Goal: Task Accomplishment & Management: Complete application form

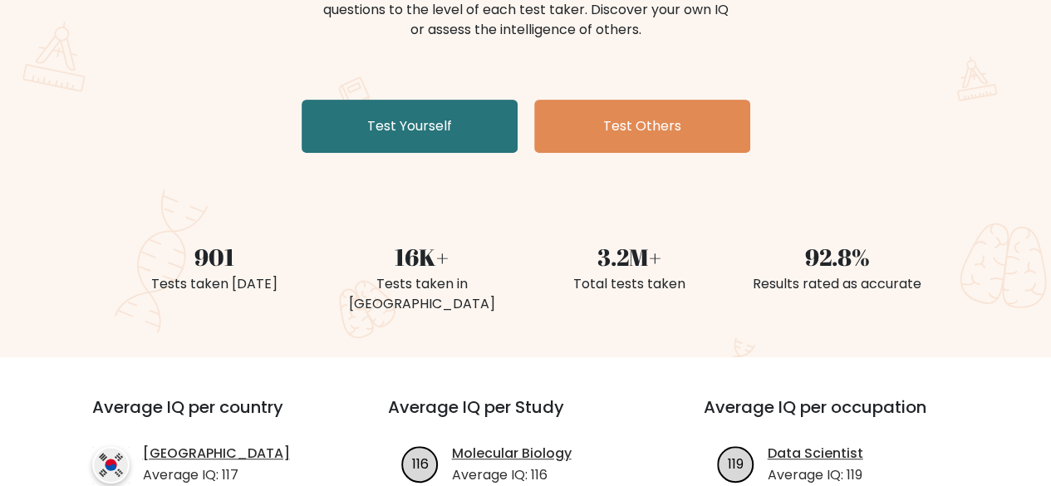
scroll to position [253, 0]
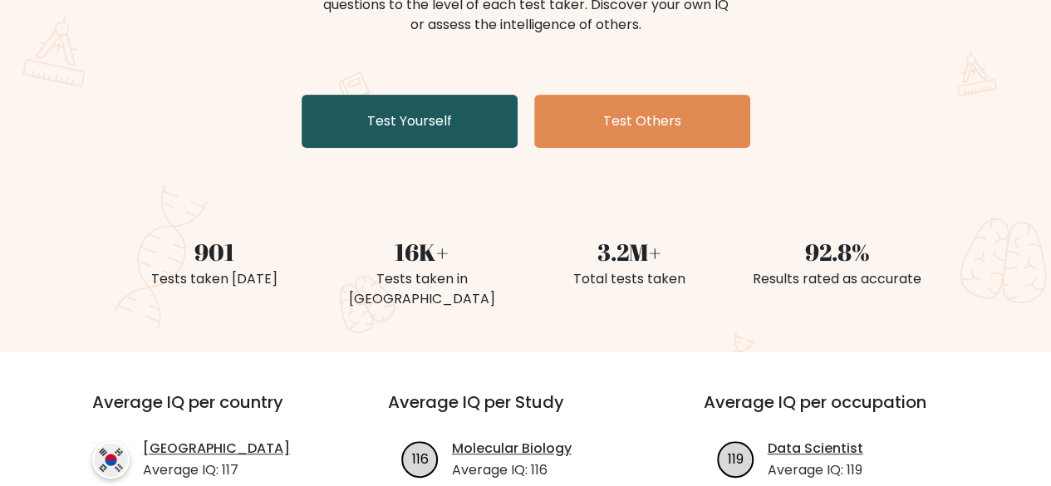
click at [470, 138] on link "Test Yourself" at bounding box center [410, 121] width 216 height 53
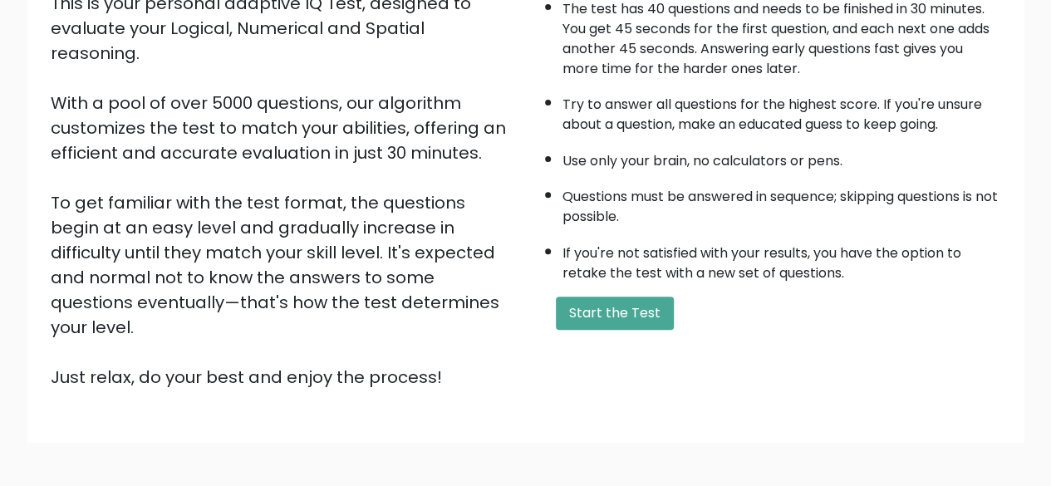
scroll to position [219, 0]
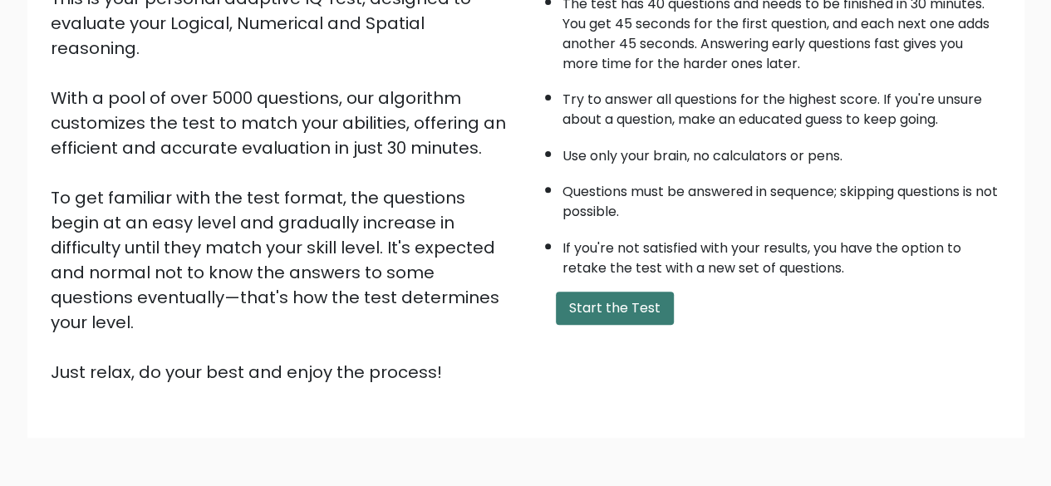
click at [646, 303] on button "Start the Test" at bounding box center [615, 308] width 118 height 33
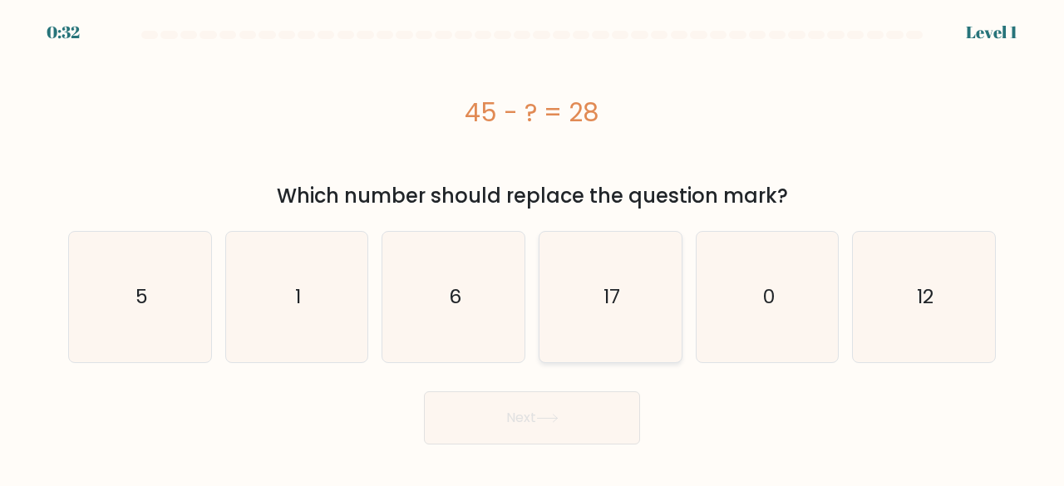
click at [651, 275] on icon "17" at bounding box center [610, 297] width 130 height 130
click at [533, 248] on input "d. 17" at bounding box center [532, 245] width 1 height 4
radio input "true"
click at [523, 433] on button "Next" at bounding box center [532, 417] width 216 height 53
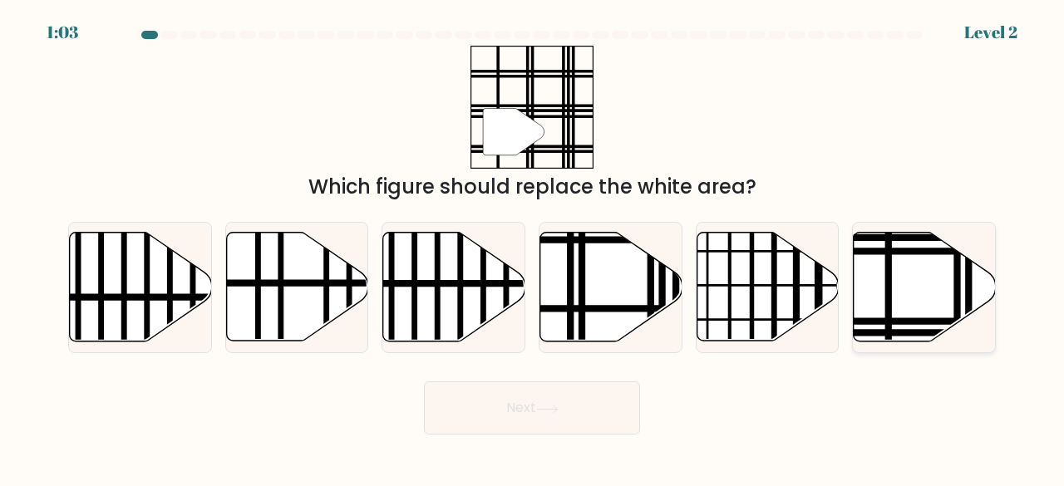
click at [894, 307] on icon at bounding box center [924, 287] width 142 height 109
click at [533, 248] on input "f." at bounding box center [532, 245] width 1 height 4
radio input "true"
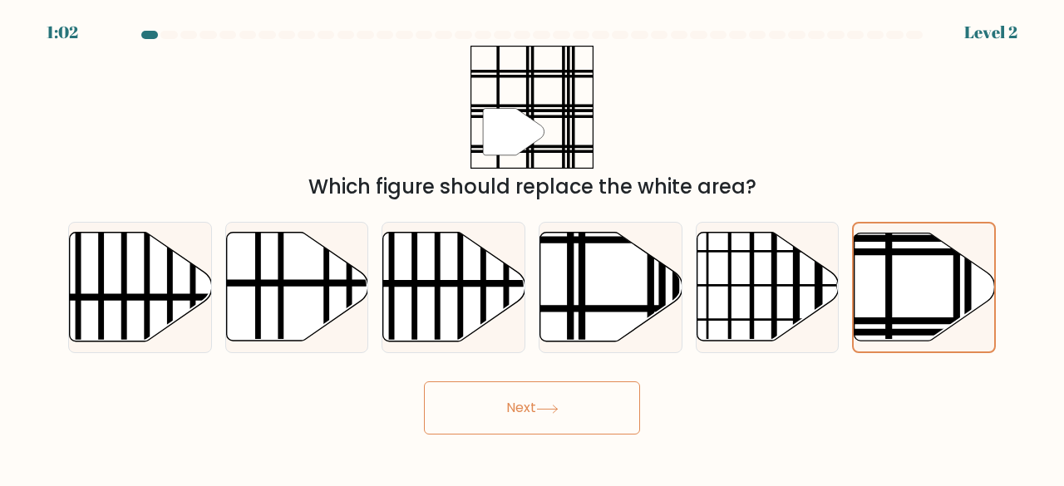
click at [493, 415] on button "Next" at bounding box center [532, 407] width 216 height 53
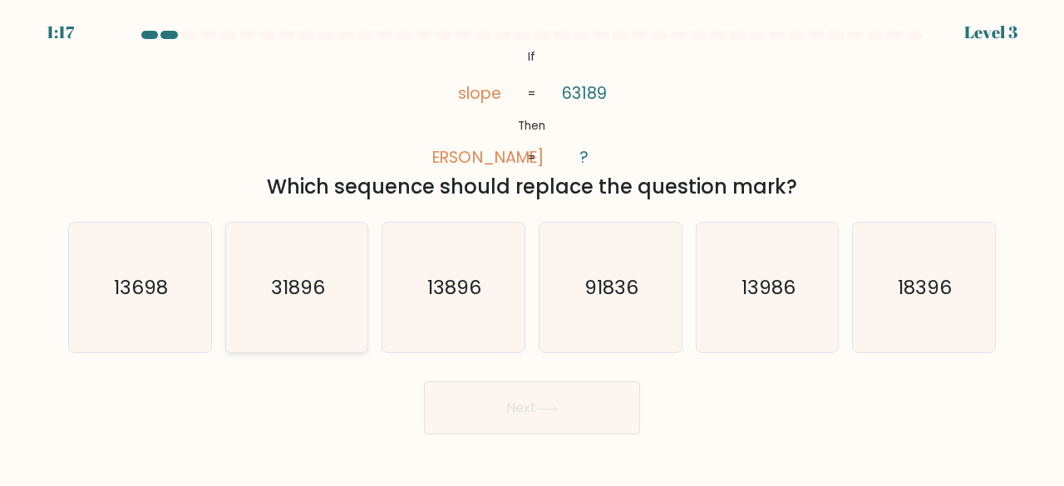
click at [307, 250] on icon "31896" at bounding box center [297, 288] width 130 height 130
click at [532, 248] on input "b. 31896" at bounding box center [532, 245] width 1 height 4
radio input "true"
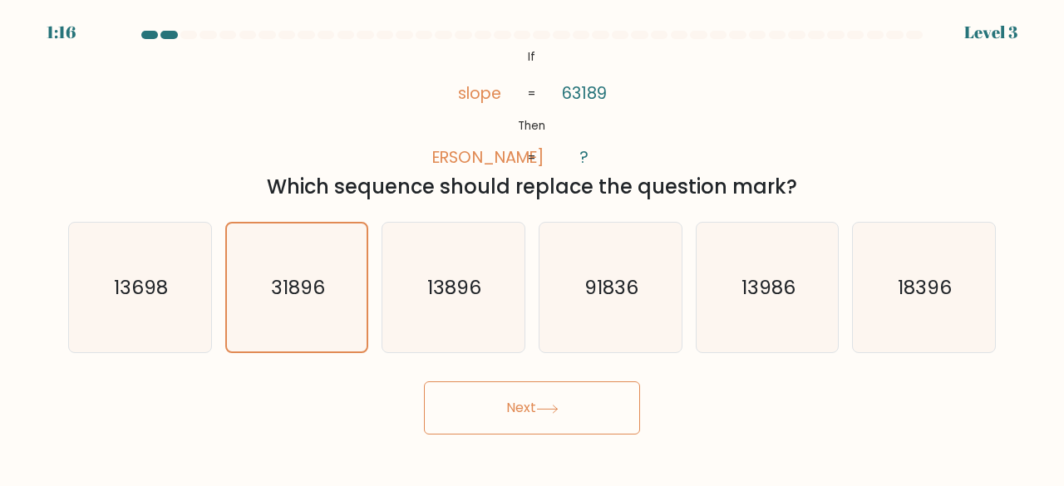
click at [519, 418] on button "Next" at bounding box center [532, 407] width 216 height 53
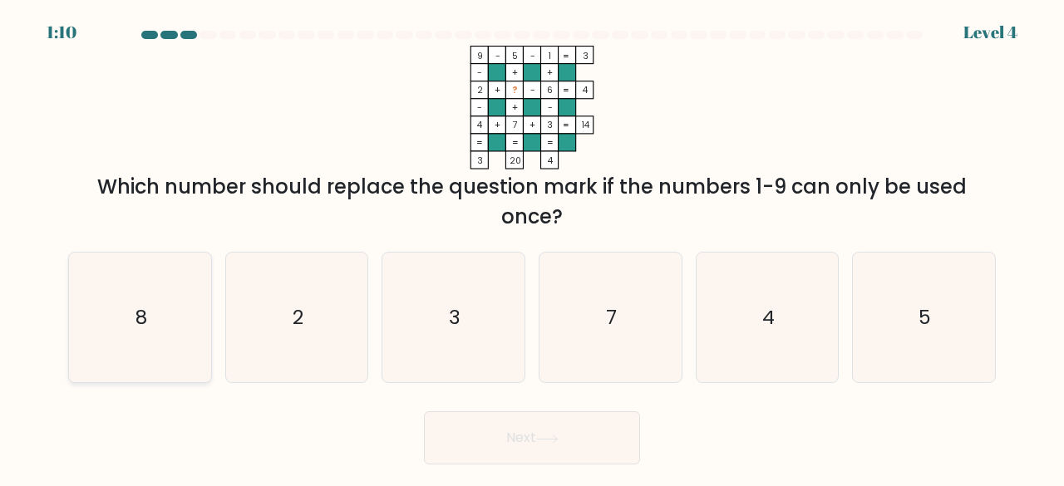
click at [126, 311] on icon "8" at bounding box center [140, 318] width 130 height 130
click at [532, 248] on input "a. 8" at bounding box center [532, 245] width 1 height 4
radio input "true"
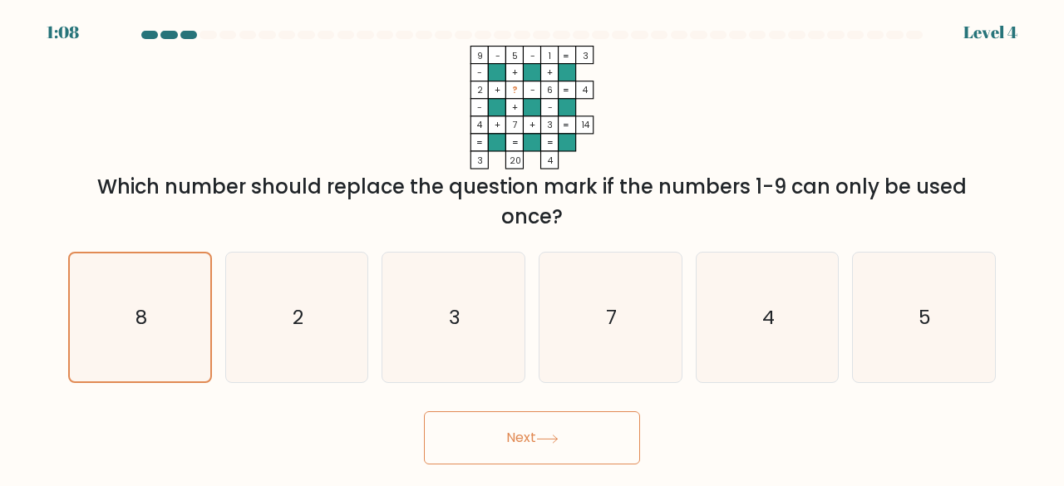
click at [588, 420] on button "Next" at bounding box center [532, 437] width 216 height 53
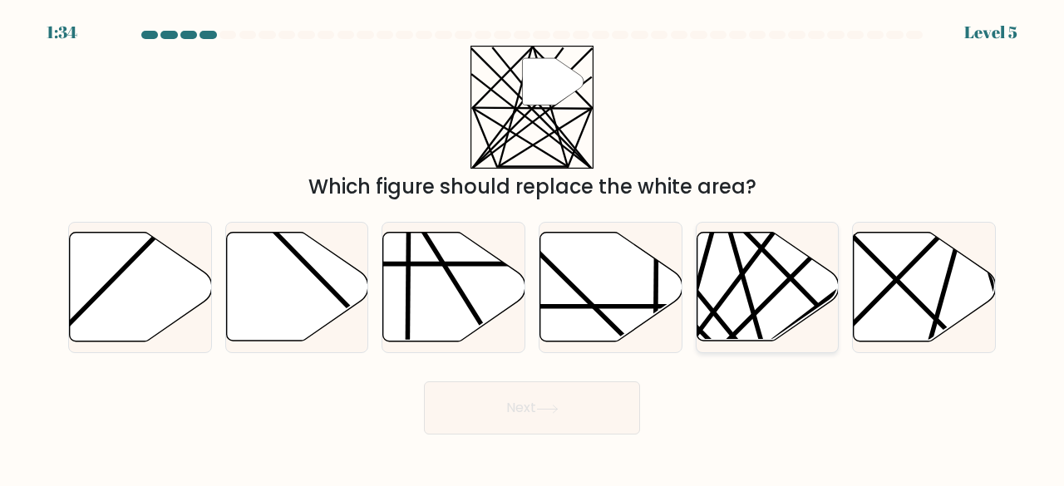
click at [774, 292] on line at bounding box center [720, 348] width 278 height 278
click at [533, 248] on input "e." at bounding box center [532, 245] width 1 height 4
radio input "true"
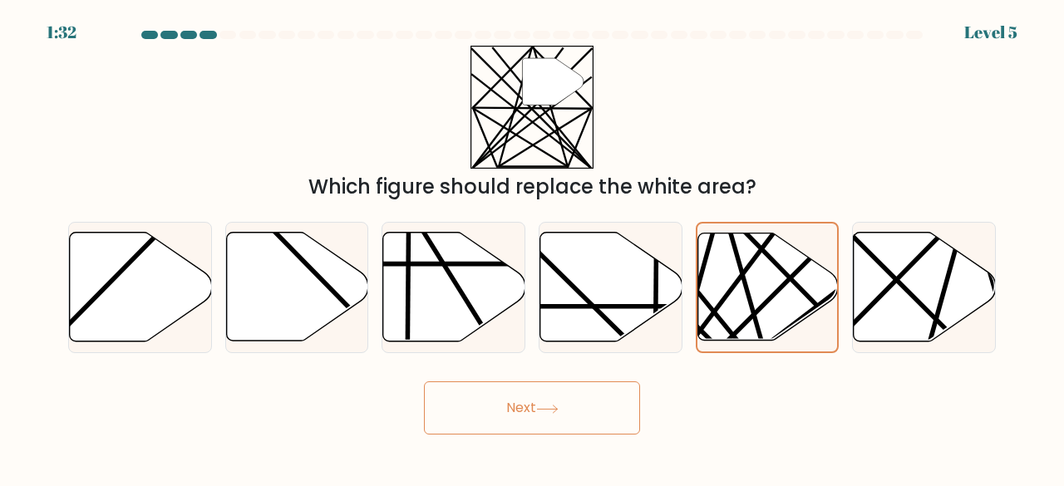
click at [589, 416] on button "Next" at bounding box center [532, 407] width 216 height 53
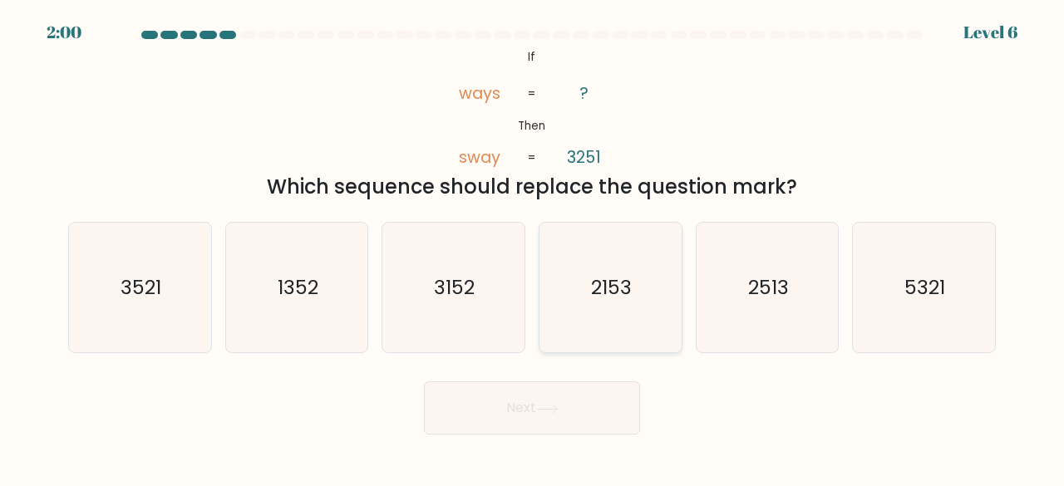
click at [593, 282] on text "2153" at bounding box center [611, 286] width 41 height 27
click at [533, 248] on input "d. 2153" at bounding box center [532, 245] width 1 height 4
radio input "true"
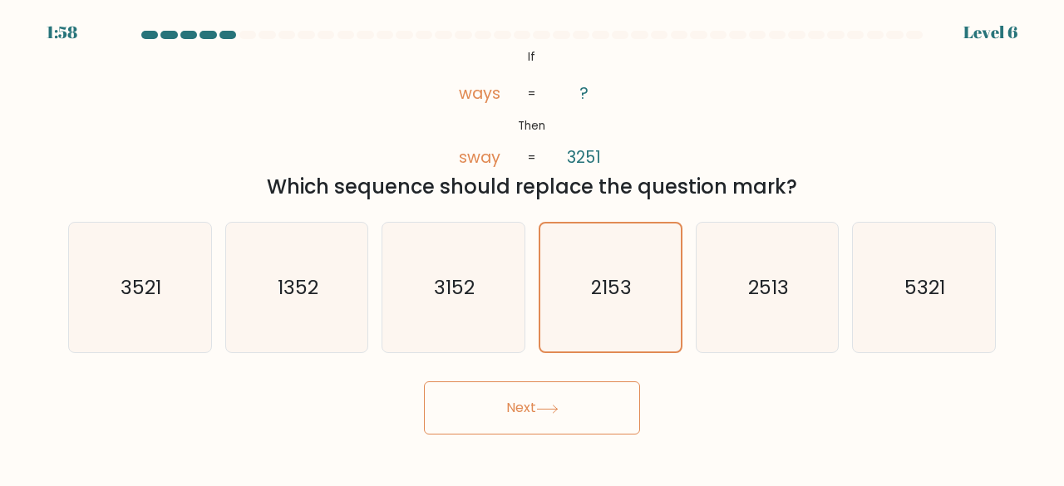
click at [553, 400] on button "Next" at bounding box center [532, 407] width 216 height 53
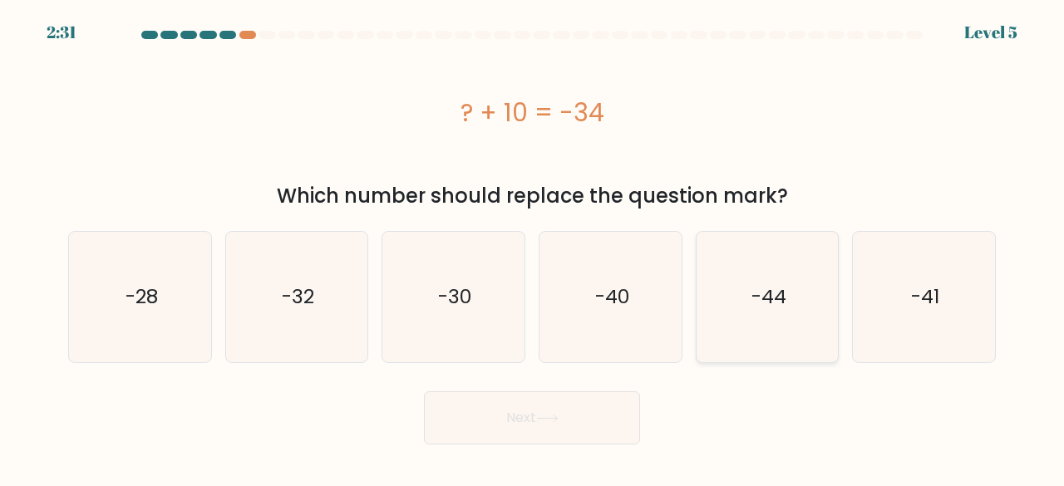
click at [818, 275] on icon "-44" at bounding box center [767, 297] width 130 height 130
click at [533, 248] on input "e. -44" at bounding box center [532, 245] width 1 height 4
radio input "true"
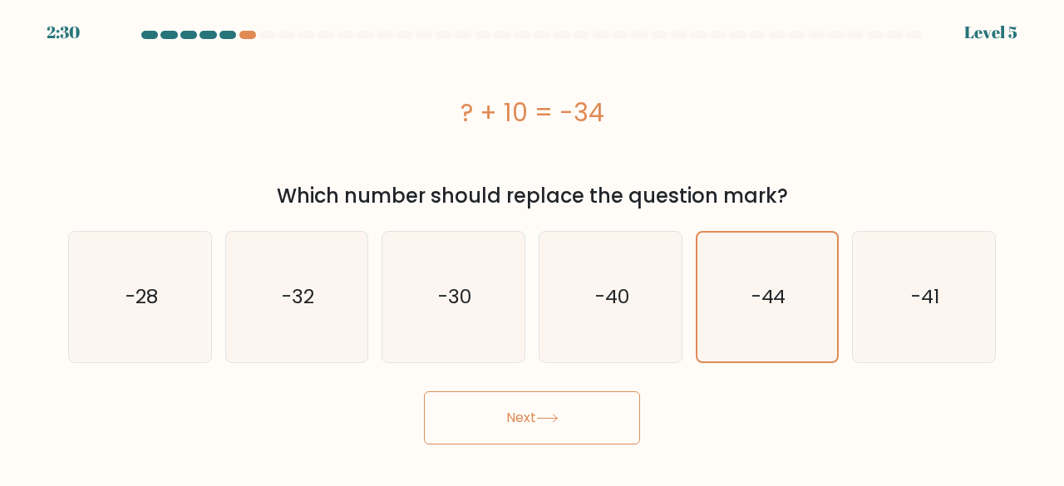
click at [586, 416] on button "Next" at bounding box center [532, 417] width 216 height 53
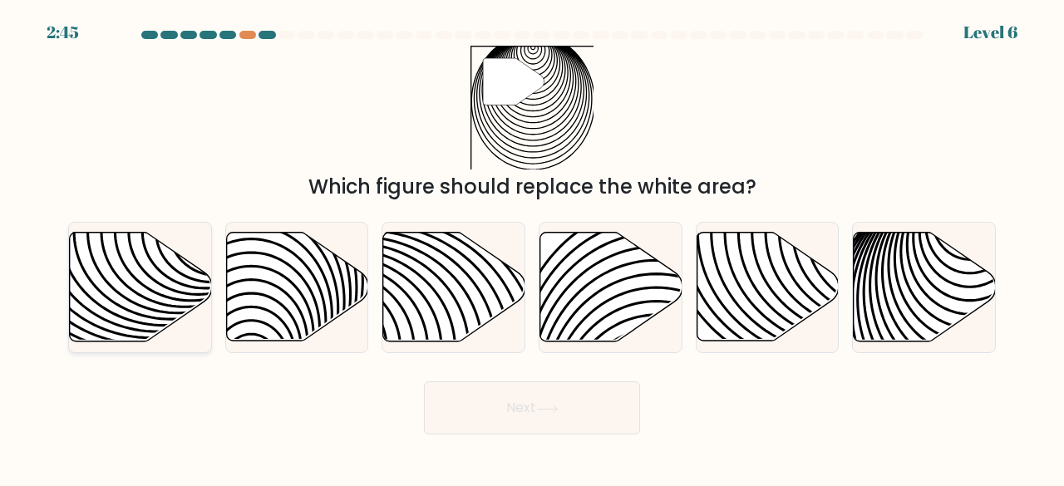
click at [93, 298] on icon at bounding box center [141, 287] width 142 height 109
click at [532, 248] on input "a." at bounding box center [532, 245] width 1 height 4
radio input "true"
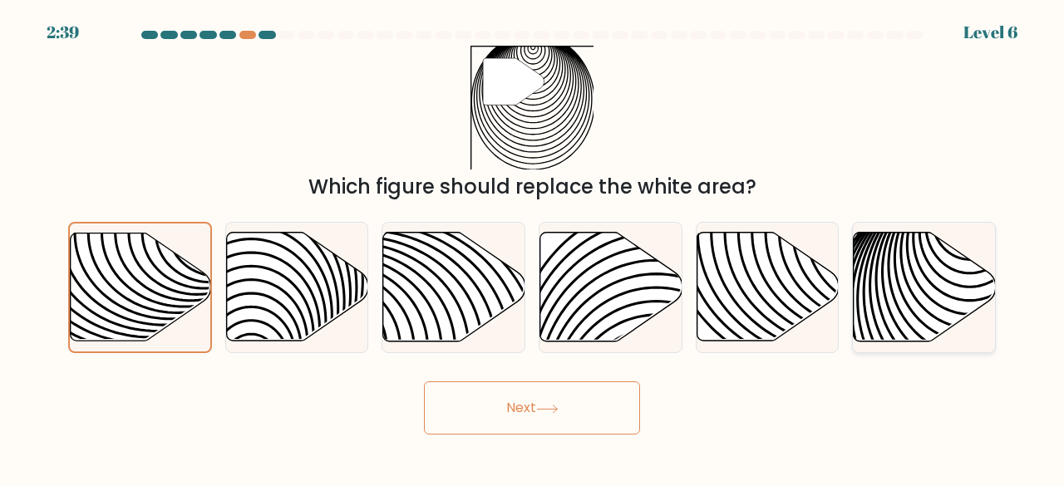
click at [926, 297] on icon at bounding box center [970, 349] width 286 height 286
click at [533, 248] on input "f." at bounding box center [532, 245] width 1 height 4
radio input "true"
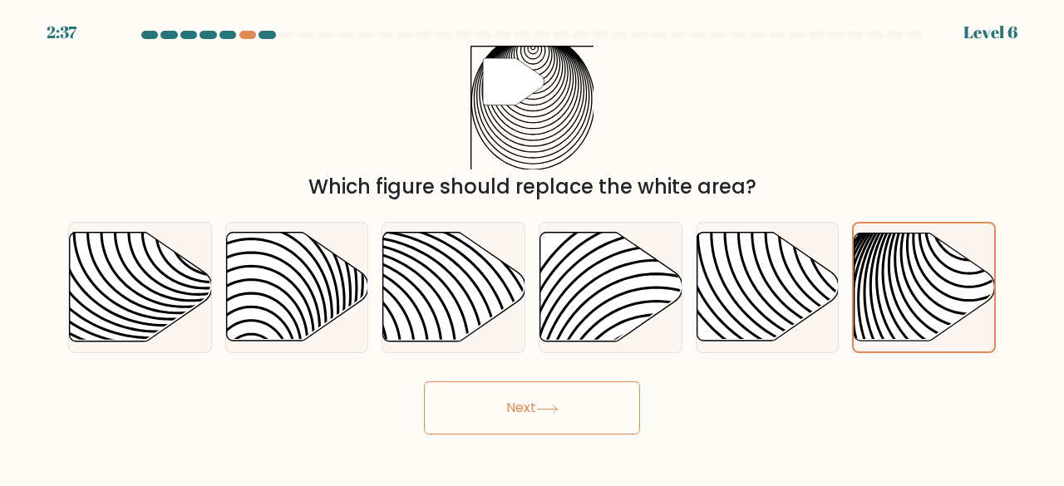
click at [558, 410] on icon at bounding box center [547, 409] width 22 height 9
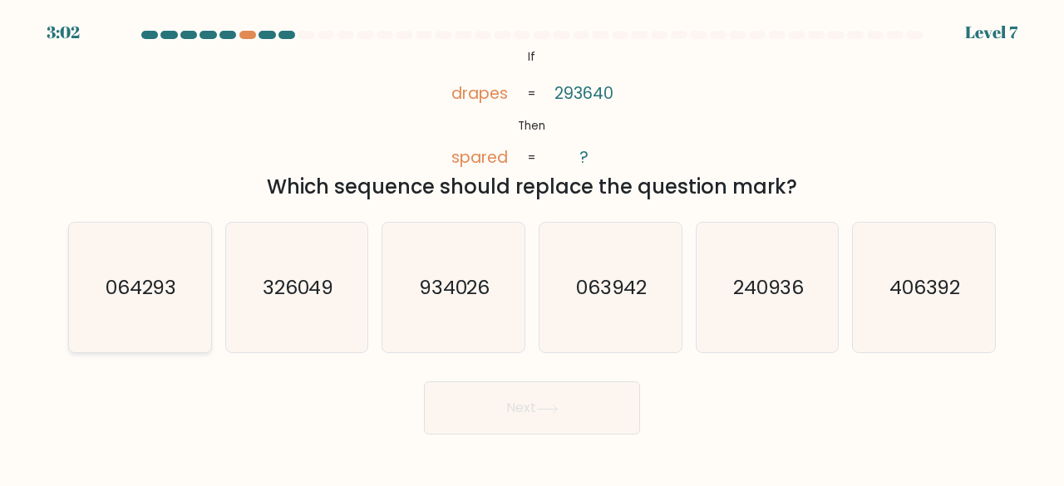
click at [151, 340] on icon "064293" at bounding box center [140, 288] width 130 height 130
click at [532, 248] on input "a. 064293" at bounding box center [532, 245] width 1 height 4
radio input "true"
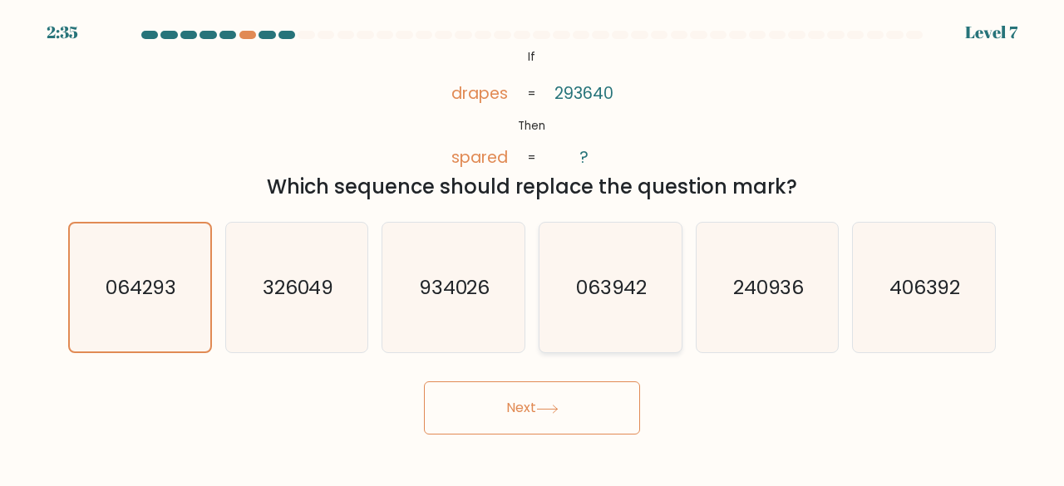
click at [628, 327] on icon "063942" at bounding box center [610, 288] width 130 height 130
click at [533, 248] on input "d. 063942" at bounding box center [532, 245] width 1 height 4
radio input "true"
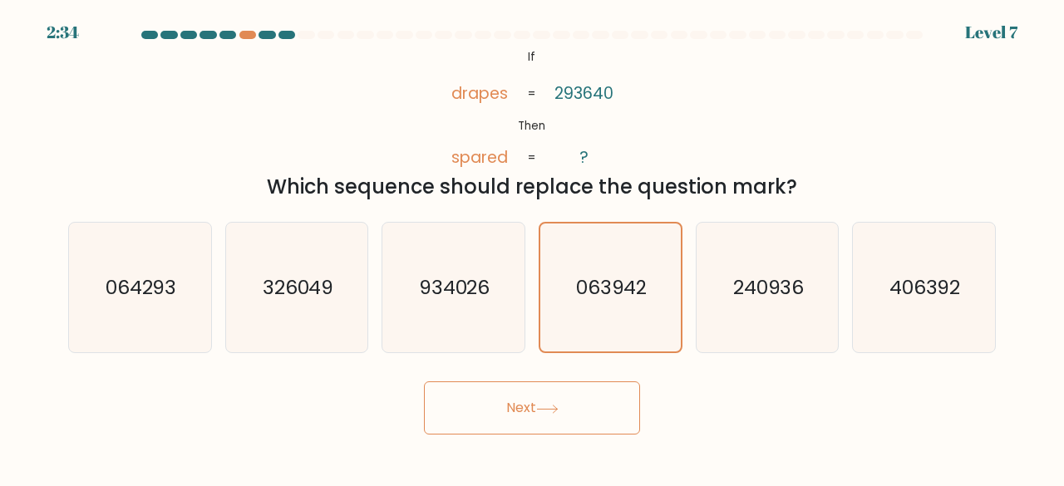
click at [577, 403] on button "Next" at bounding box center [532, 407] width 216 height 53
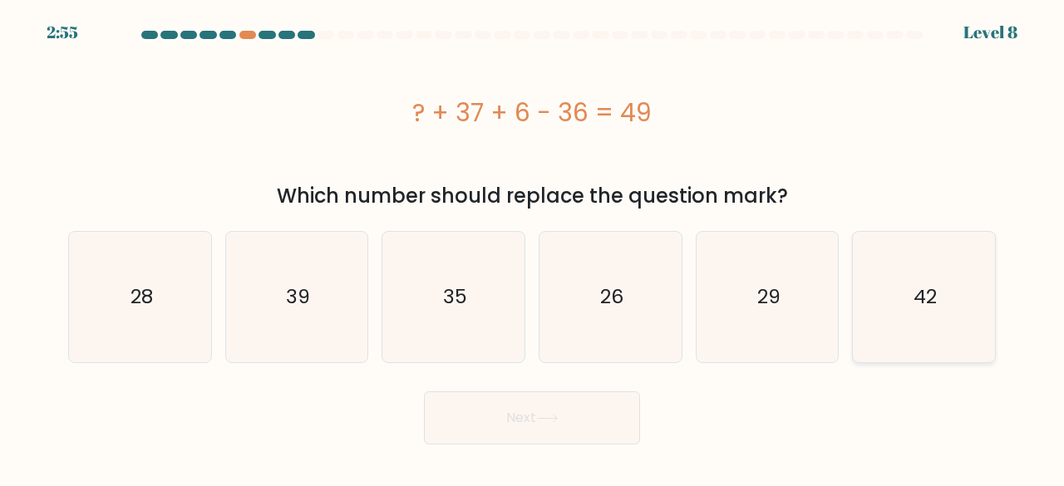
click at [901, 294] on icon "42" at bounding box center [923, 297] width 130 height 130
click at [533, 248] on input "f. 42" at bounding box center [532, 245] width 1 height 4
radio input "true"
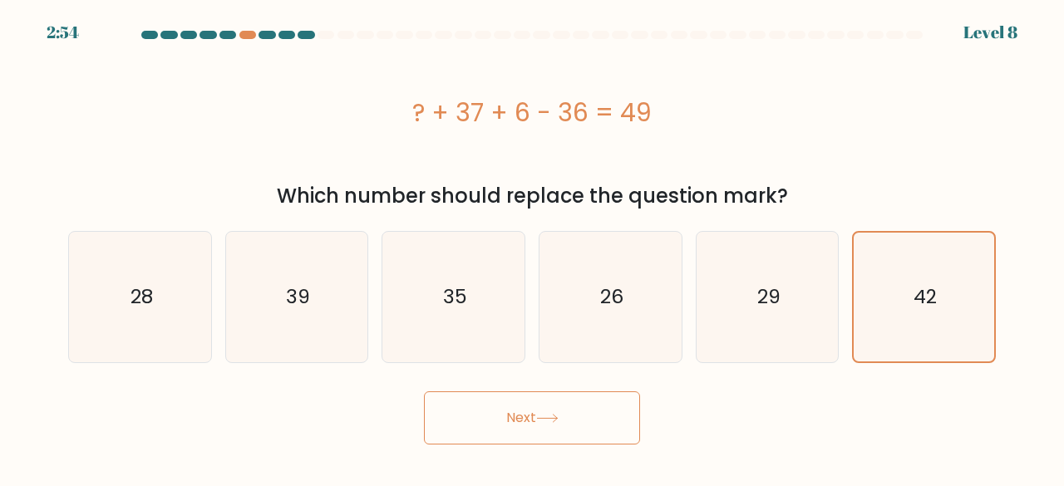
click at [582, 400] on button "Next" at bounding box center [532, 417] width 216 height 53
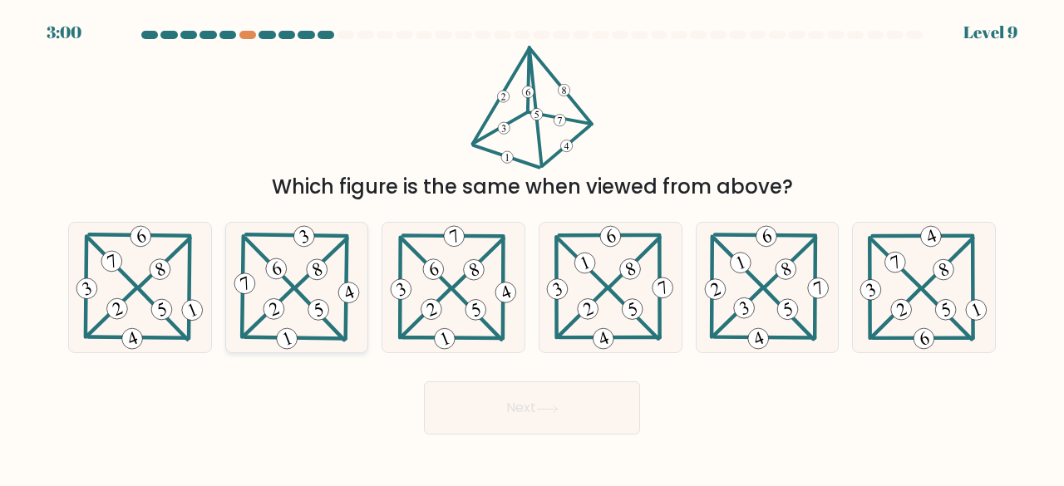
click at [276, 300] on 463 at bounding box center [273, 309] width 27 height 27
click at [532, 248] on input "b." at bounding box center [532, 245] width 1 height 4
radio input "true"
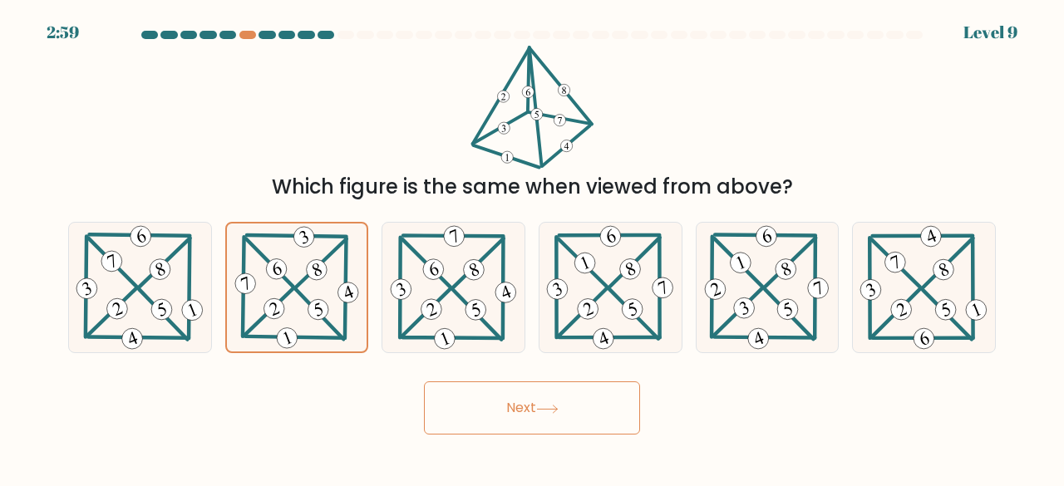
click at [495, 426] on button "Next" at bounding box center [532, 407] width 216 height 53
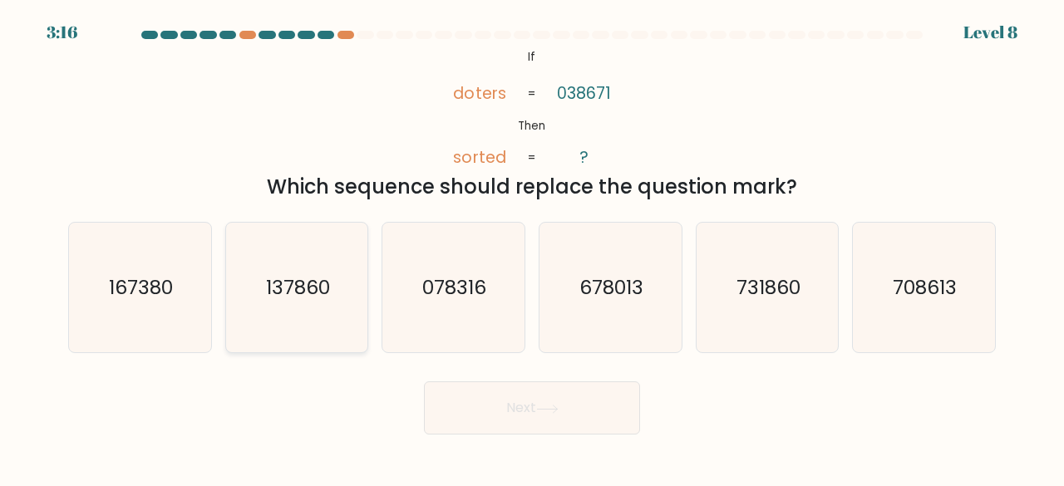
click at [292, 300] on text "137860" at bounding box center [298, 286] width 64 height 27
click at [532, 248] on input "b. 137860" at bounding box center [532, 245] width 1 height 4
radio input "true"
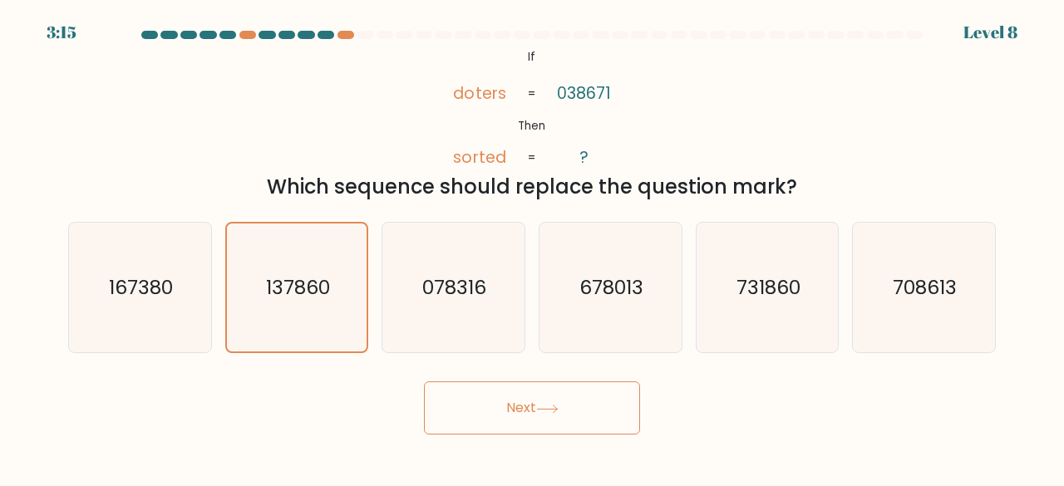
click at [557, 398] on button "Next" at bounding box center [532, 407] width 216 height 53
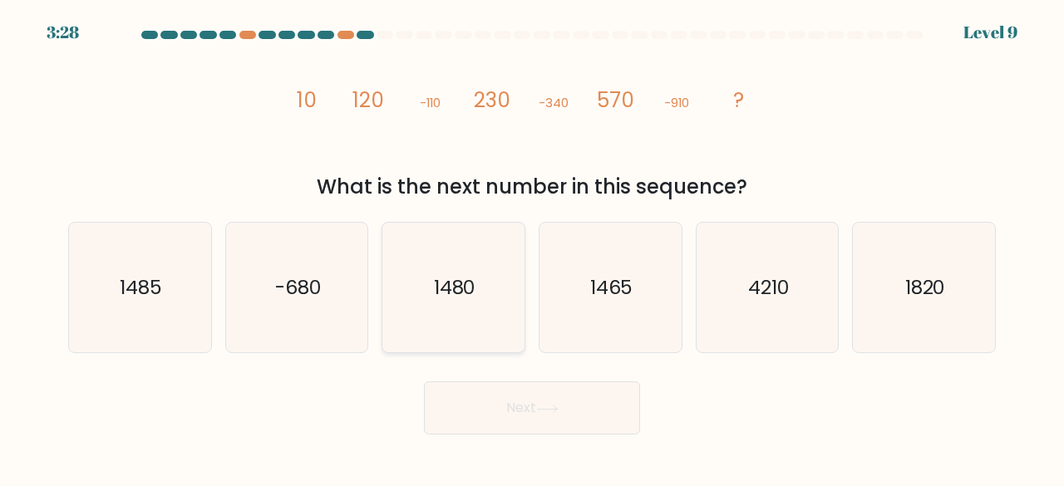
click at [474, 285] on text "1480" at bounding box center [455, 286] width 42 height 27
click at [532, 248] on input "c. 1480" at bounding box center [532, 245] width 1 height 4
radio input "true"
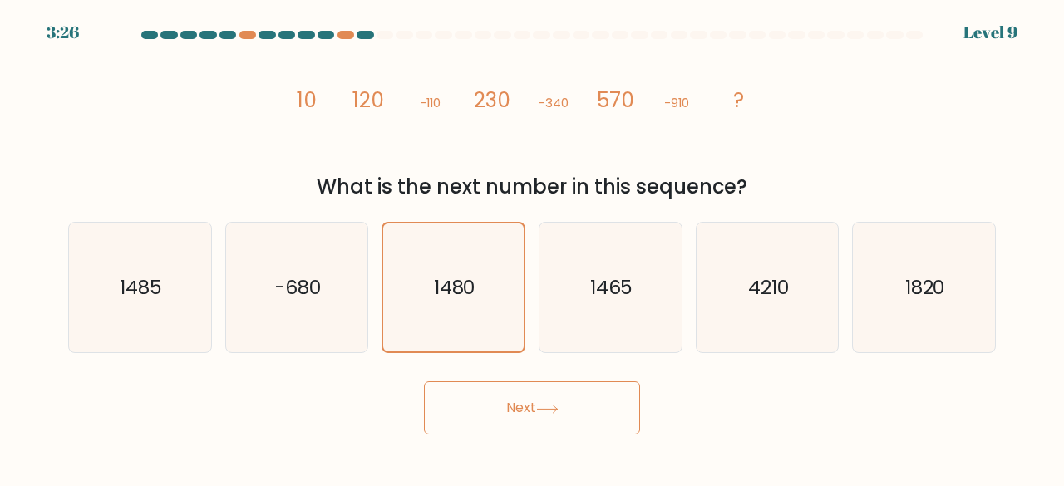
click at [558, 411] on icon at bounding box center [547, 409] width 22 height 9
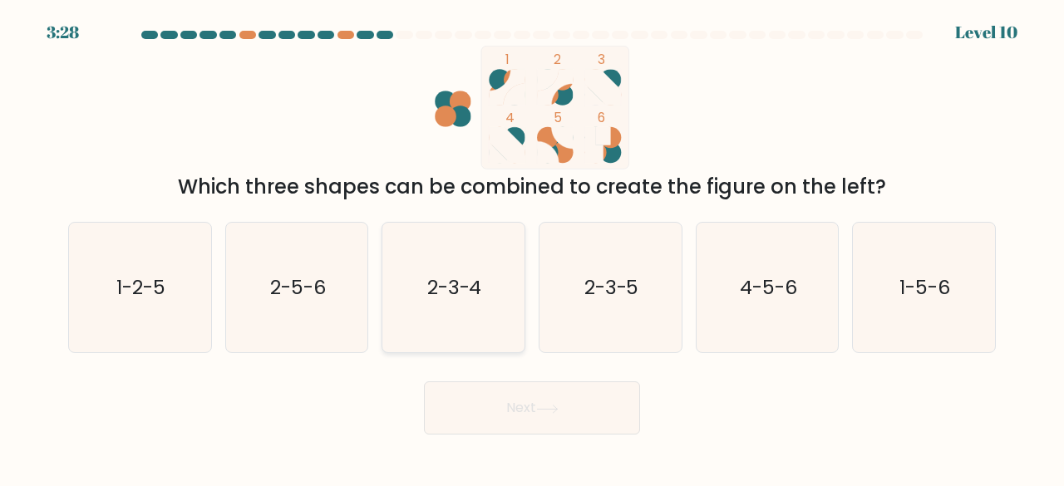
click at [499, 285] on icon "2-3-4" at bounding box center [453, 288] width 130 height 130
click at [532, 248] on input "c. 2-3-4" at bounding box center [532, 245] width 1 height 4
radio input "true"
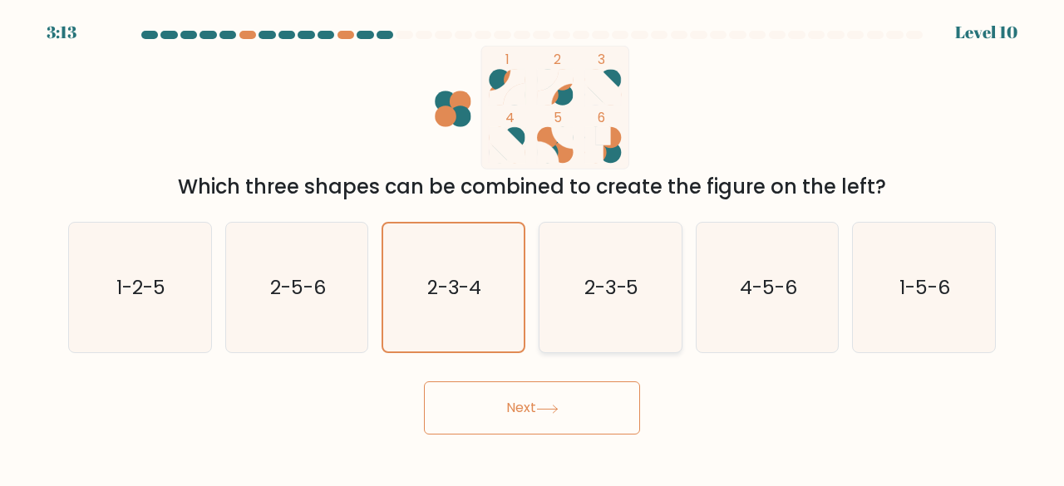
click at [566, 237] on icon "2-3-5" at bounding box center [610, 288] width 130 height 130
click at [533, 243] on input "d. 2-3-5" at bounding box center [532, 245] width 1 height 4
radio input "true"
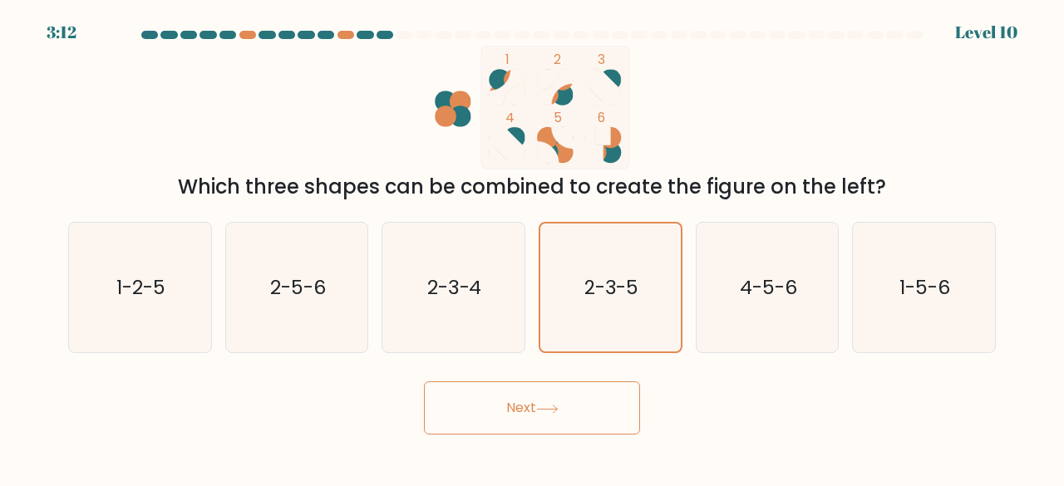
click at [575, 404] on button "Next" at bounding box center [532, 407] width 216 height 53
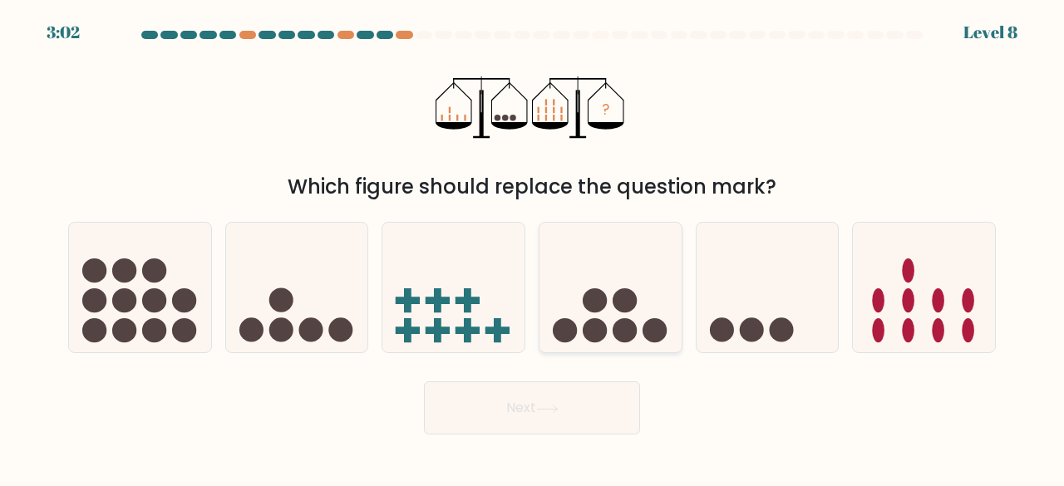
click at [595, 290] on circle at bounding box center [594, 300] width 24 height 24
click at [533, 248] on input "d." at bounding box center [532, 245] width 1 height 4
radio input "true"
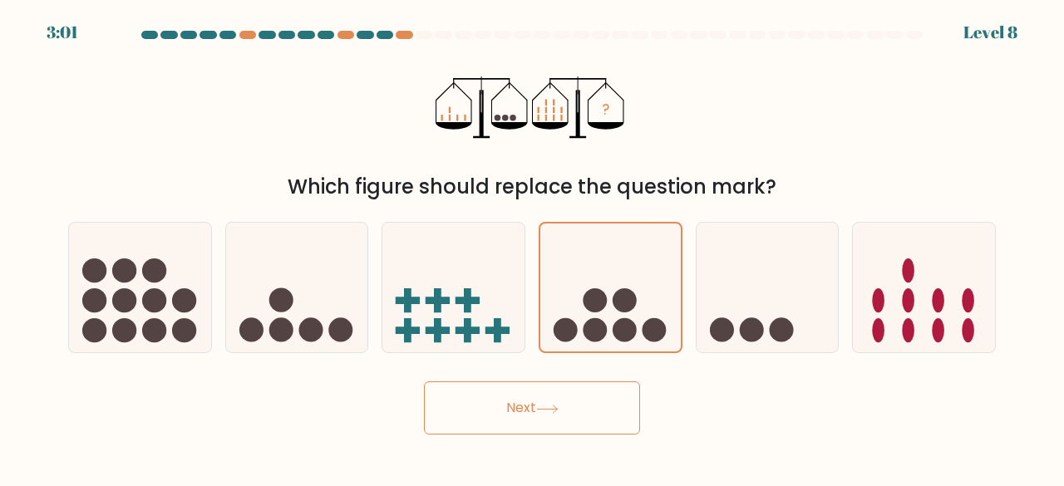
click at [585, 413] on button "Next" at bounding box center [532, 407] width 216 height 53
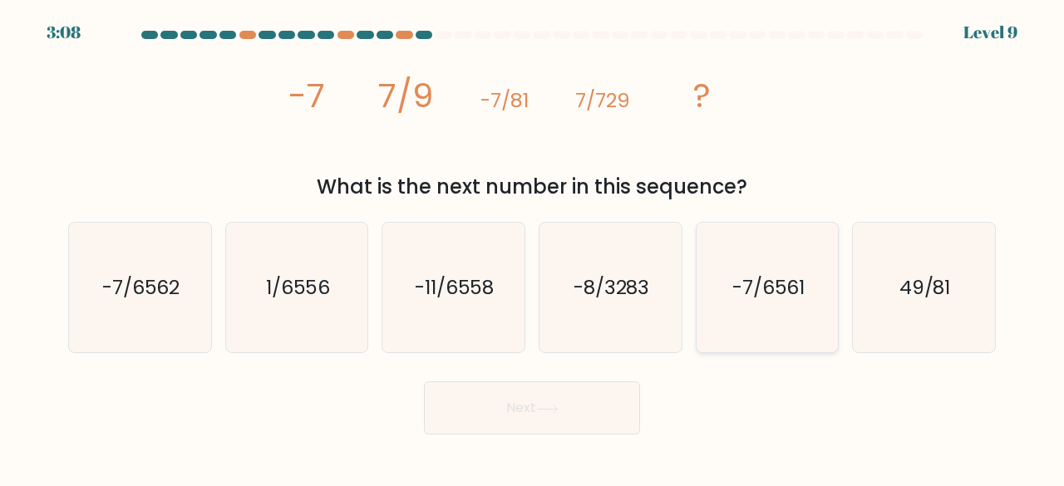
click at [748, 295] on text "-7/6561" at bounding box center [768, 286] width 73 height 27
click at [533, 248] on input "e. -7/6561" at bounding box center [532, 245] width 1 height 4
radio input "true"
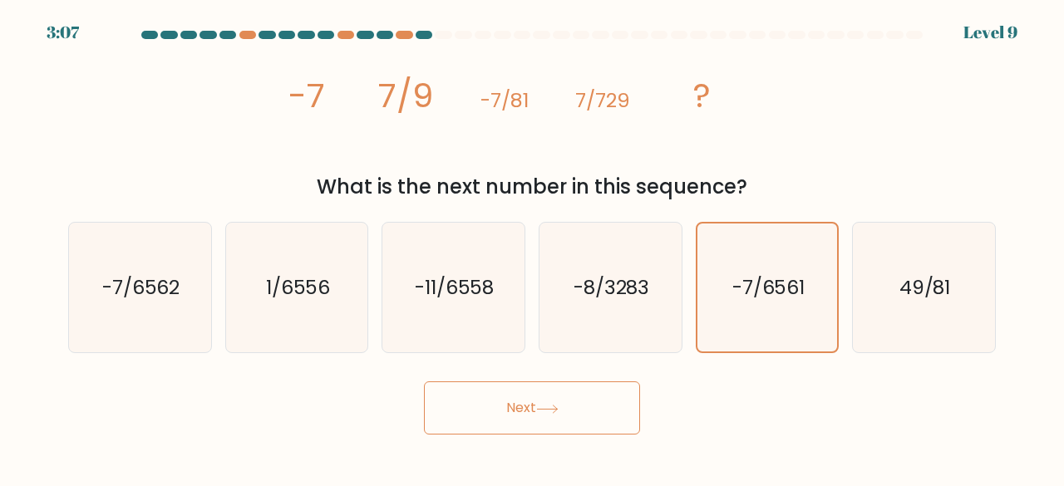
click at [563, 400] on button "Next" at bounding box center [532, 407] width 216 height 53
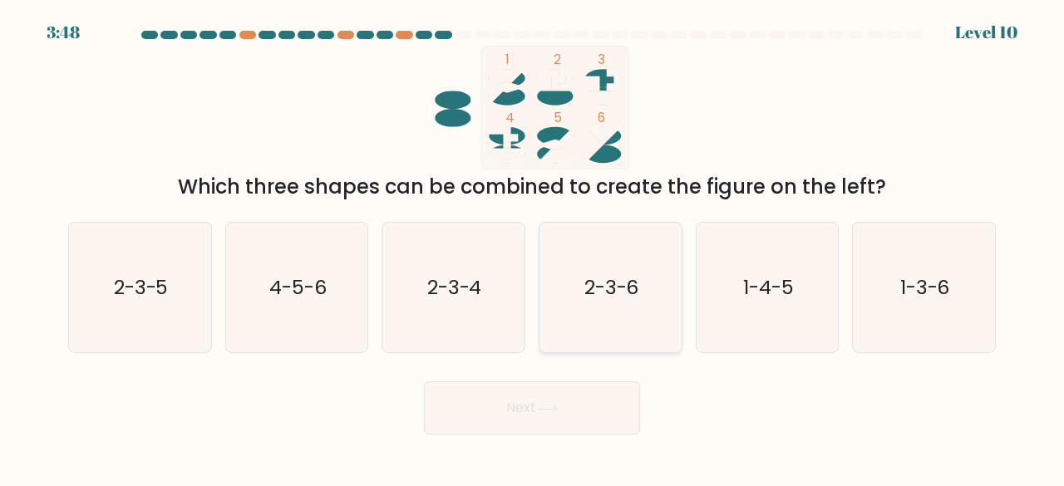
click at [612, 275] on text "2-3-6" at bounding box center [611, 286] width 55 height 27
click at [533, 248] on input "d. 2-3-6" at bounding box center [532, 245] width 1 height 4
radio input "true"
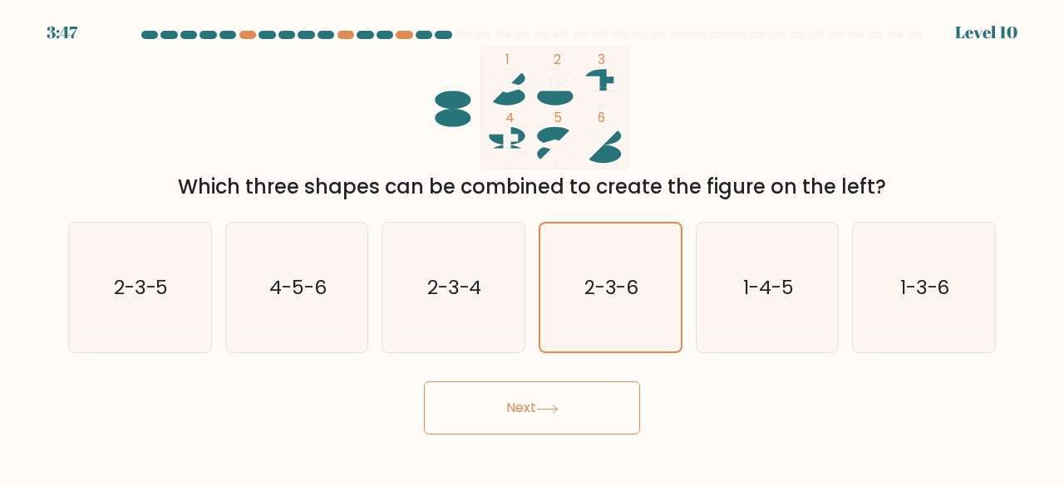
click at [577, 425] on button "Next" at bounding box center [532, 407] width 216 height 53
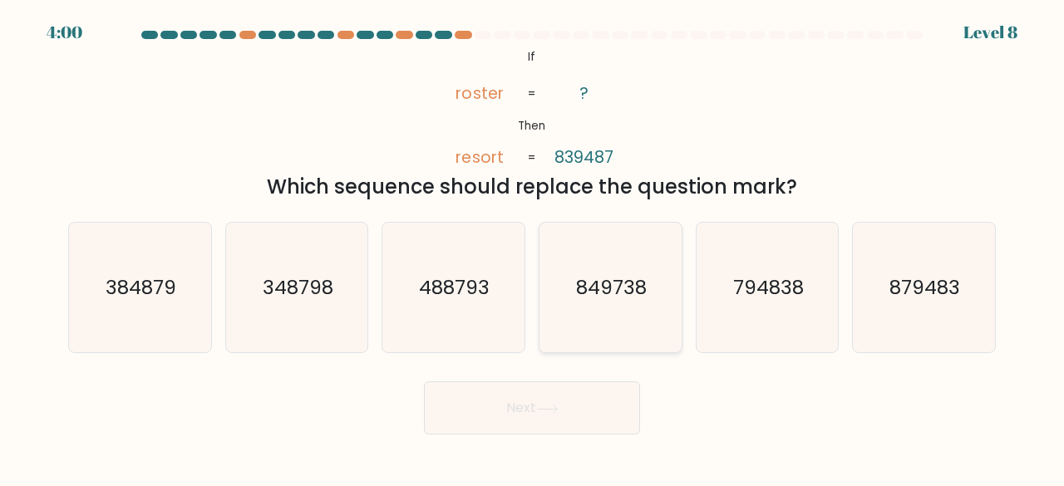
click at [623, 275] on text "849738" at bounding box center [611, 286] width 71 height 27
click at [533, 248] on input "d. 849738" at bounding box center [532, 245] width 1 height 4
radio input "true"
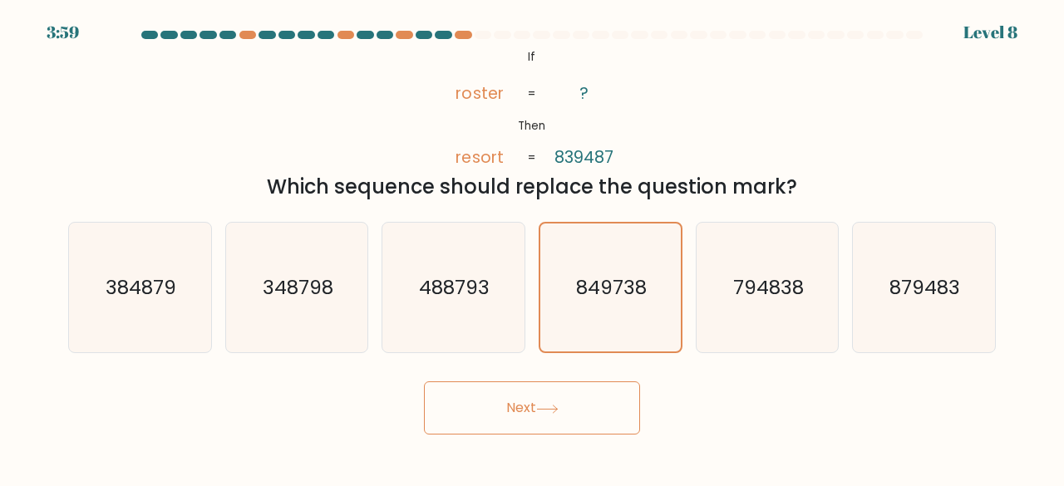
click at [572, 397] on button "Next" at bounding box center [532, 407] width 216 height 53
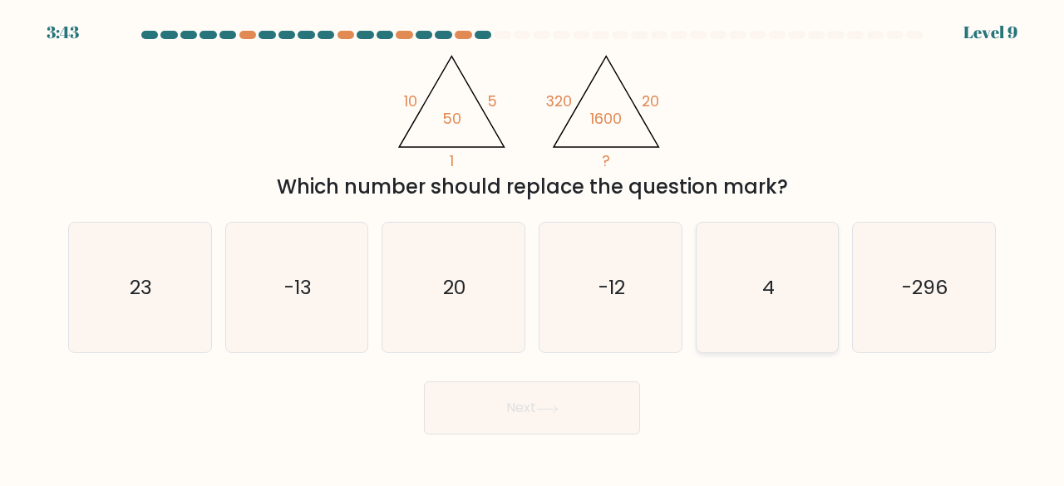
click at [769, 277] on text "4" at bounding box center [768, 286] width 12 height 27
click at [533, 248] on input "e. 4" at bounding box center [532, 245] width 1 height 4
radio input "true"
click at [598, 411] on button "Next" at bounding box center [532, 407] width 216 height 53
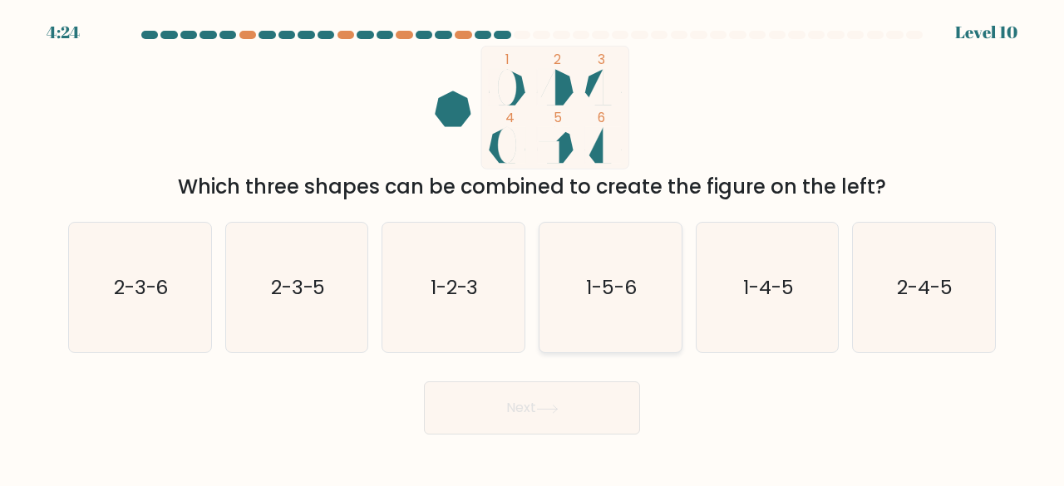
click at [606, 295] on text "1-5-6" at bounding box center [611, 286] width 51 height 27
click at [533, 248] on input "d. 1-5-6" at bounding box center [532, 245] width 1 height 4
radio input "true"
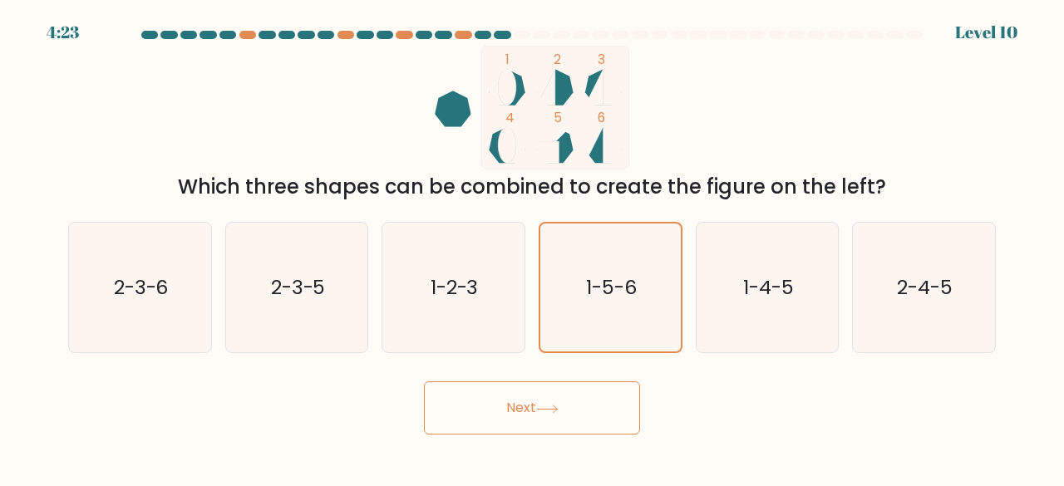
click at [590, 416] on button "Next" at bounding box center [532, 407] width 216 height 53
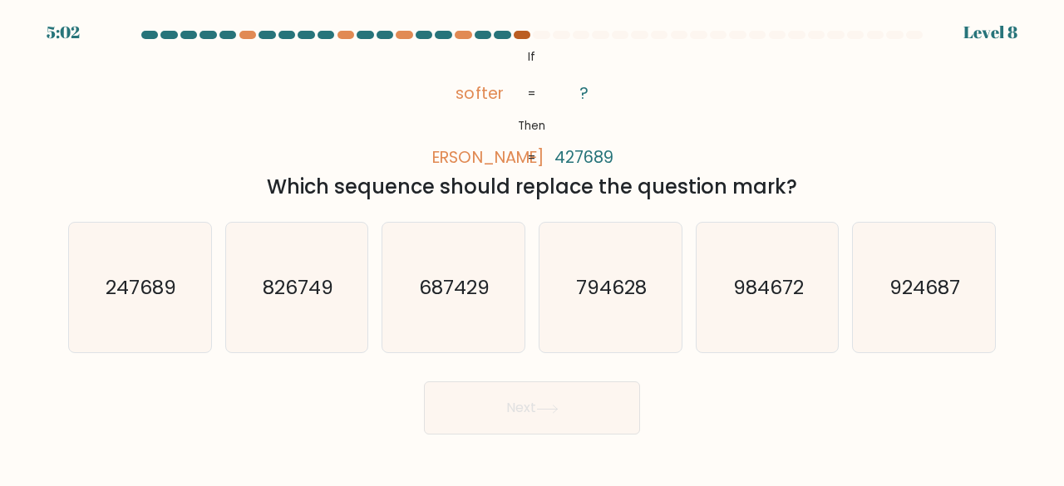
click at [522, 34] on div at bounding box center [522, 35] width 17 height 8
click at [931, 327] on icon "924687" at bounding box center [923, 288] width 130 height 130
click at [533, 248] on input "f. 924687" at bounding box center [532, 245] width 1 height 4
radio input "true"
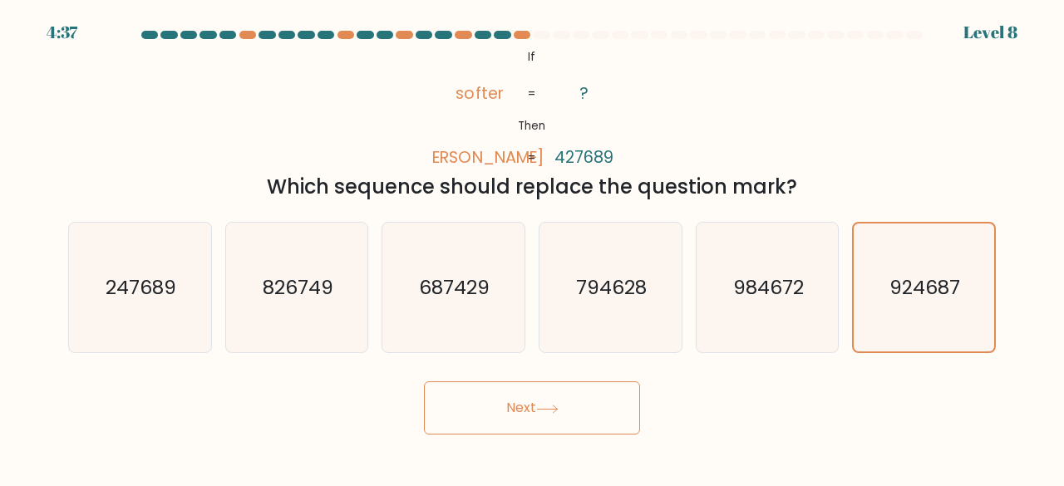
click at [615, 414] on button "Next" at bounding box center [532, 407] width 216 height 53
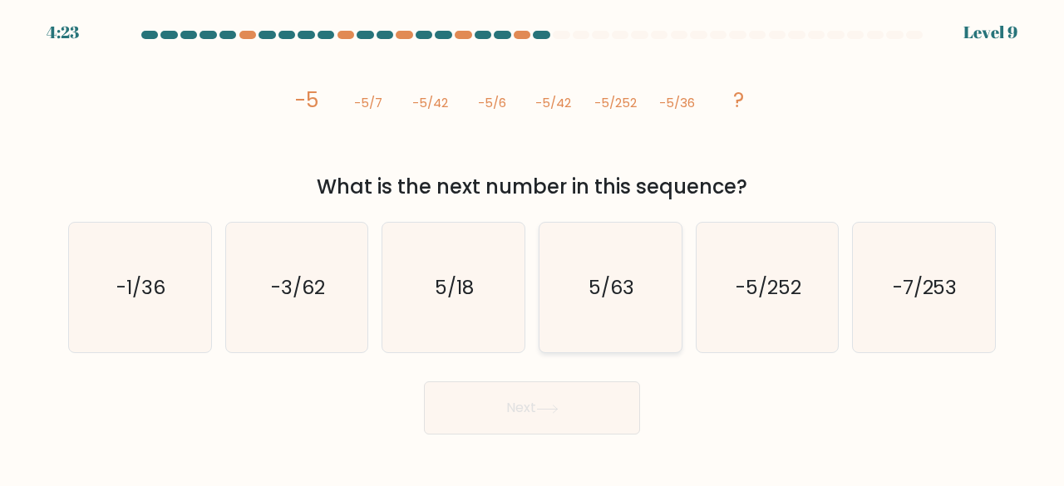
click at [640, 305] on icon "5/63" at bounding box center [610, 288] width 130 height 130
click at [533, 248] on input "d. 5/63" at bounding box center [532, 245] width 1 height 4
radio input "true"
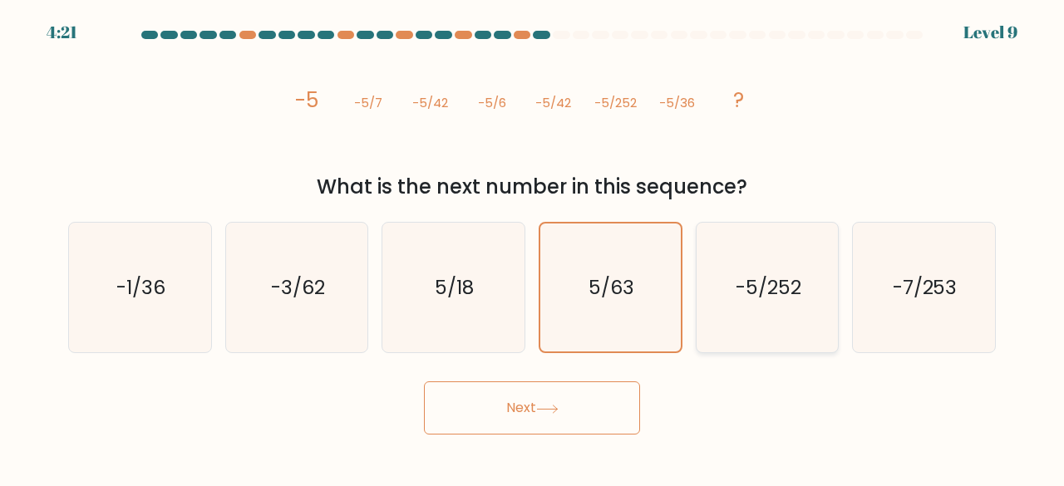
click at [703, 319] on icon "-5/252" at bounding box center [767, 288] width 130 height 130
click at [533, 248] on input "e. -5/252" at bounding box center [532, 245] width 1 height 4
radio input "true"
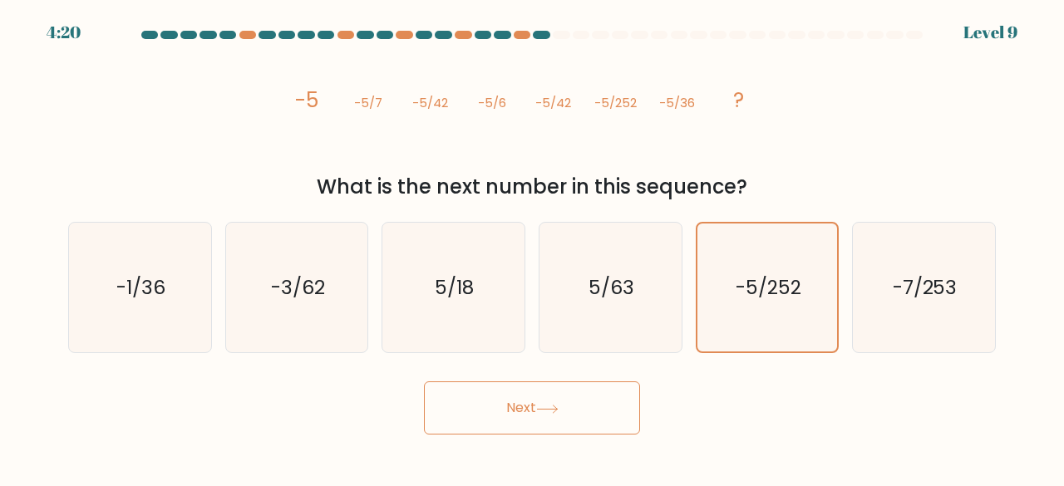
click at [609, 388] on button "Next" at bounding box center [532, 407] width 216 height 53
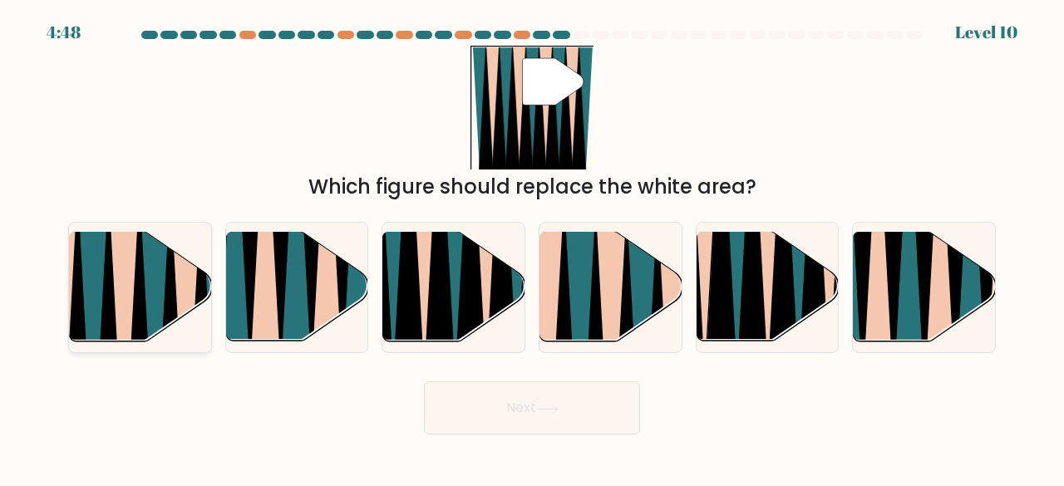
click at [133, 280] on icon at bounding box center [124, 349] width 31 height 283
click at [532, 248] on input "a." at bounding box center [532, 245] width 1 height 4
radio input "true"
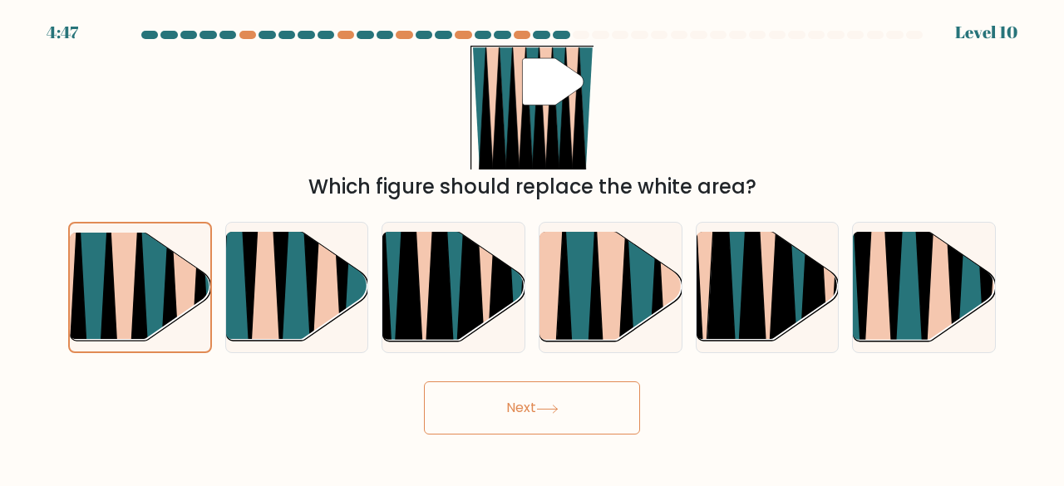
click at [472, 406] on button "Next" at bounding box center [532, 407] width 216 height 53
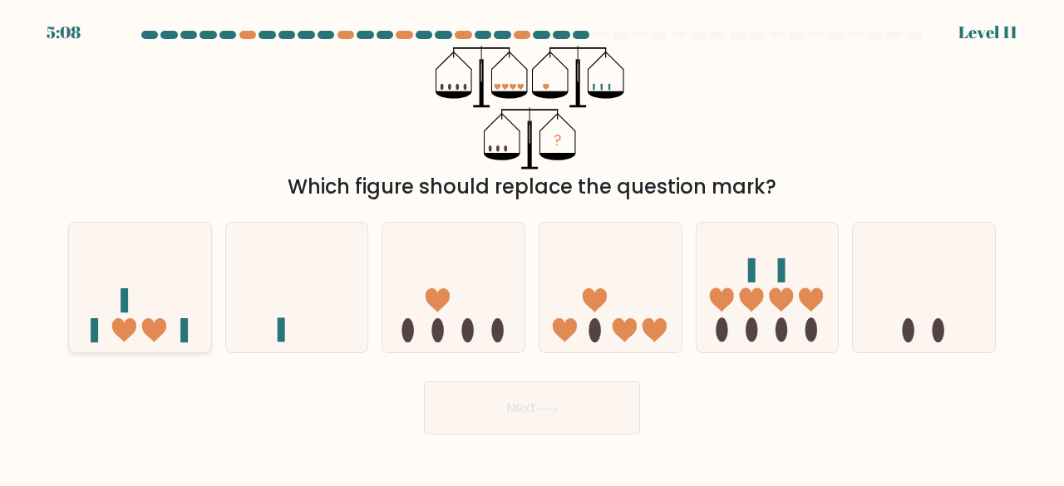
click at [157, 293] on icon at bounding box center [140, 287] width 142 height 117
click at [532, 248] on input "a." at bounding box center [532, 245] width 1 height 4
radio input "true"
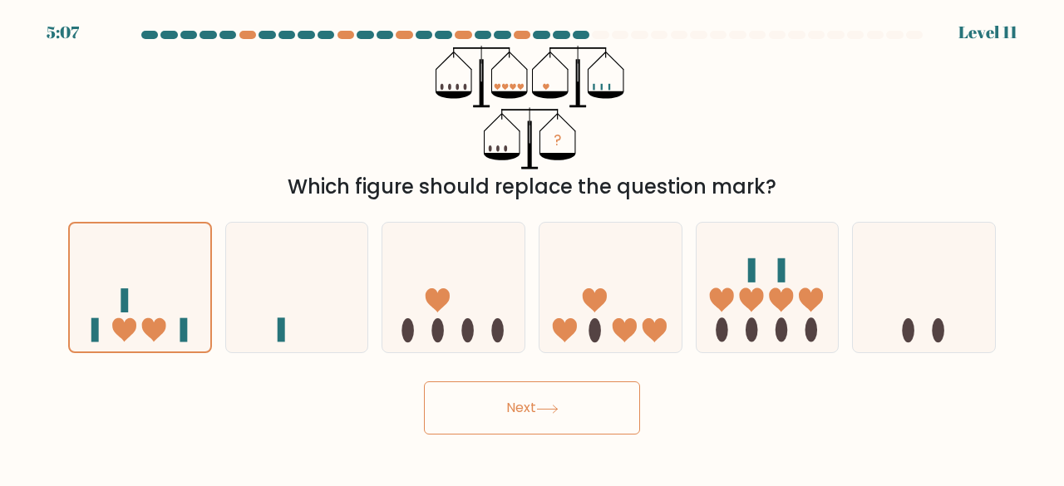
click at [532, 401] on button "Next" at bounding box center [532, 407] width 216 height 53
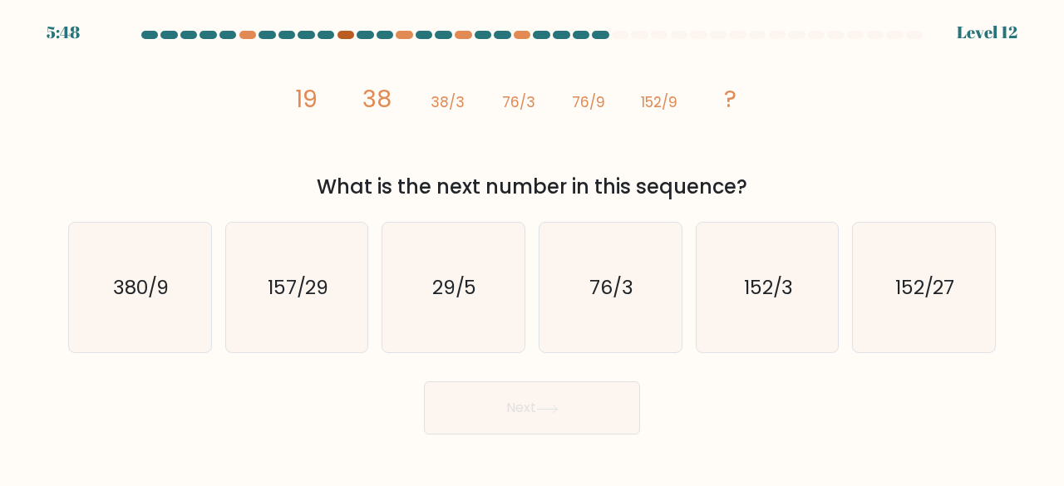
click at [345, 36] on div at bounding box center [345, 35] width 17 height 8
click at [753, 336] on icon "152/3" at bounding box center [767, 288] width 130 height 130
click at [533, 248] on input "e. 152/3" at bounding box center [532, 245] width 1 height 4
radio input "true"
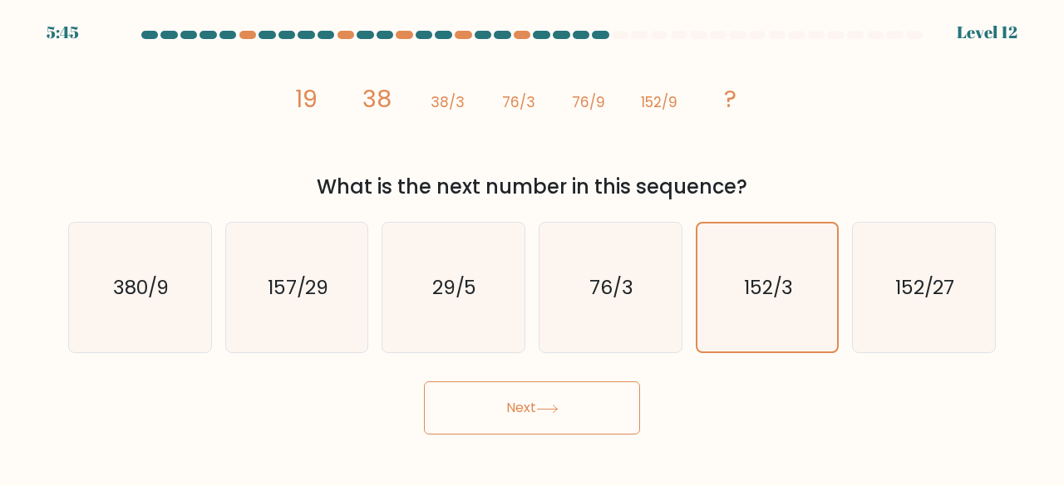
click at [575, 406] on button "Next" at bounding box center [532, 407] width 216 height 53
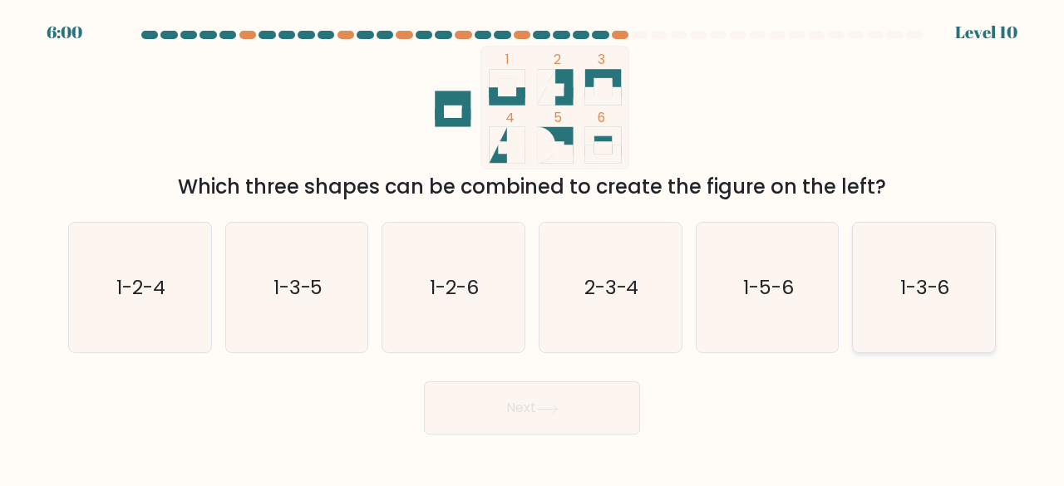
click at [925, 290] on text "1-3-6" at bounding box center [925, 286] width 50 height 27
click at [533, 248] on input "f. 1-3-6" at bounding box center [532, 245] width 1 height 4
radio input "true"
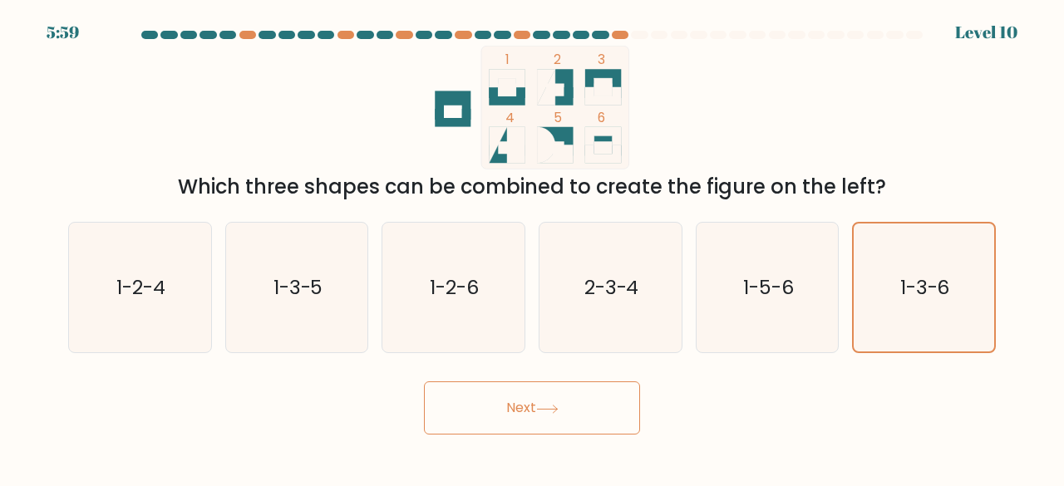
click at [613, 424] on button "Next" at bounding box center [532, 407] width 216 height 53
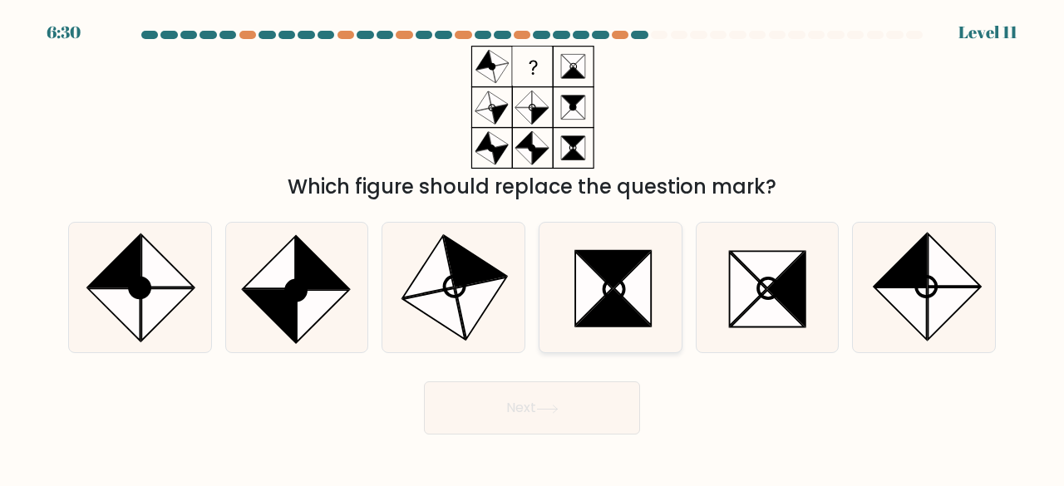
click at [607, 318] on icon at bounding box center [614, 308] width 74 height 37
click at [533, 248] on input "d." at bounding box center [532, 245] width 1 height 4
radio input "true"
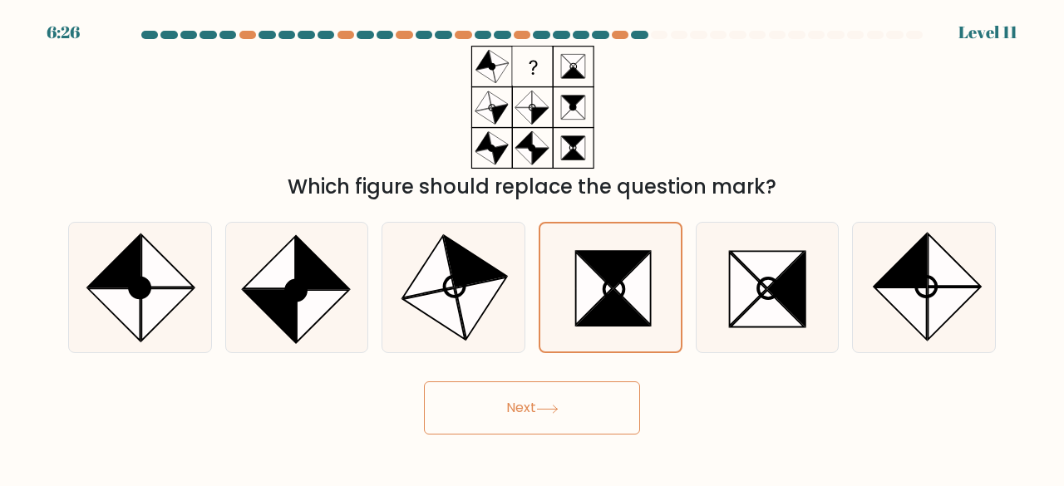
click at [553, 400] on button "Next" at bounding box center [532, 407] width 216 height 53
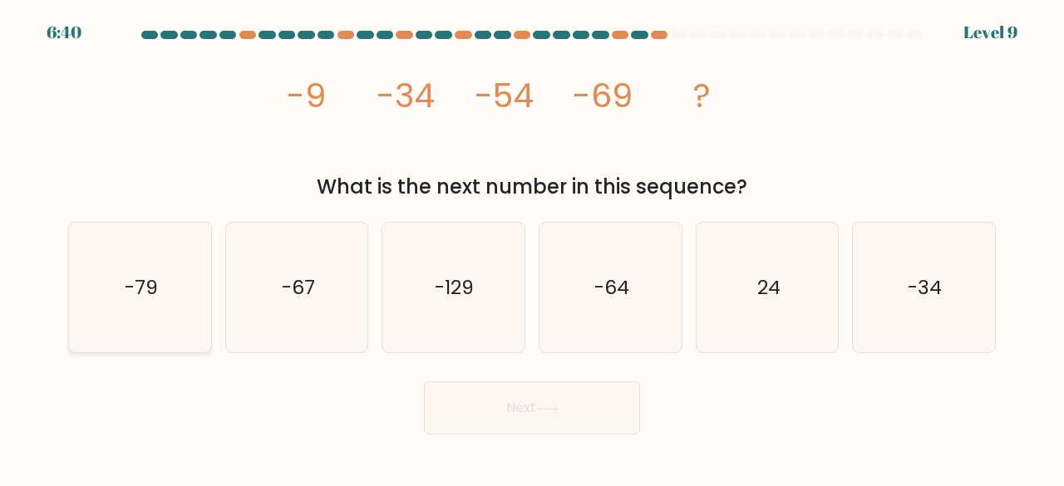
click at [118, 313] on icon "-79" at bounding box center [140, 288] width 130 height 130
click at [532, 248] on input "a. -79" at bounding box center [532, 245] width 1 height 4
radio input "true"
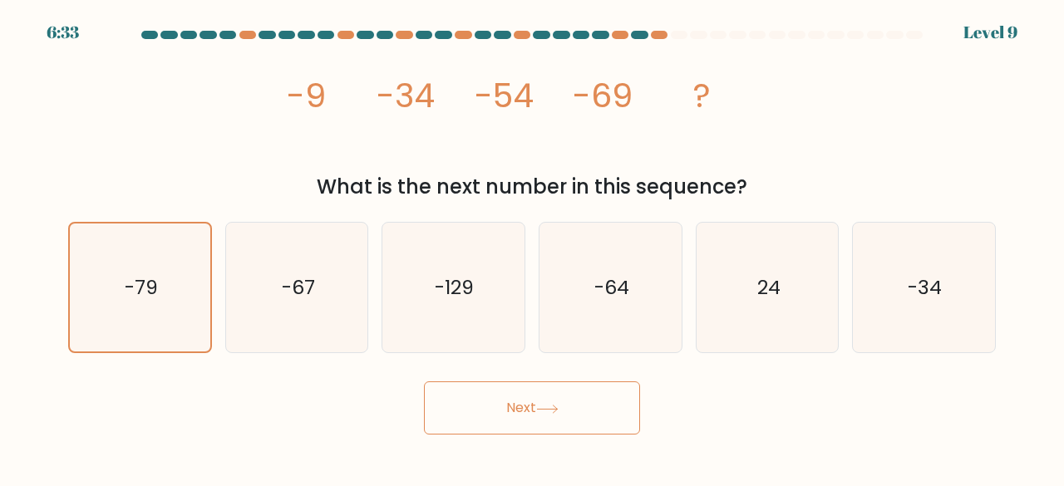
click at [528, 411] on button "Next" at bounding box center [532, 407] width 216 height 53
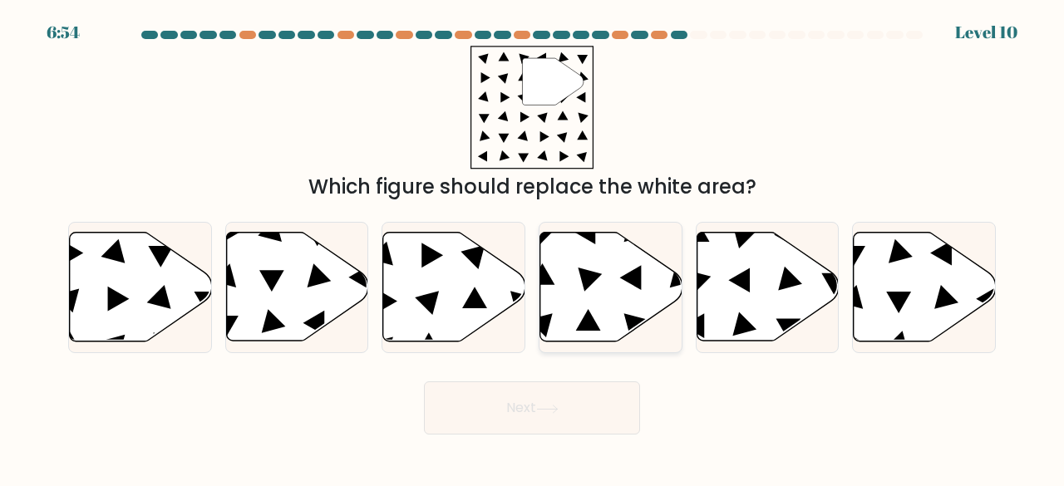
click at [566, 303] on icon at bounding box center [611, 287] width 142 height 109
click at [533, 248] on input "d." at bounding box center [532, 245] width 1 height 4
radio input "true"
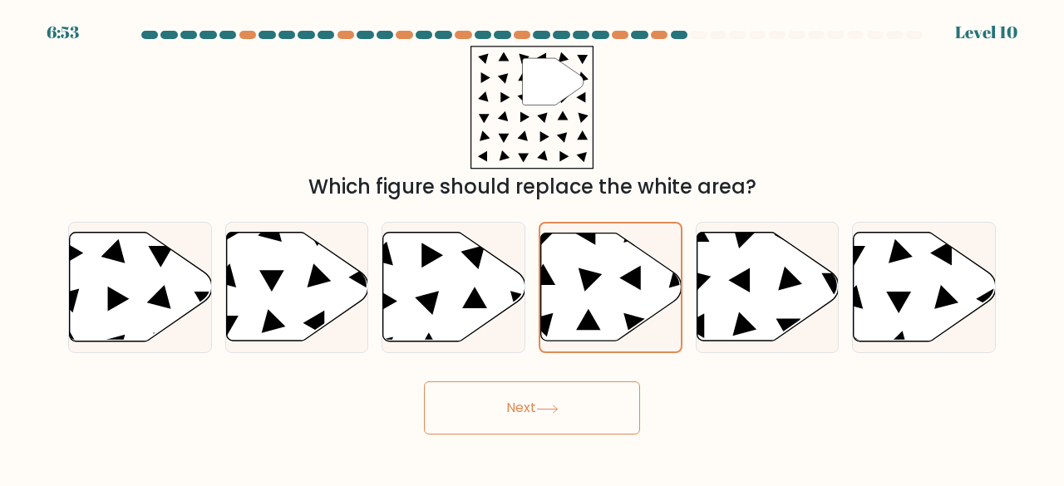
click at [551, 405] on icon at bounding box center [547, 409] width 22 height 9
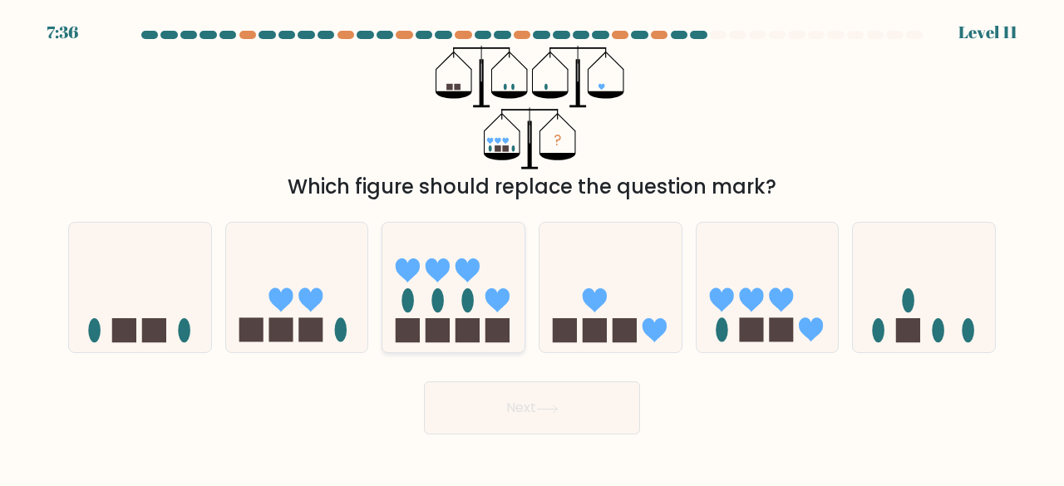
click at [517, 277] on icon at bounding box center [453, 287] width 142 height 117
click at [532, 248] on input "c." at bounding box center [532, 245] width 1 height 4
radio input "true"
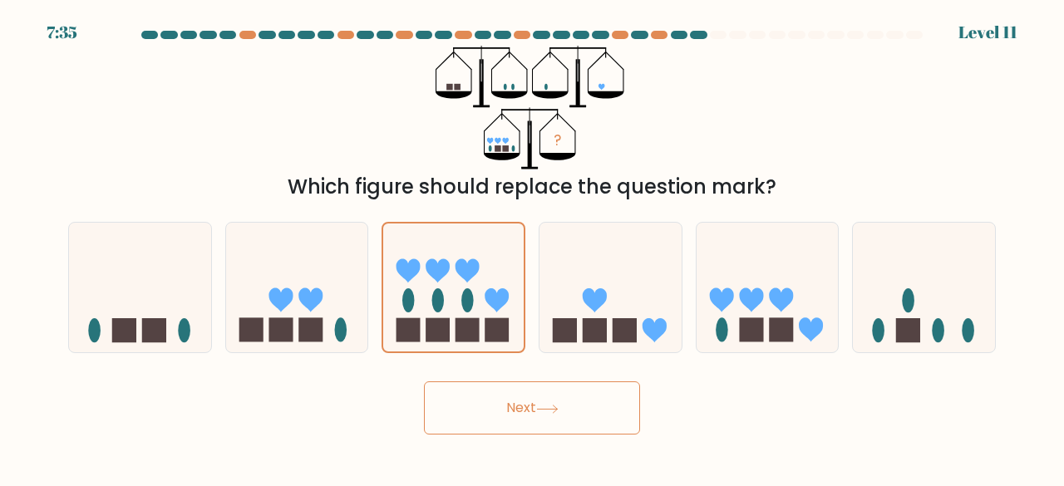
click at [561, 433] on button "Next" at bounding box center [532, 407] width 216 height 53
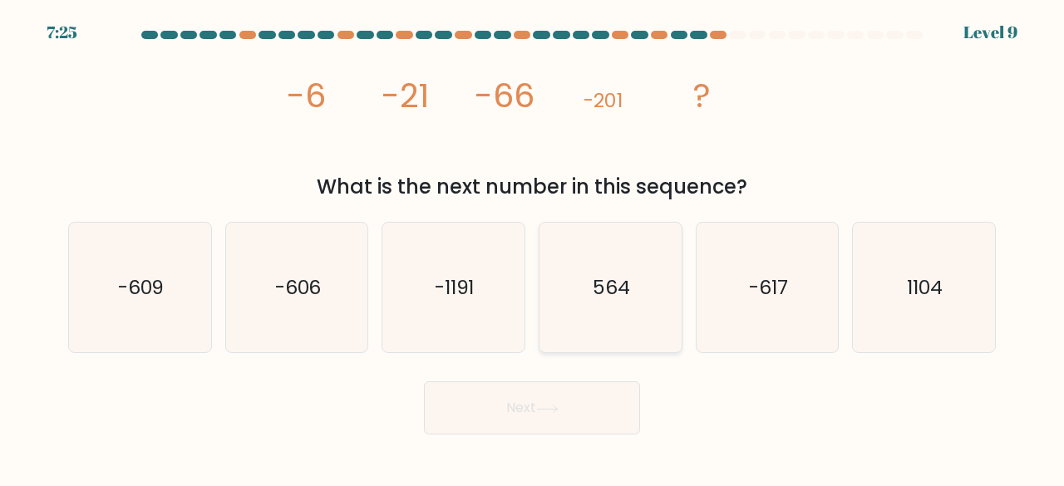
click at [616, 329] on icon "564" at bounding box center [610, 288] width 130 height 130
click at [533, 248] on input "d. 564" at bounding box center [532, 245] width 1 height 4
radio input "true"
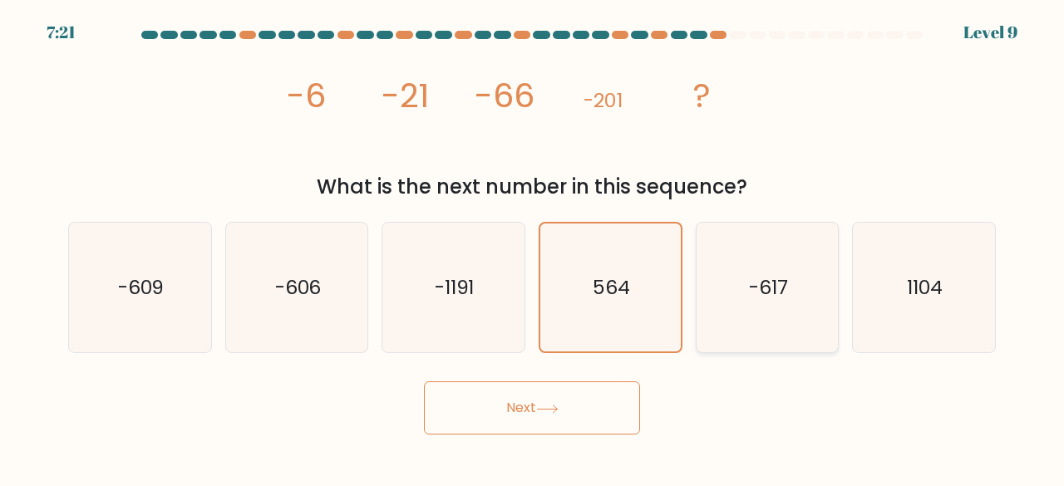
click at [731, 291] on icon "-617" at bounding box center [767, 288] width 130 height 130
click at [533, 248] on input "e. -617" at bounding box center [532, 245] width 1 height 4
radio input "true"
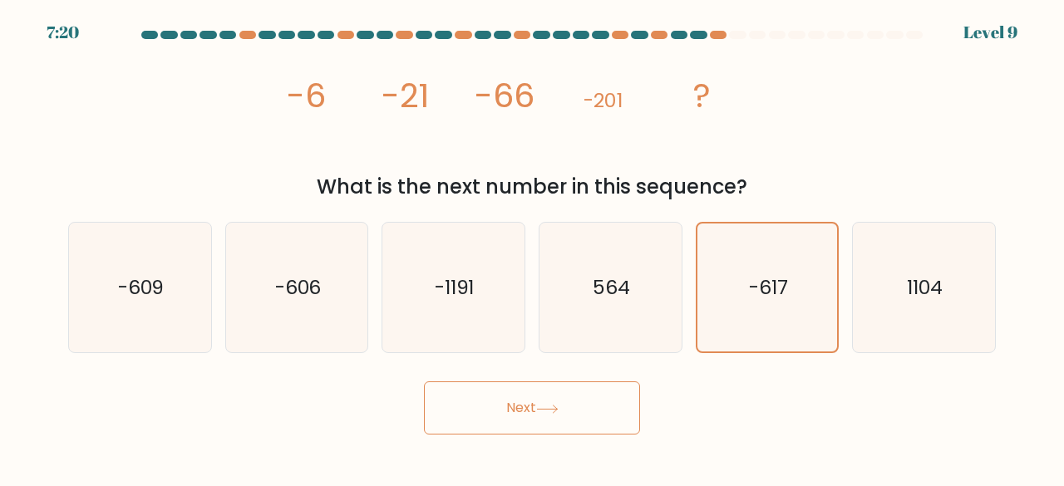
click at [566, 408] on button "Next" at bounding box center [532, 407] width 216 height 53
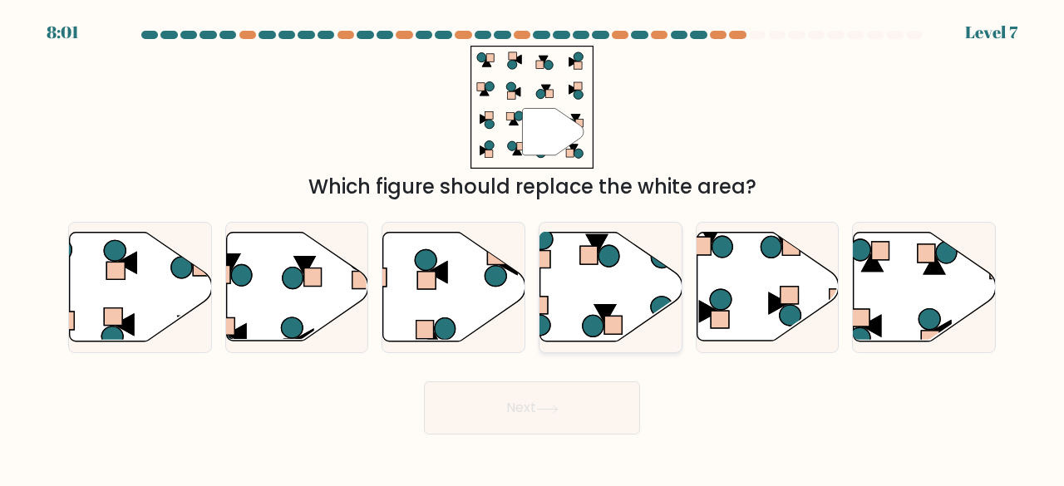
click at [609, 315] on icon at bounding box center [604, 314] width 21 height 19
click at [533, 248] on input "d." at bounding box center [532, 245] width 1 height 4
radio input "true"
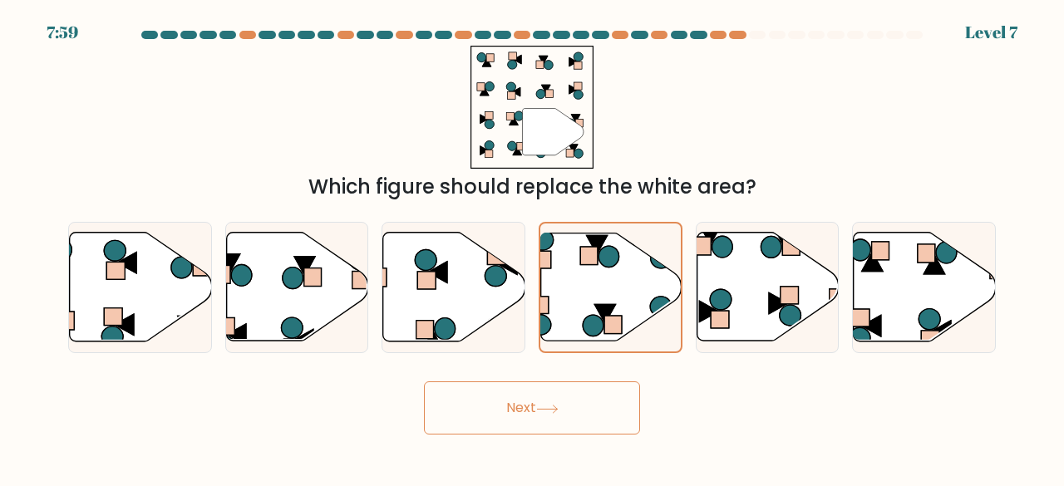
click at [581, 399] on button "Next" at bounding box center [532, 407] width 216 height 53
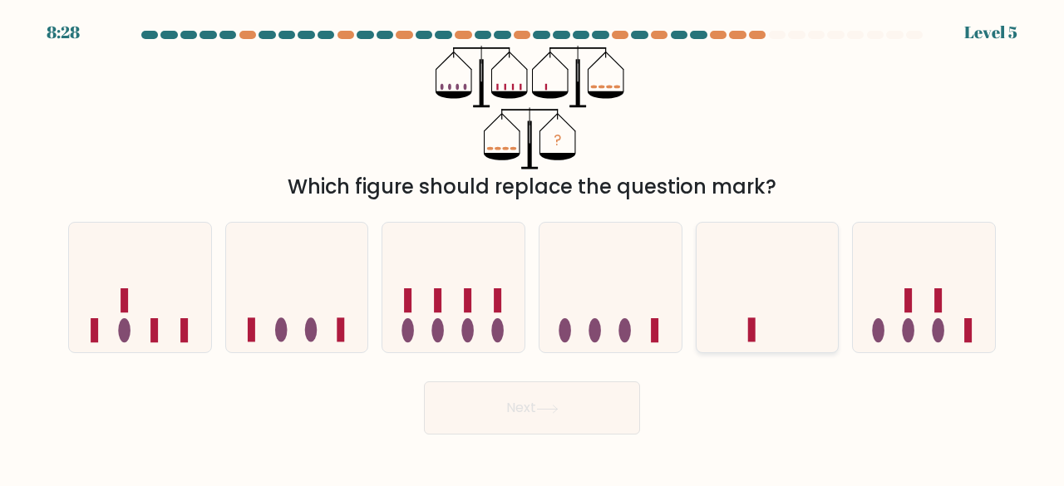
click at [732, 307] on icon at bounding box center [767, 287] width 142 height 117
click at [533, 248] on input "e." at bounding box center [532, 245] width 1 height 4
radio input "true"
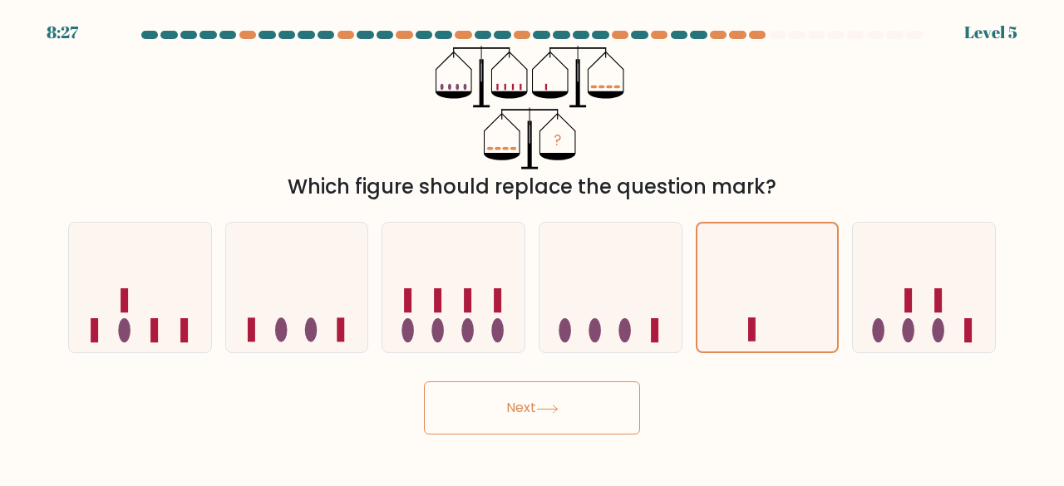
click at [596, 385] on button "Next" at bounding box center [532, 407] width 216 height 53
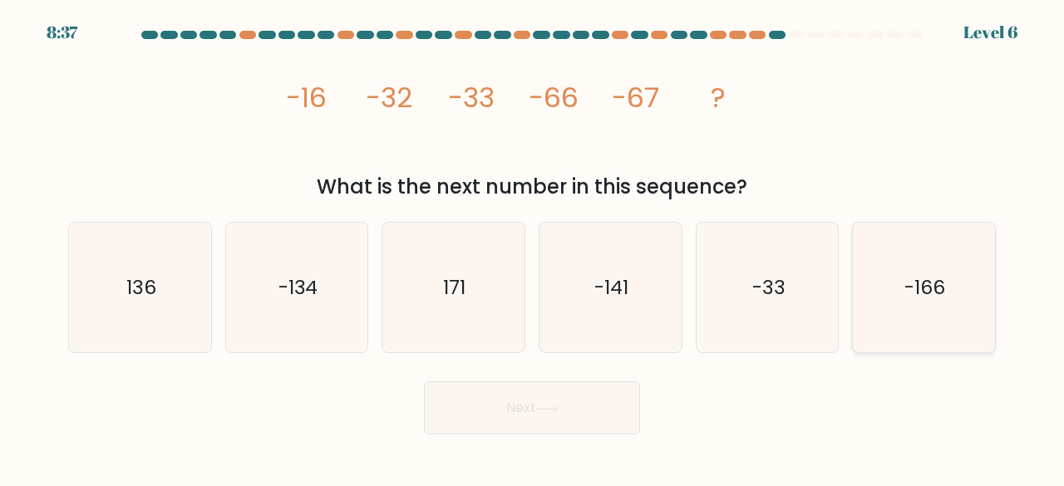
click at [892, 275] on icon "-166" at bounding box center [923, 288] width 130 height 130
click at [533, 248] on input "f. -166" at bounding box center [532, 245] width 1 height 4
radio input "true"
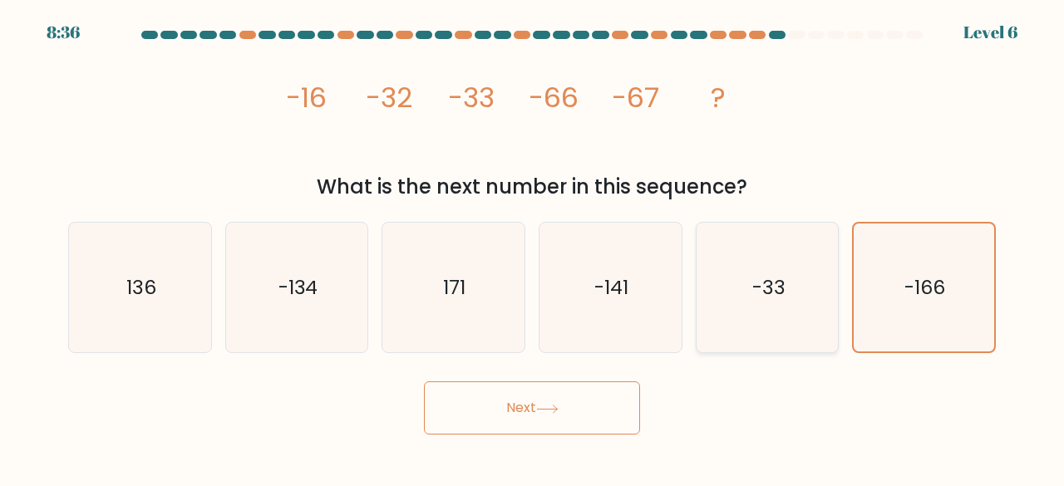
click at [734, 317] on icon "-33" at bounding box center [767, 288] width 130 height 130
click at [533, 248] on input "e. -33" at bounding box center [532, 245] width 1 height 4
radio input "true"
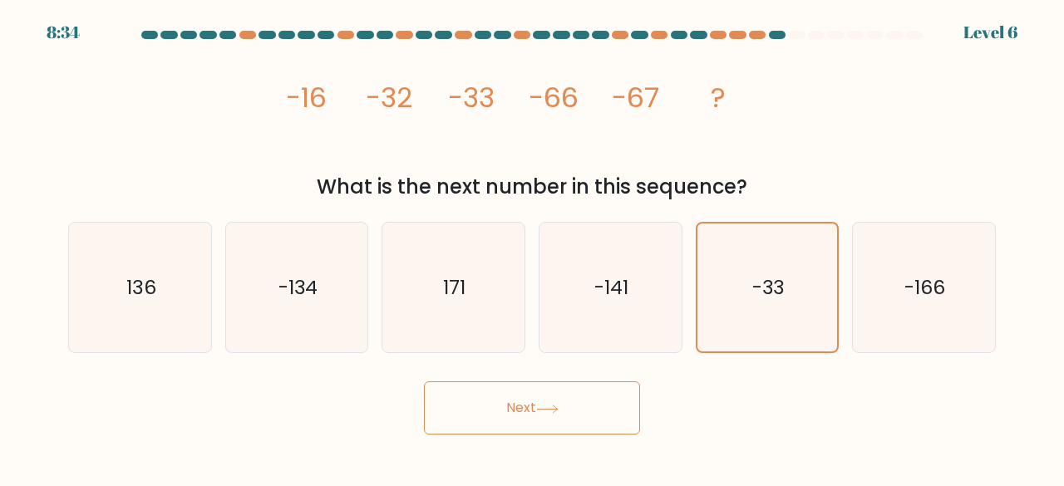
click at [576, 398] on button "Next" at bounding box center [532, 407] width 216 height 53
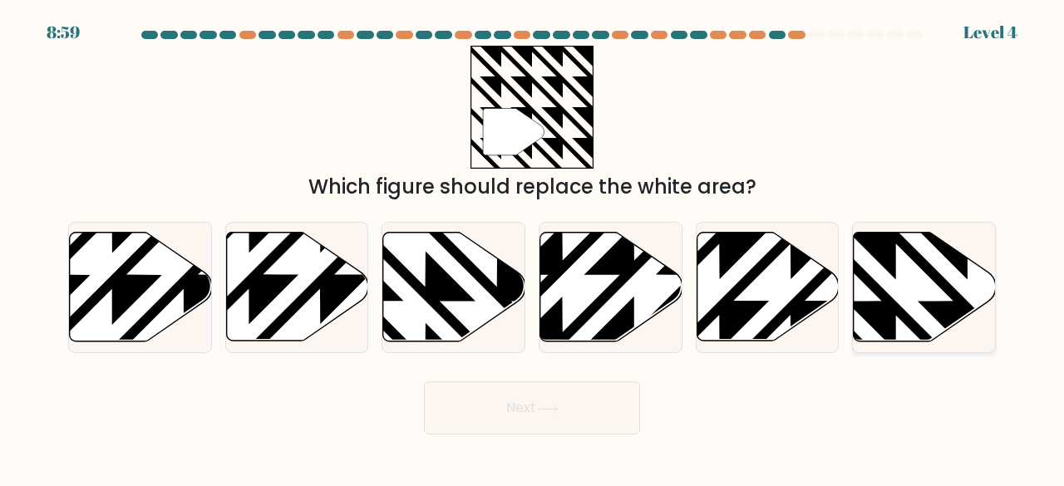
click at [890, 285] on icon at bounding box center [924, 287] width 142 height 109
click at [533, 248] on input "f." at bounding box center [532, 245] width 1 height 4
radio input "true"
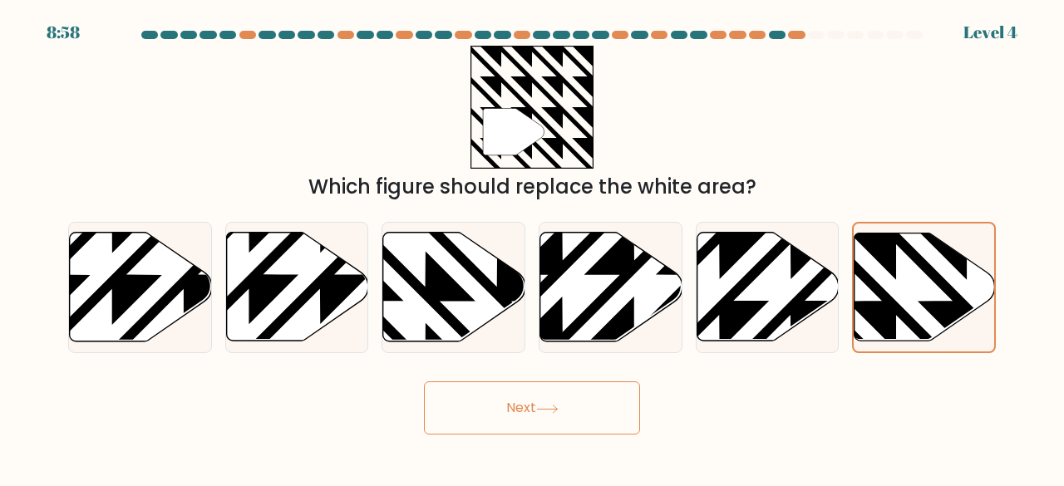
click at [599, 404] on button "Next" at bounding box center [532, 407] width 216 height 53
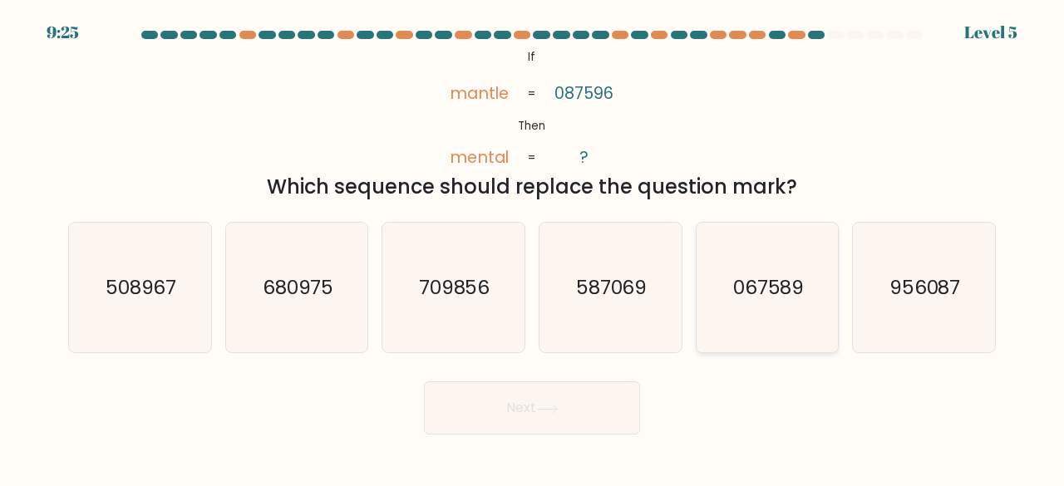
click at [804, 312] on icon "067589" at bounding box center [767, 288] width 130 height 130
click at [533, 248] on input "e. 067589" at bounding box center [532, 245] width 1 height 4
radio input "true"
click at [530, 399] on button "Next" at bounding box center [532, 407] width 216 height 53
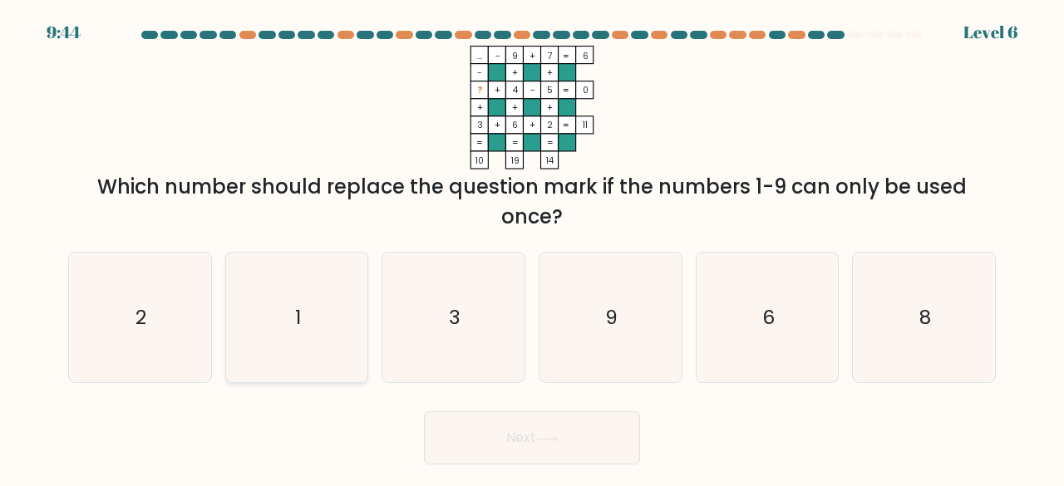
click at [317, 283] on icon "1" at bounding box center [297, 318] width 130 height 130
click at [532, 248] on input "b. 1" at bounding box center [532, 245] width 1 height 4
radio input "true"
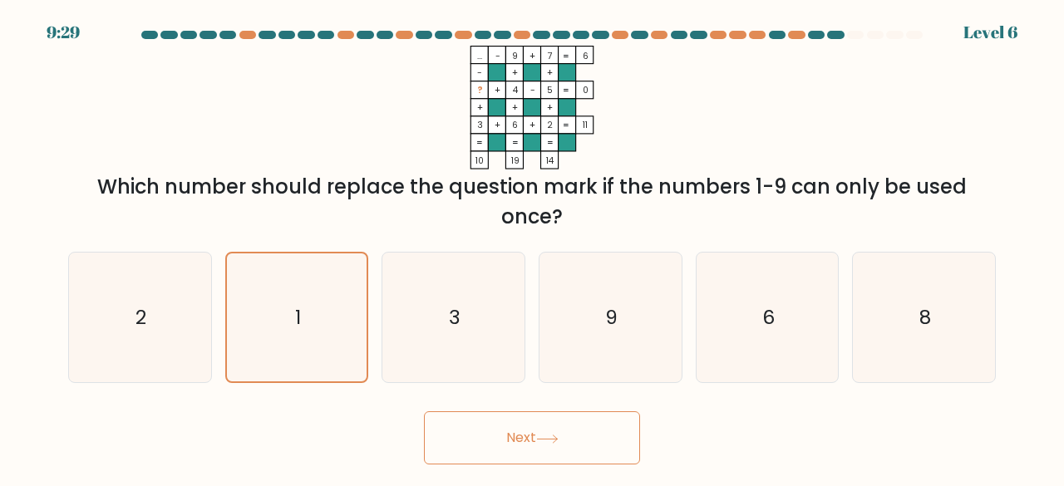
click at [584, 450] on button "Next" at bounding box center [532, 437] width 216 height 53
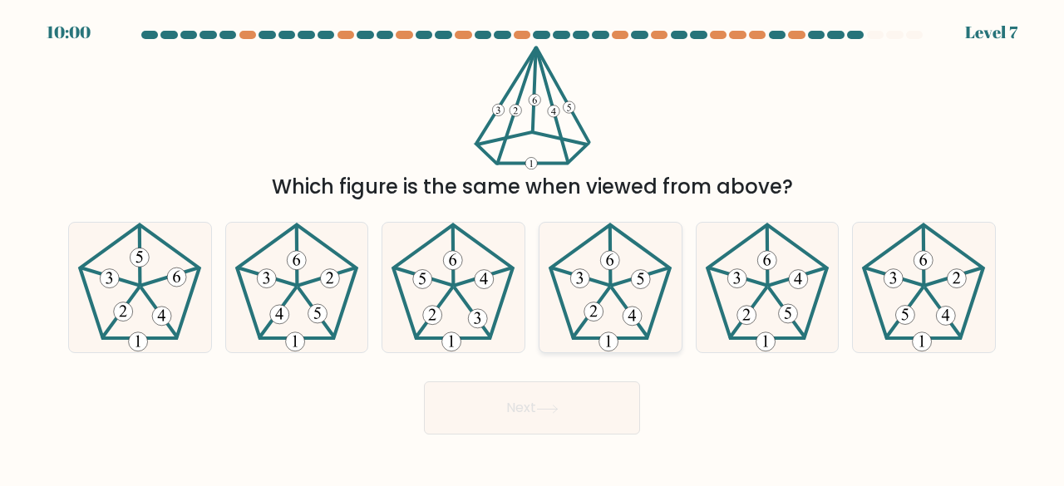
click at [641, 274] on 637 at bounding box center [641, 279] width 19 height 19
click at [533, 248] on input "d." at bounding box center [532, 245] width 1 height 4
radio input "true"
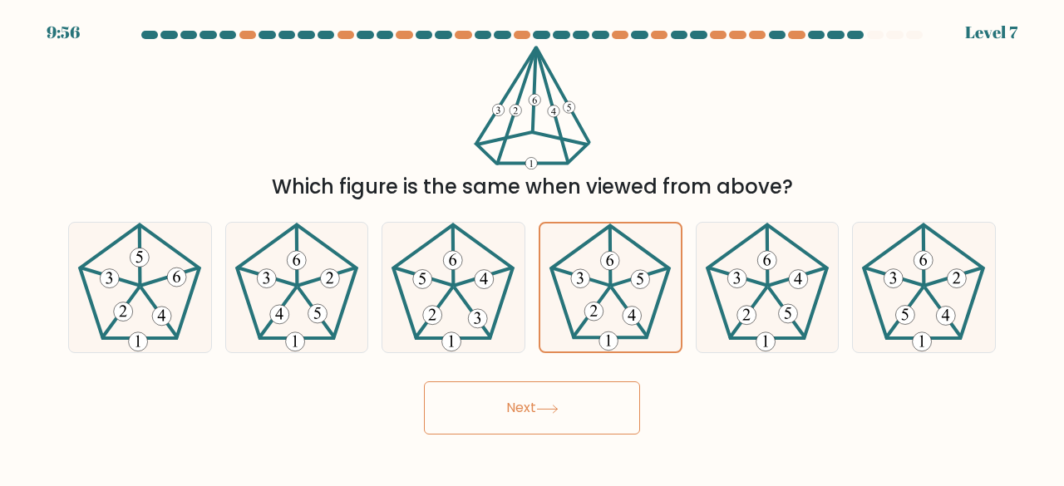
click at [580, 420] on button "Next" at bounding box center [532, 407] width 216 height 53
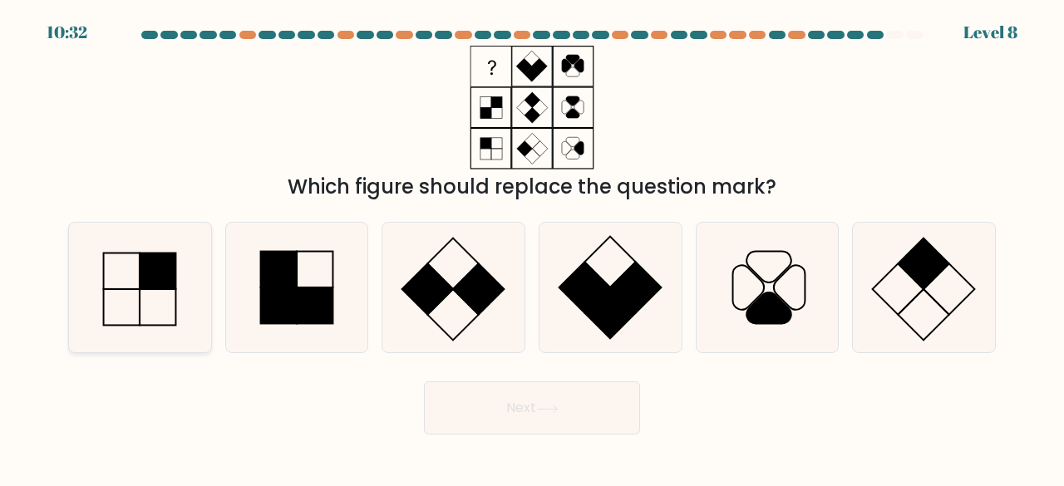
click at [184, 328] on icon at bounding box center [140, 288] width 130 height 130
click at [532, 248] on input "a." at bounding box center [532, 245] width 1 height 4
radio input "true"
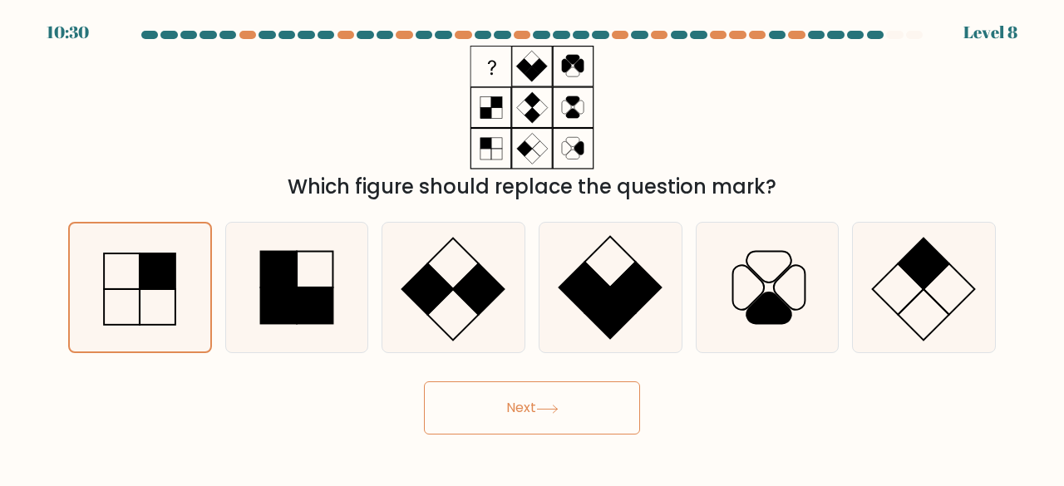
click at [486, 403] on button "Next" at bounding box center [532, 407] width 216 height 53
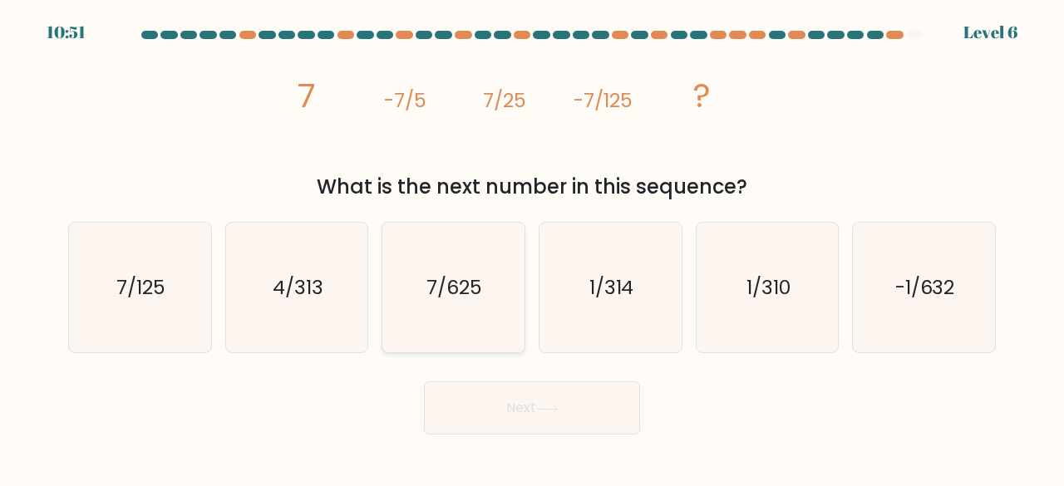
click at [484, 283] on icon "7/625" at bounding box center [453, 288] width 130 height 130
click at [532, 248] on input "c. 7/625" at bounding box center [532, 245] width 1 height 4
radio input "true"
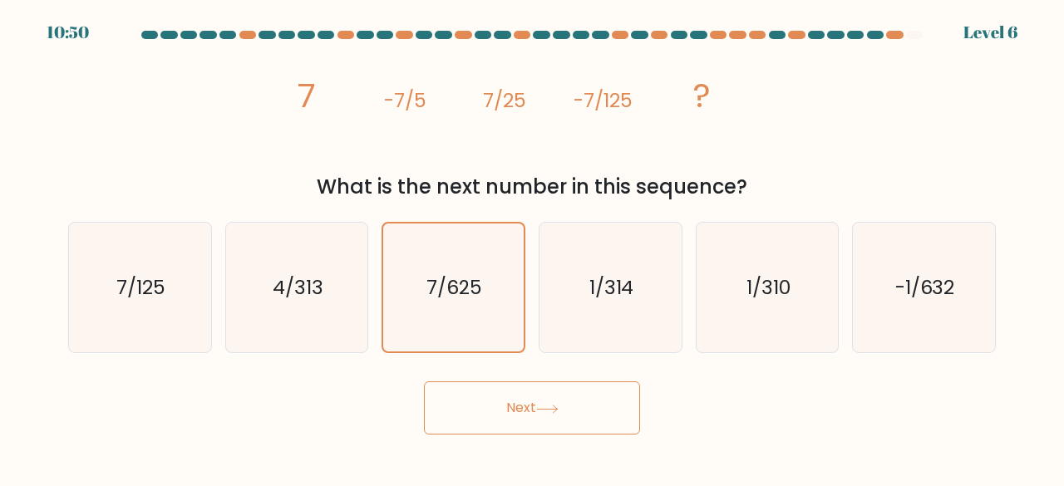
click at [608, 413] on button "Next" at bounding box center [532, 407] width 216 height 53
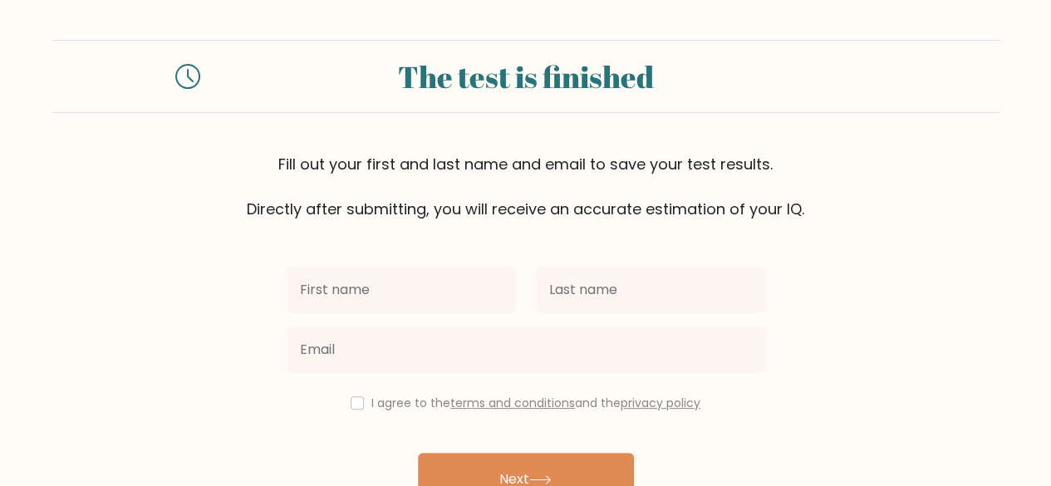
scroll to position [96, 0]
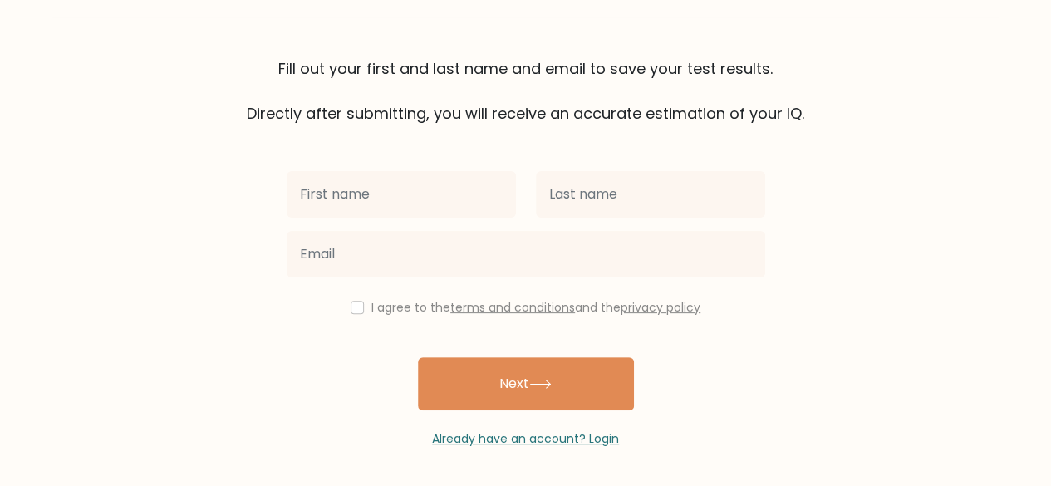
click at [422, 202] on input "text" at bounding box center [401, 194] width 229 height 47
type input "pooja"
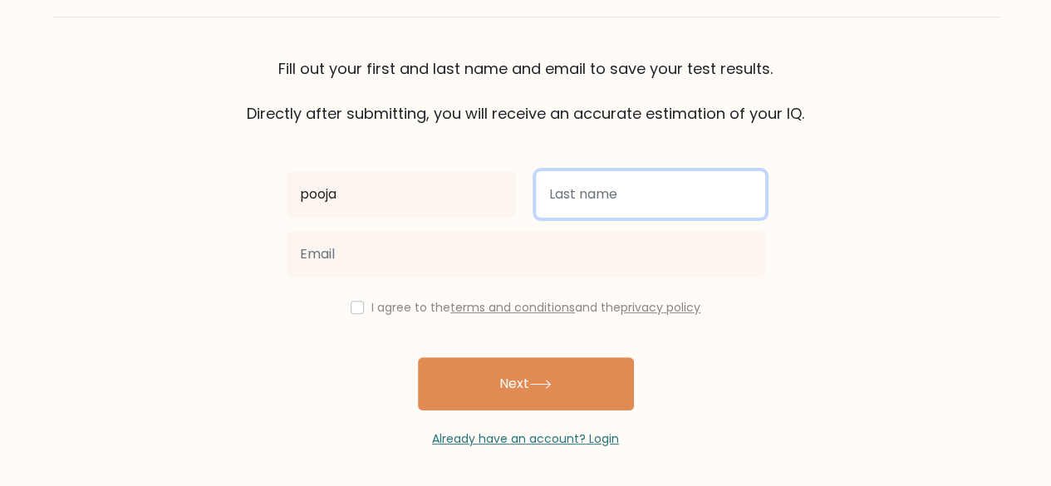
click at [585, 193] on input "text" at bounding box center [650, 194] width 229 height 47
type input "kaur"
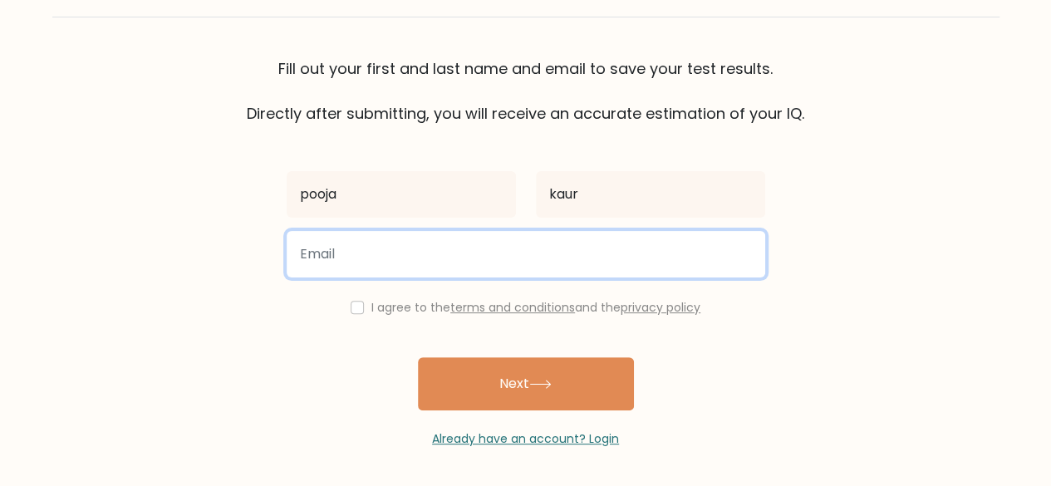
click at [590, 253] on input "email" at bounding box center [526, 254] width 479 height 47
type input "poojabansal.pkb14@gmail.com"
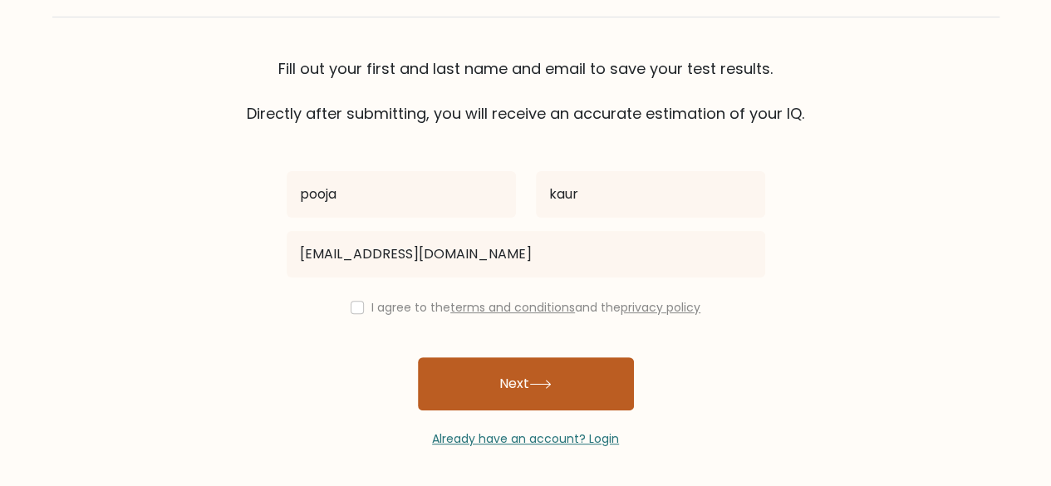
click at [514, 380] on button "Next" at bounding box center [526, 383] width 216 height 53
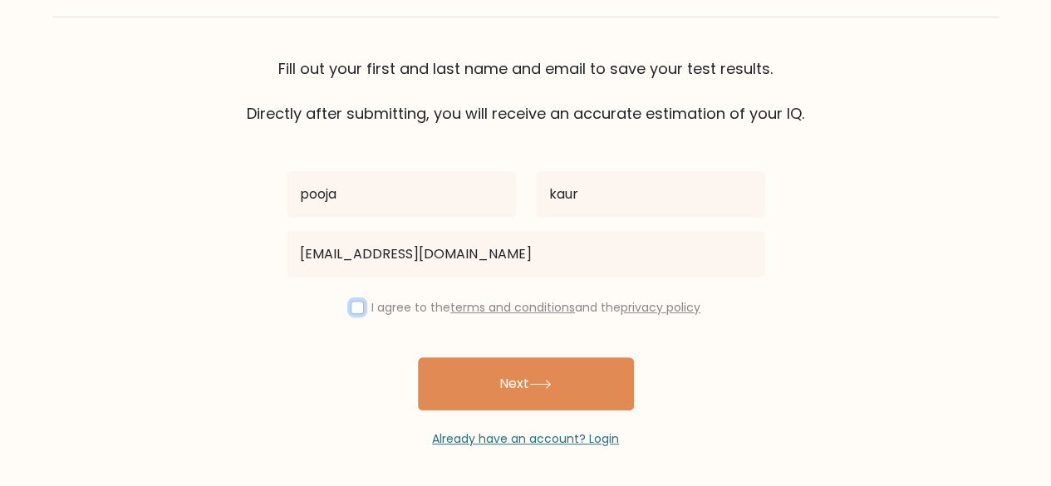
click at [351, 302] on input "checkbox" at bounding box center [357, 307] width 13 height 13
checkbox input "true"
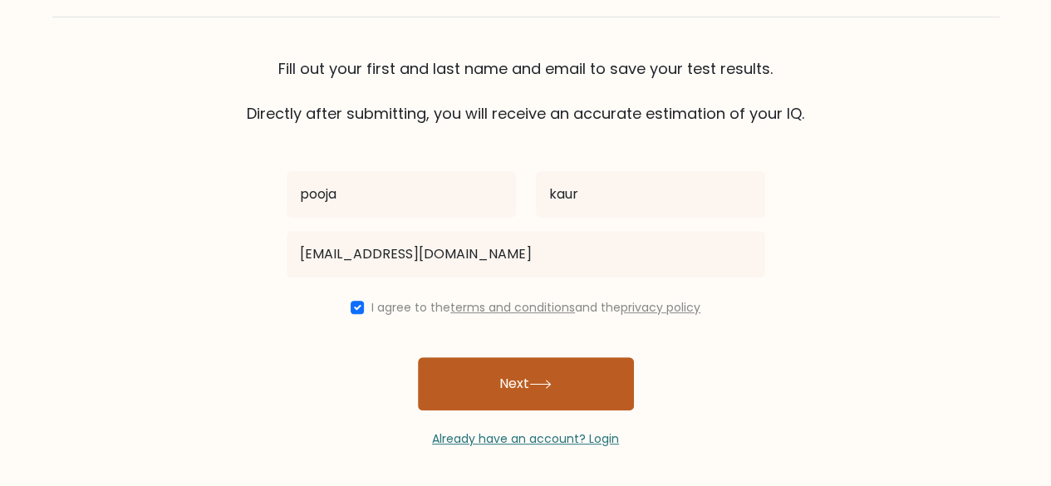
click at [506, 378] on button "Next" at bounding box center [526, 383] width 216 height 53
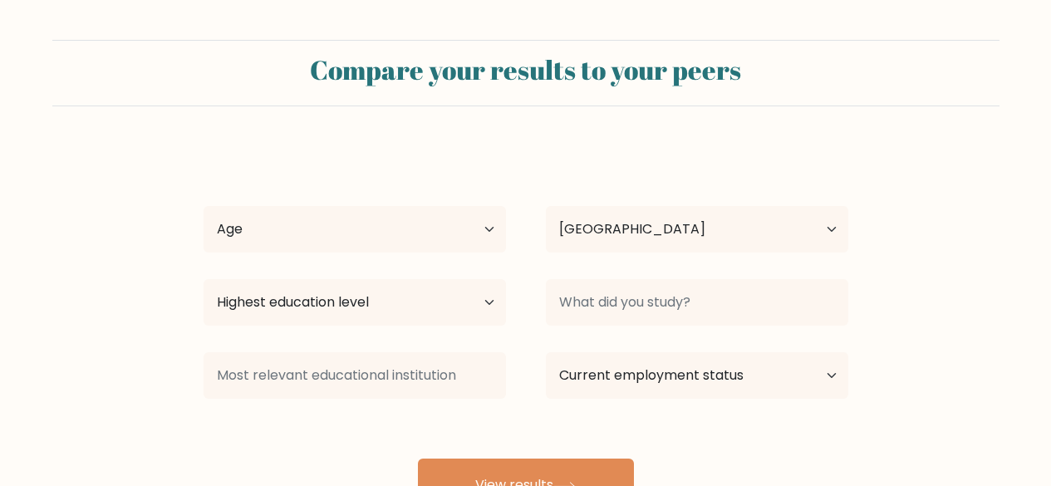
select select "KE"
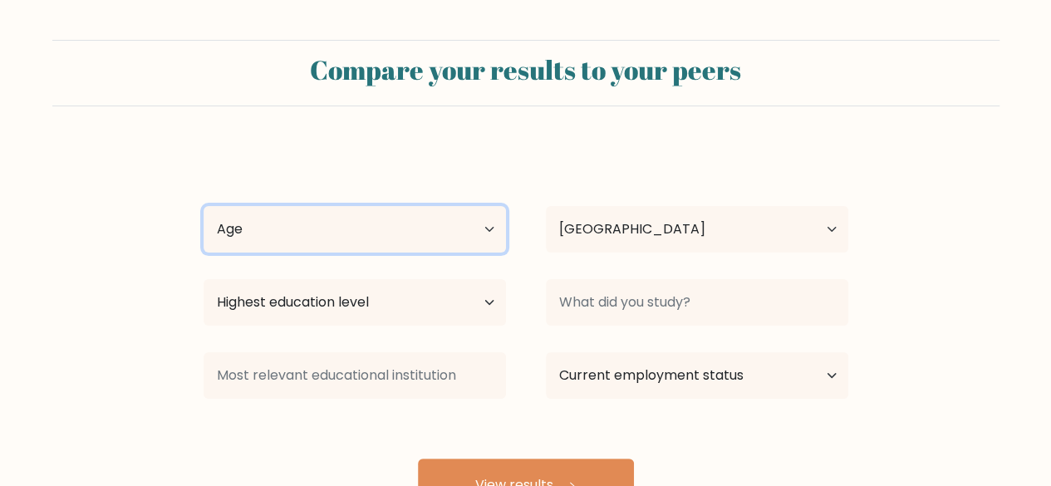
click at [489, 233] on select "Age Under [DEMOGRAPHIC_DATA] [DEMOGRAPHIC_DATA] [DEMOGRAPHIC_DATA] [DEMOGRAPHIC…" at bounding box center [355, 229] width 302 height 47
select select "18_24"
click at [204, 206] on select "Age Under [DEMOGRAPHIC_DATA] [DEMOGRAPHIC_DATA] [DEMOGRAPHIC_DATA] [DEMOGRAPHIC…" at bounding box center [355, 229] width 302 height 47
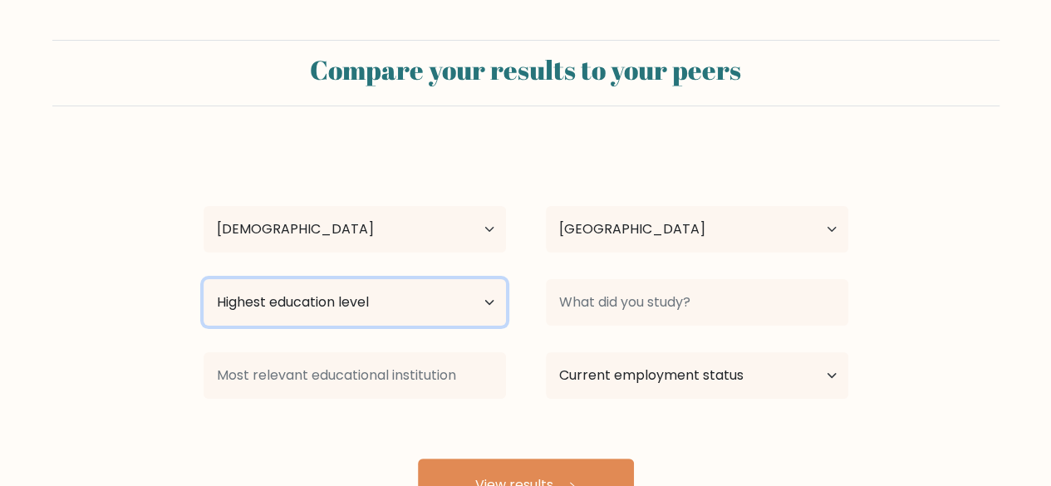
click at [412, 301] on select "Highest education level No schooling Primary Lower Secondary Upper Secondary Oc…" at bounding box center [355, 302] width 302 height 47
select select "upper_secondary"
click at [204, 279] on select "Highest education level No schooling Primary Lower Secondary Upper Secondary Oc…" at bounding box center [355, 302] width 302 height 47
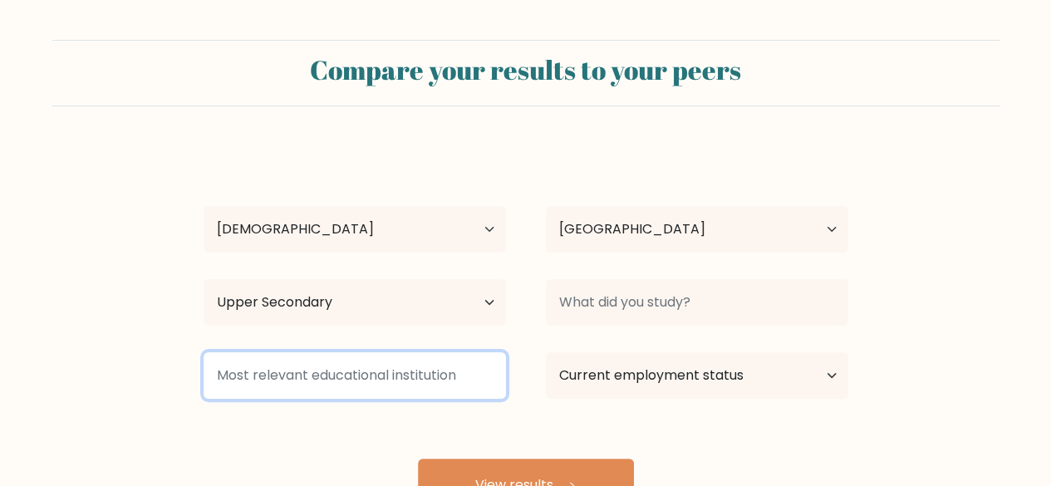
click at [425, 378] on input at bounding box center [355, 375] width 302 height 47
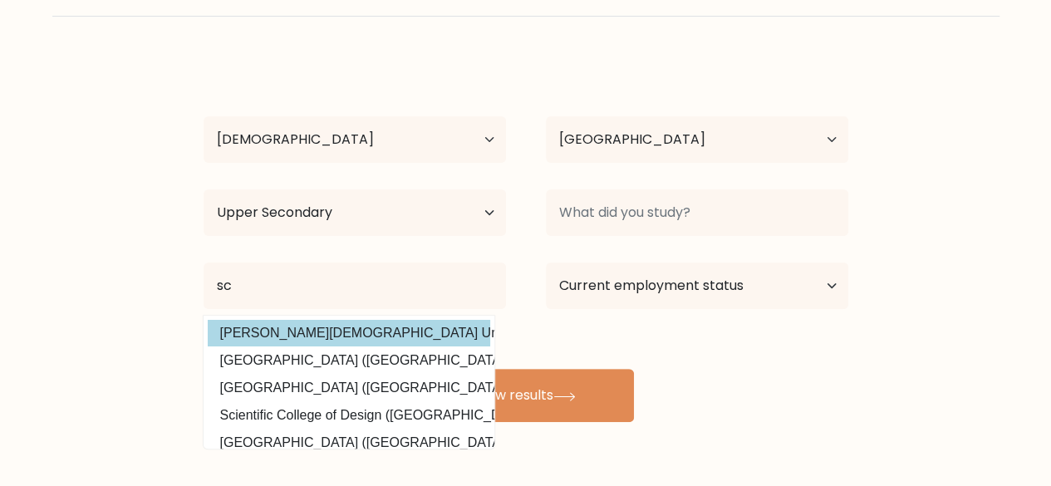
click at [356, 325] on div "pooja kaur Age Under 18 years old 18-24 years old 25-34 years old 35-44 years o…" at bounding box center [526, 240] width 665 height 366
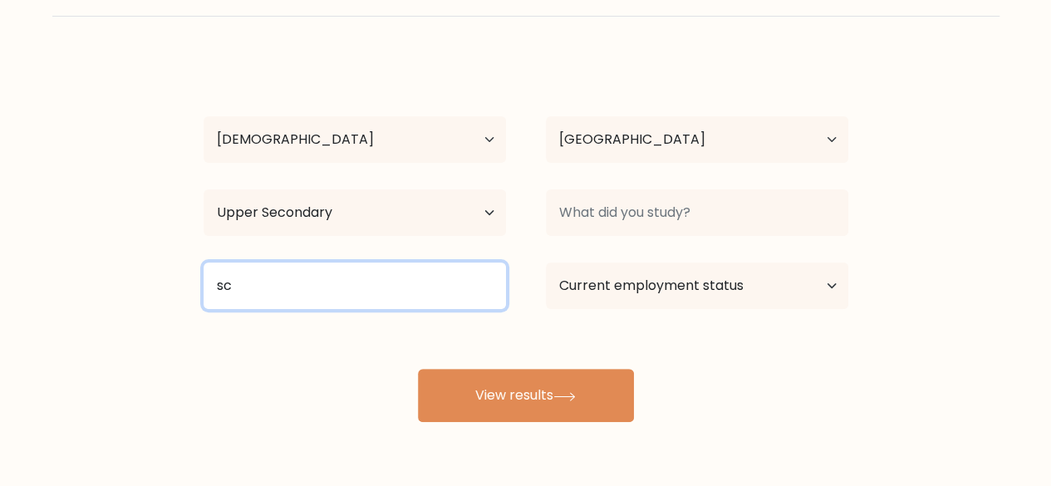
click at [383, 295] on input "sc" at bounding box center [355, 286] width 302 height 47
click at [330, 298] on input "sc" at bounding box center [355, 286] width 302 height 47
type input "s"
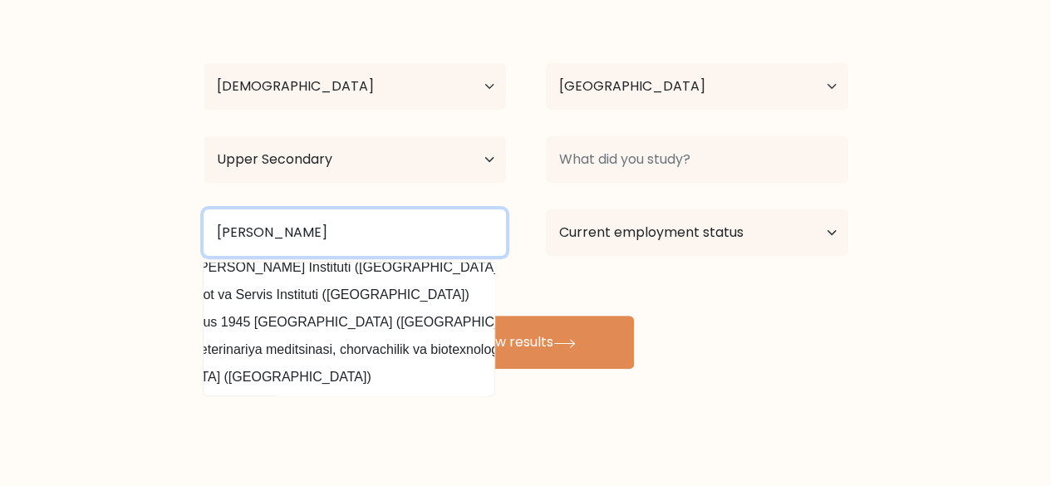
scroll to position [162, 0]
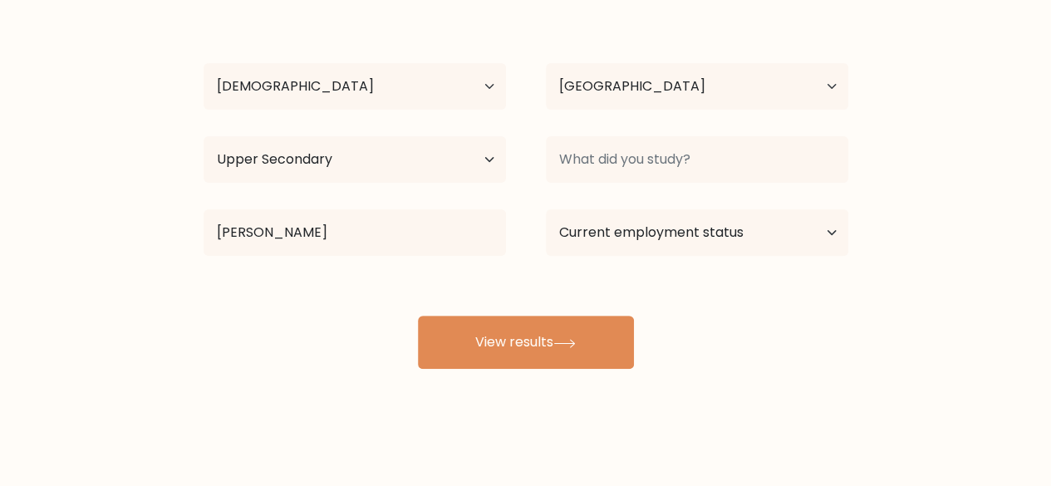
click at [368, 369] on div "Compare your results to your peers pooja kaur Age Under 18 years old 18-24 year…" at bounding box center [525, 172] width 1051 height 630
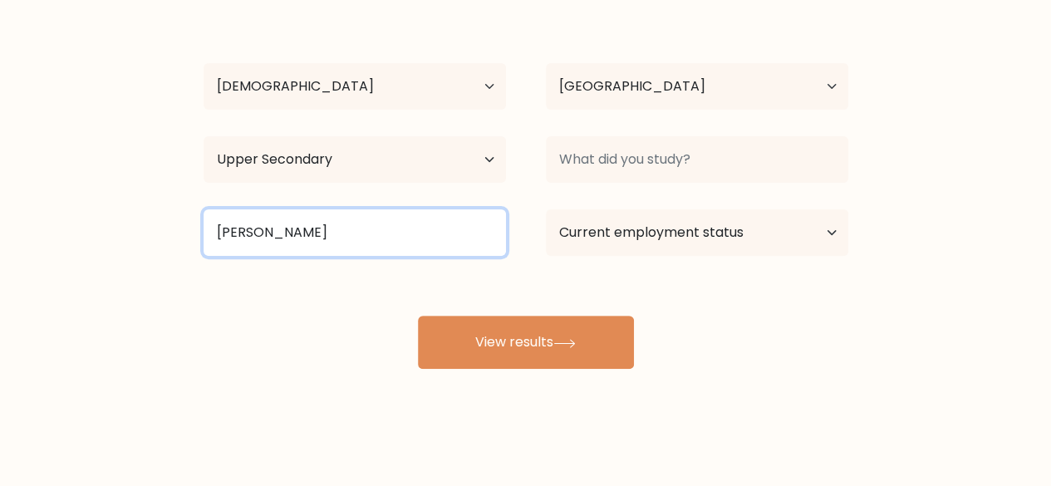
click at [460, 226] on input "sam" at bounding box center [355, 232] width 302 height 47
type input "s"
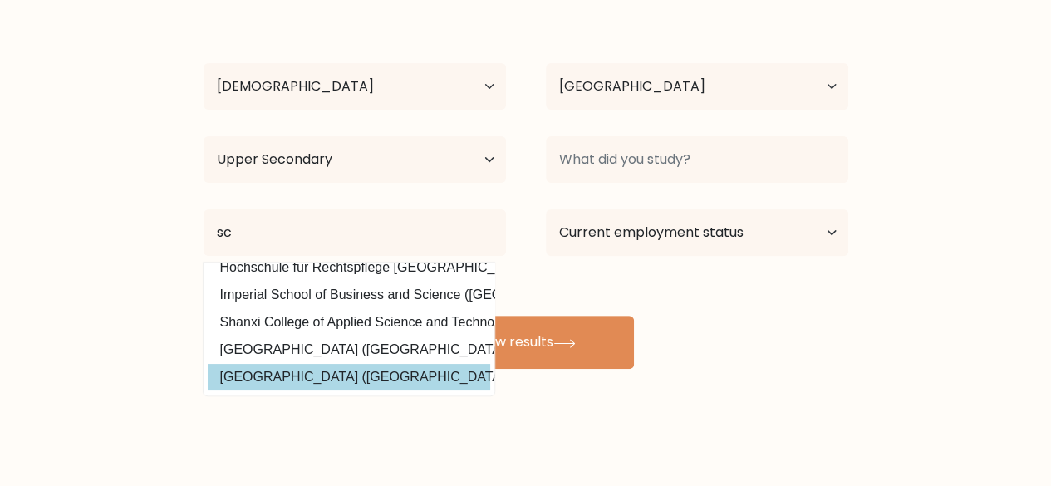
click at [376, 351] on div "pooja kaur Age Under 18 years old 18-24 years old 25-34 years old 35-44 years o…" at bounding box center [526, 186] width 665 height 366
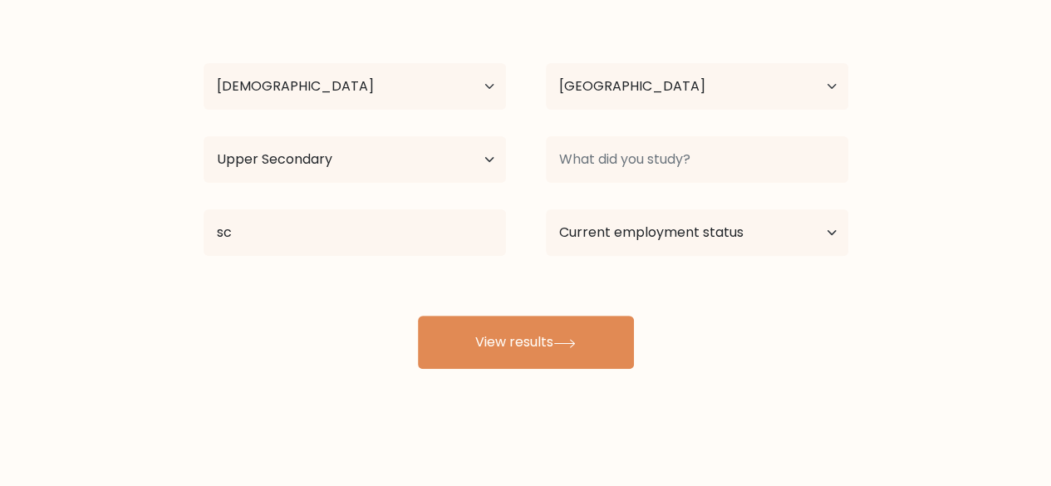
click at [427, 258] on div "sc Scott Christian University (Kenya) Hochschule Schmalkalden (Germany) Scripps…" at bounding box center [355, 233] width 342 height 60
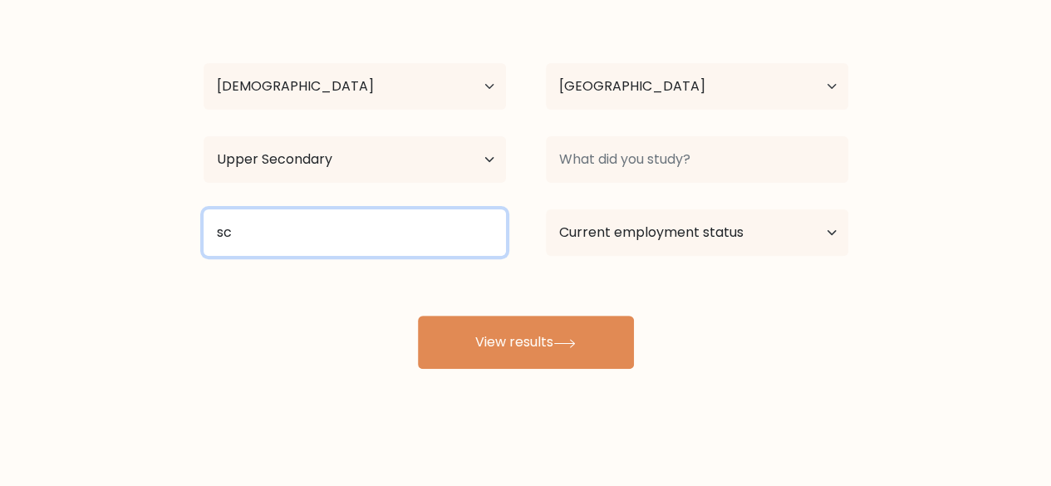
click at [425, 235] on input "sc" at bounding box center [355, 232] width 302 height 47
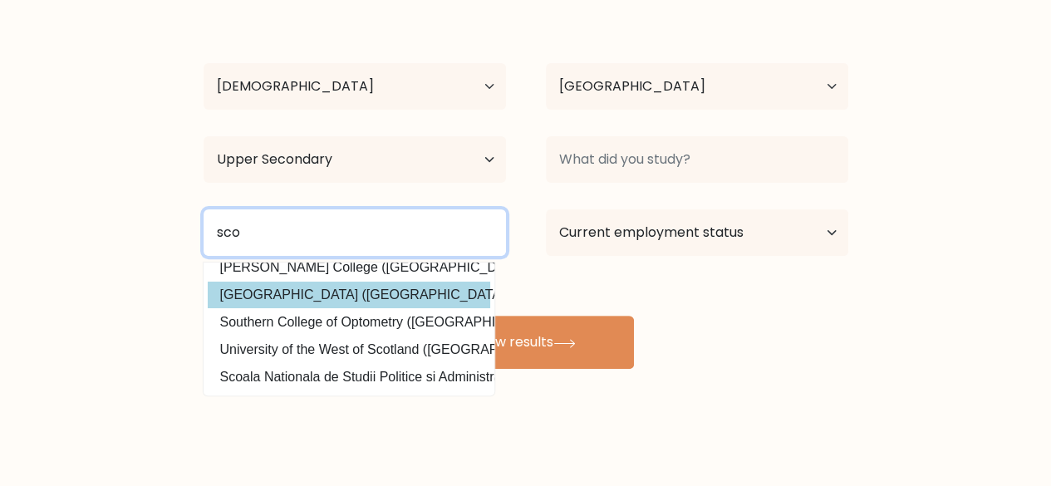
type input "sco"
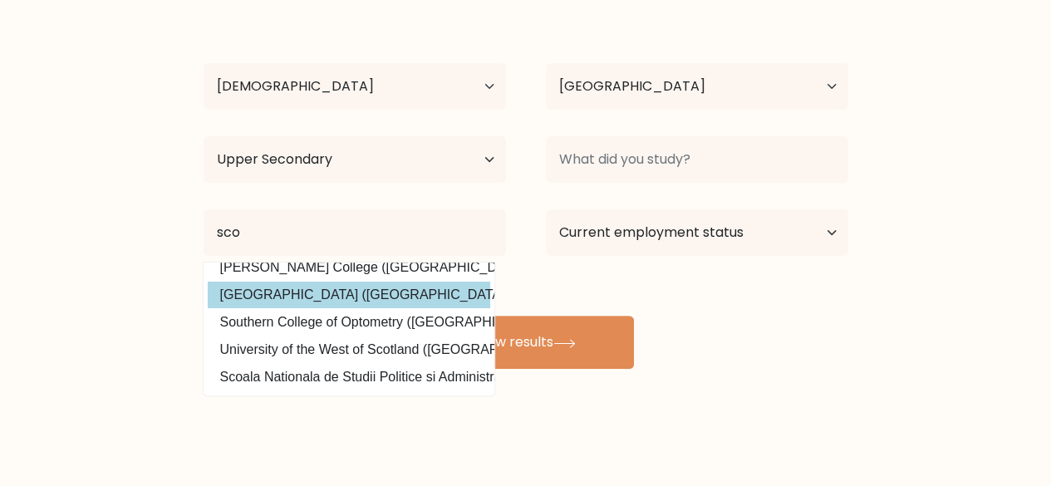
click at [392, 288] on div "pooja kaur Age Under 18 years old 18-24 years old 25-34 years old 35-44 years o…" at bounding box center [526, 186] width 665 height 366
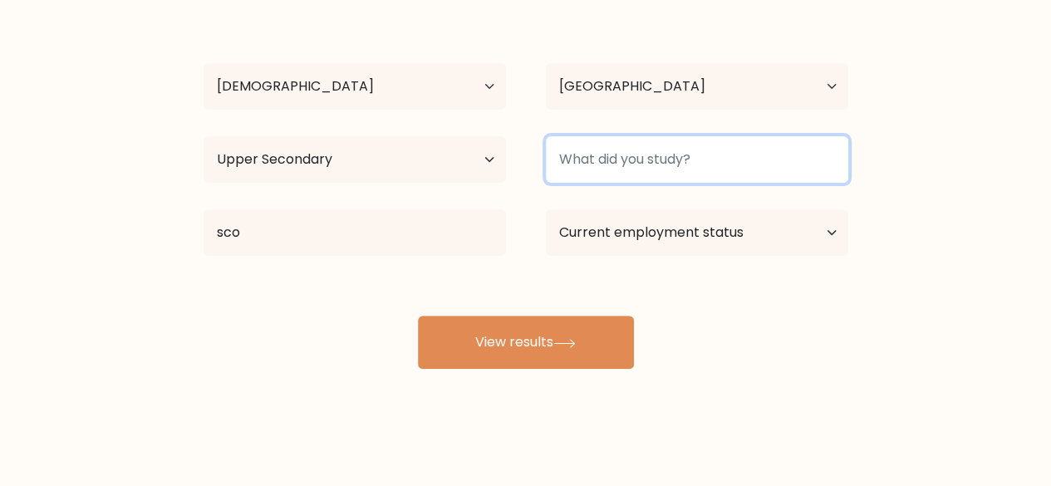
click at [702, 160] on input at bounding box center [697, 159] width 302 height 47
type input "a level"
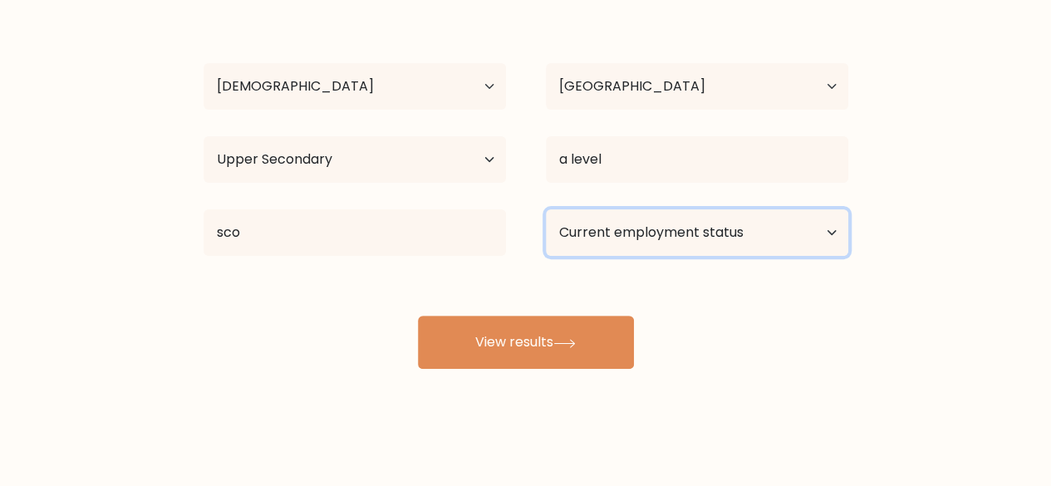
click at [676, 238] on select "Current employment status Employed Student Retired Other / prefer not to answer" at bounding box center [697, 232] width 302 height 47
select select "student"
click at [546, 209] on select "Current employment status Employed Student Retired Other / prefer not to answer" at bounding box center [697, 232] width 302 height 47
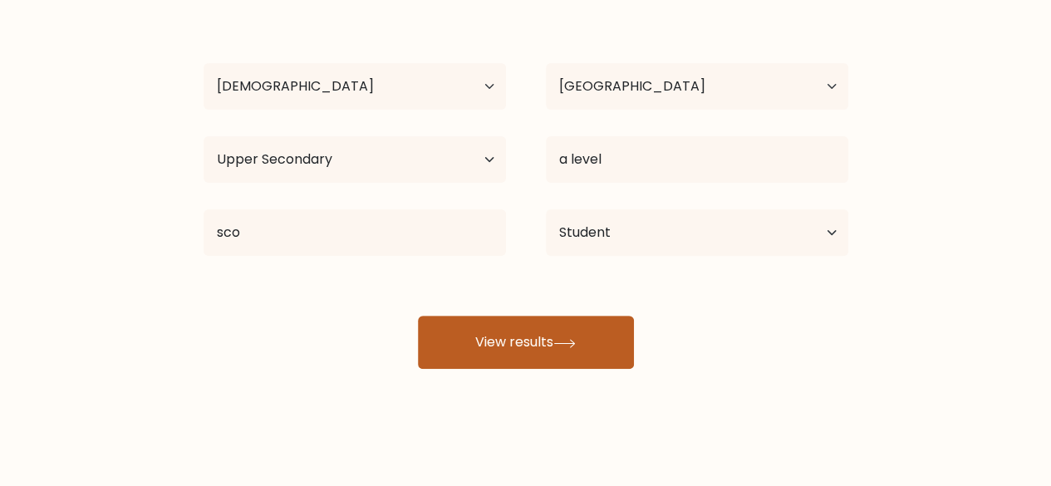
click at [552, 328] on button "View results" at bounding box center [526, 342] width 216 height 53
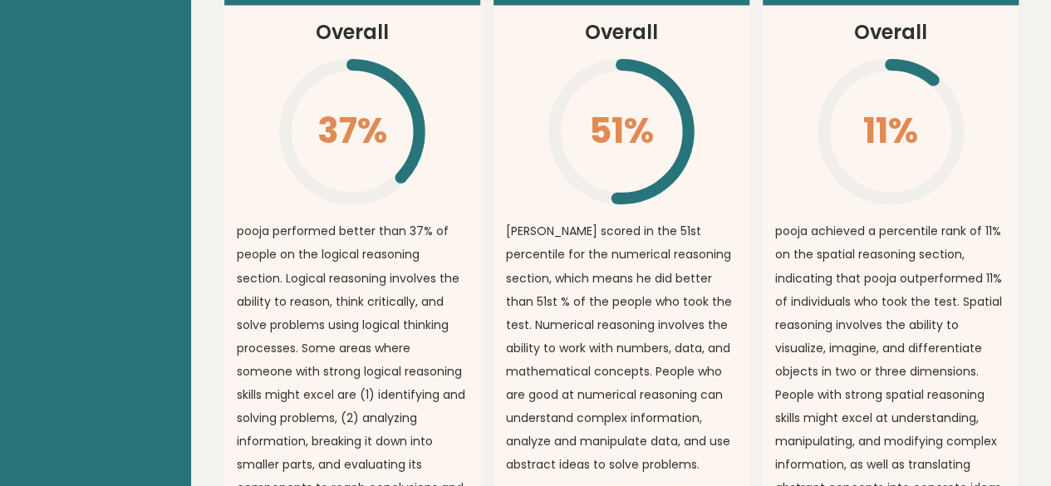
scroll to position [1297, 0]
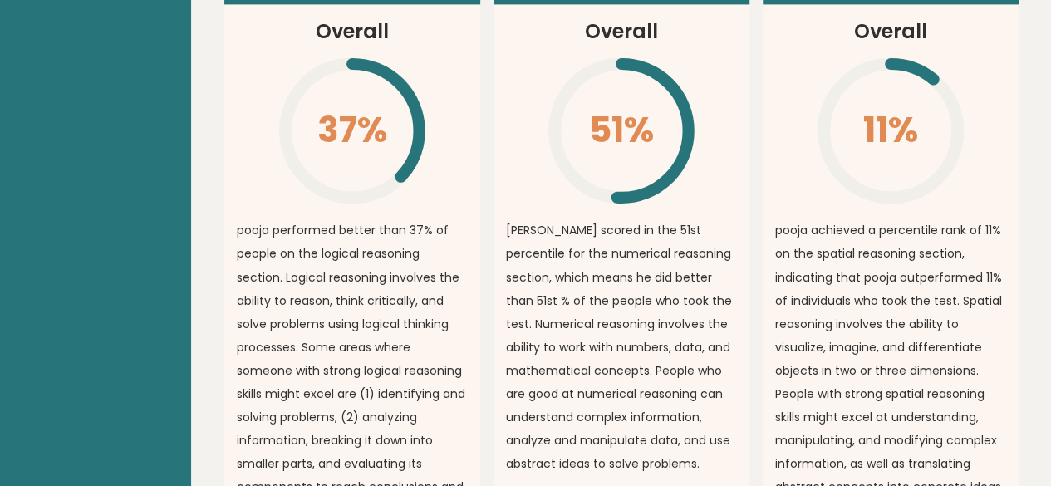
click at [693, 373] on p "pooja scored in the 51st percentile for the numerical reasoning section, which …" at bounding box center [621, 347] width 231 height 256
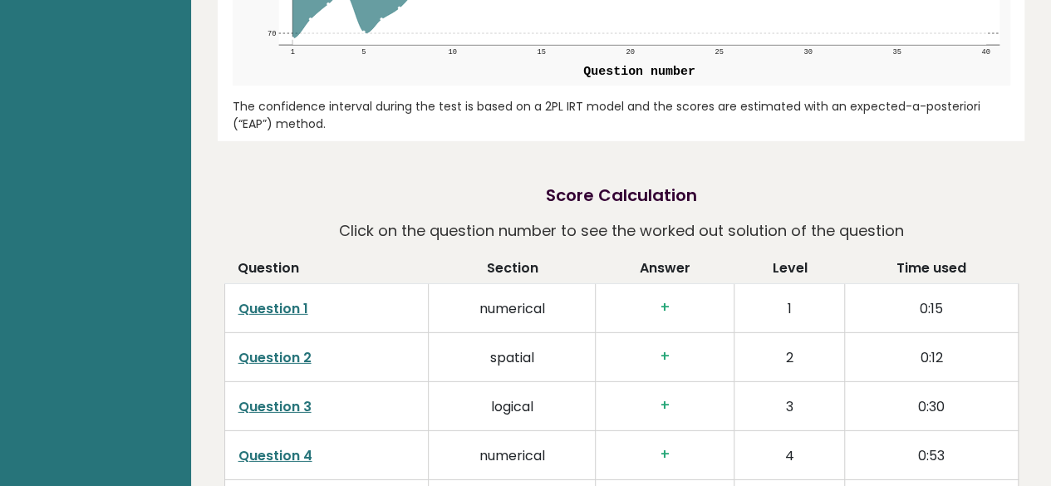
scroll to position [2372, 0]
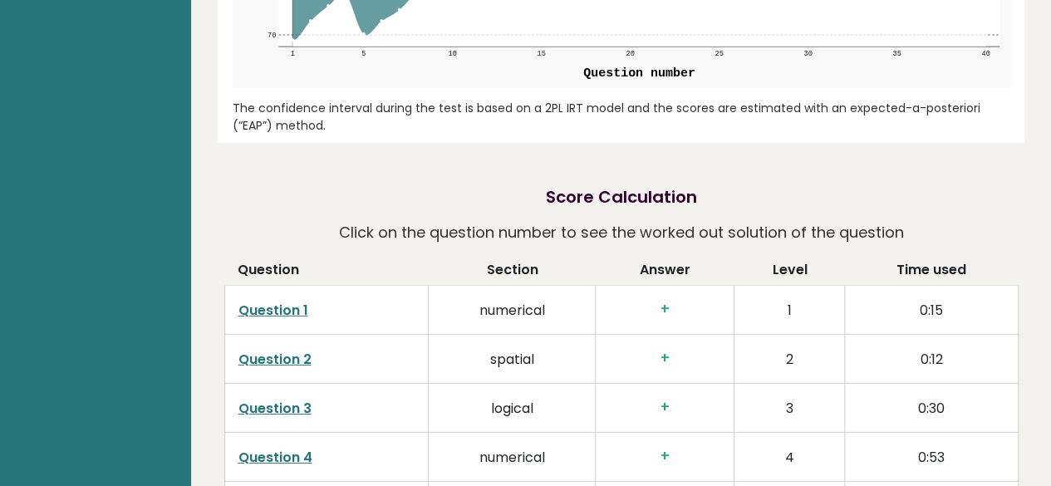
click at [288, 301] on link "Question 1" at bounding box center [273, 310] width 70 height 19
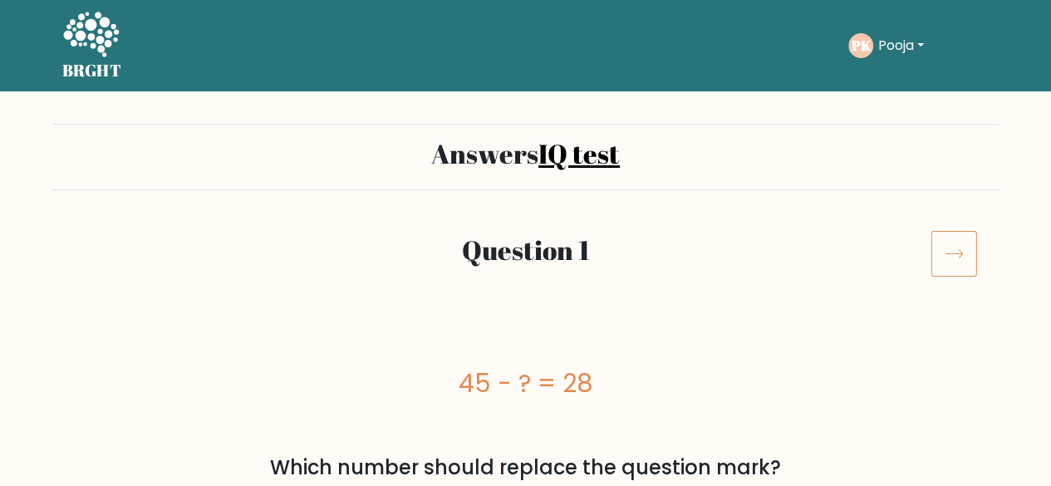
click at [961, 247] on icon at bounding box center [954, 253] width 47 height 47
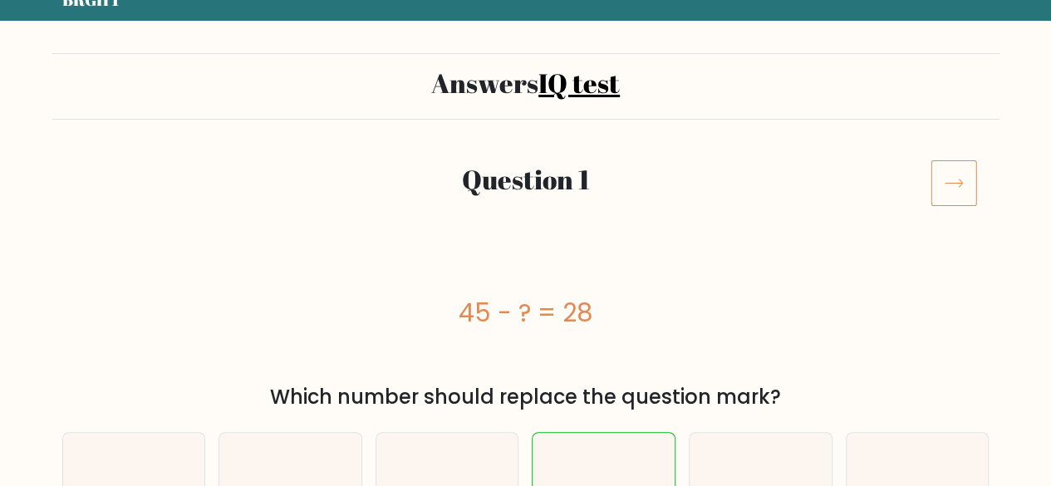
scroll to position [71, 0]
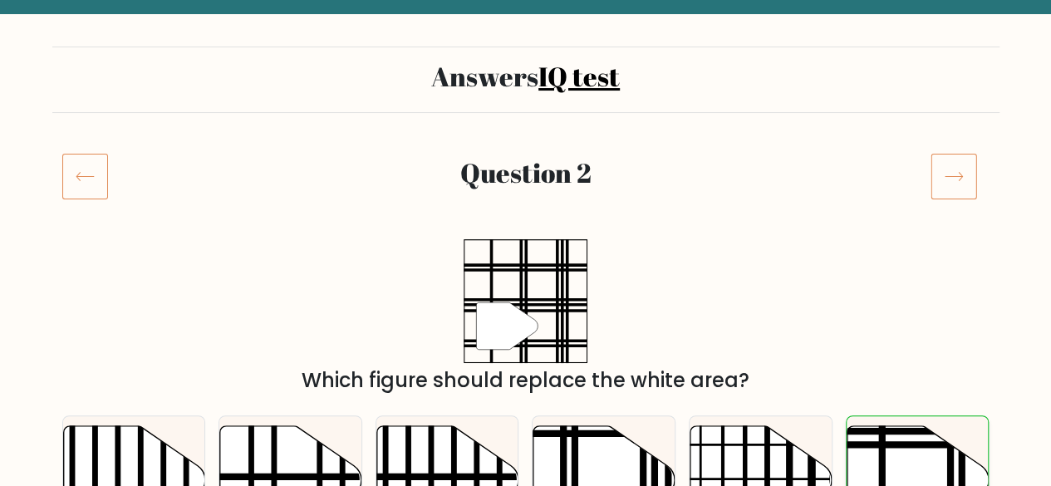
scroll to position [60, 0]
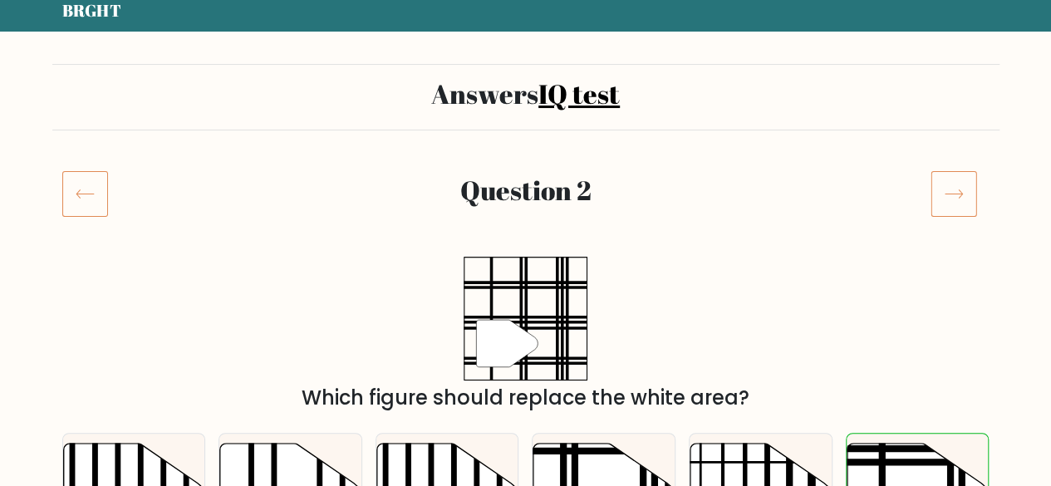
click at [946, 204] on icon at bounding box center [954, 193] width 47 height 47
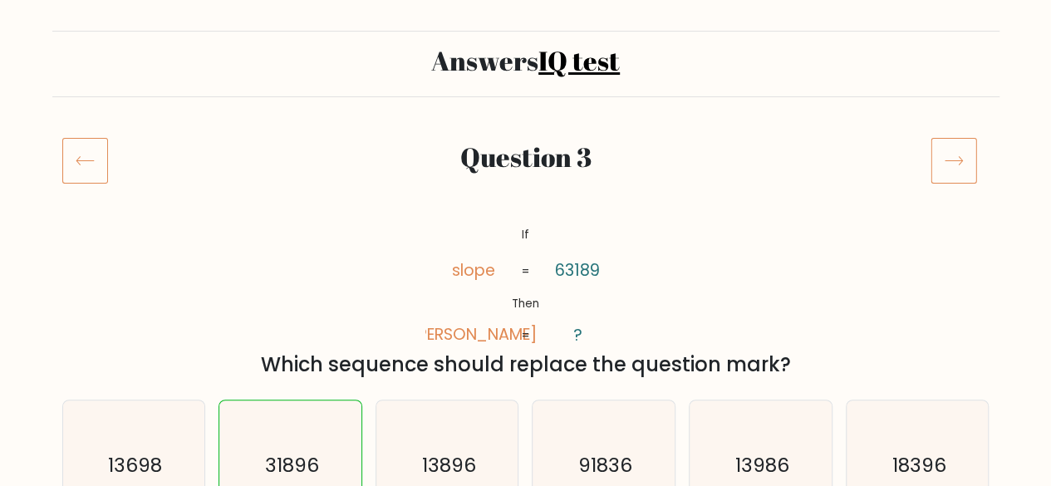
scroll to position [86, 0]
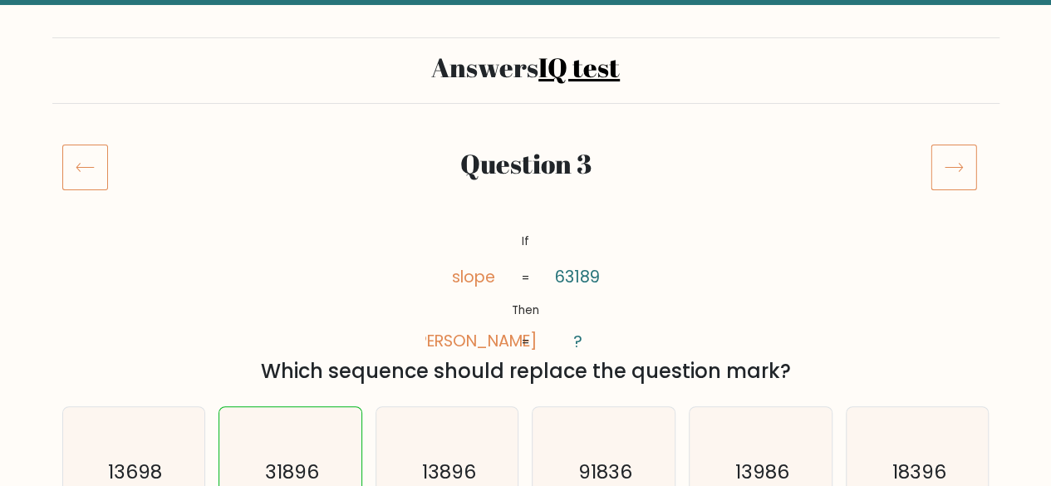
click at [950, 169] on icon at bounding box center [954, 167] width 47 height 47
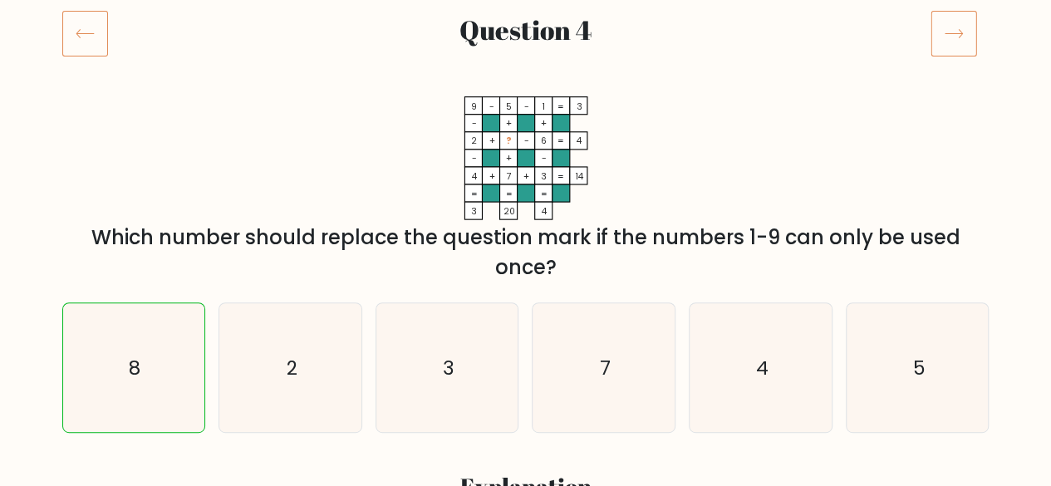
scroll to position [219, 0]
click at [936, 42] on icon at bounding box center [954, 34] width 47 height 47
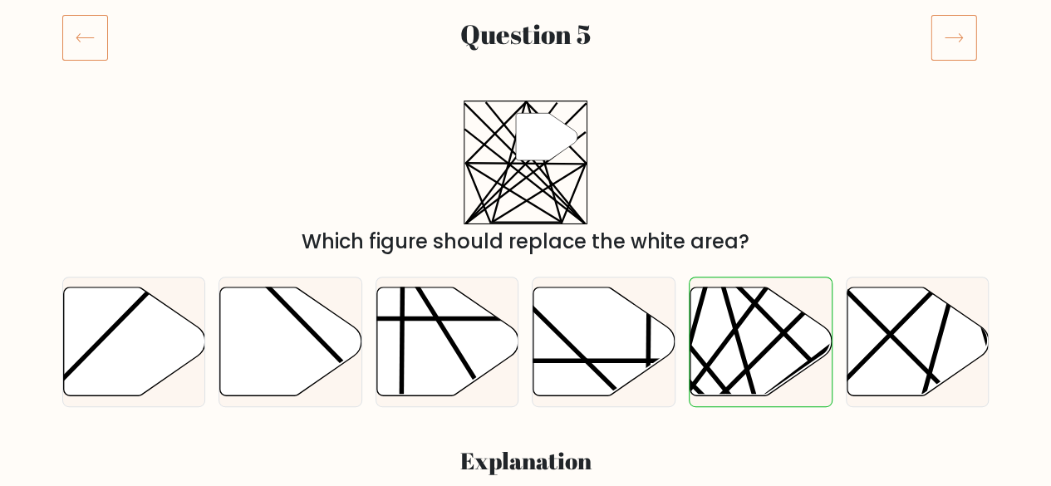
scroll to position [217, 0]
click at [950, 42] on icon at bounding box center [954, 36] width 47 height 47
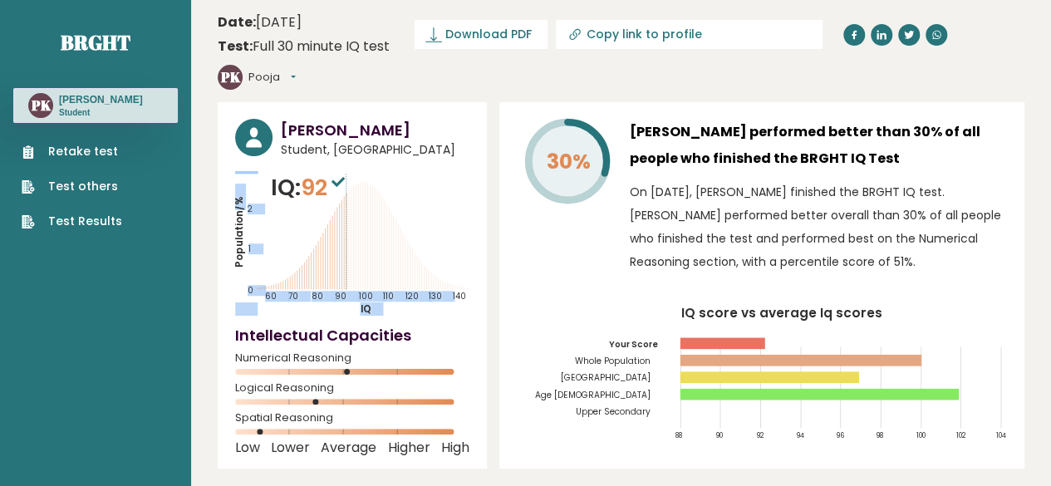
drag, startPoint x: 241, startPoint y: 184, endPoint x: 309, endPoint y: 189, distance: 68.3
click at [309, 189] on icon "Population/% IQ 0 1 2 60 70 80 90 100 110 120 130 140" at bounding box center [352, 243] width 234 height 145
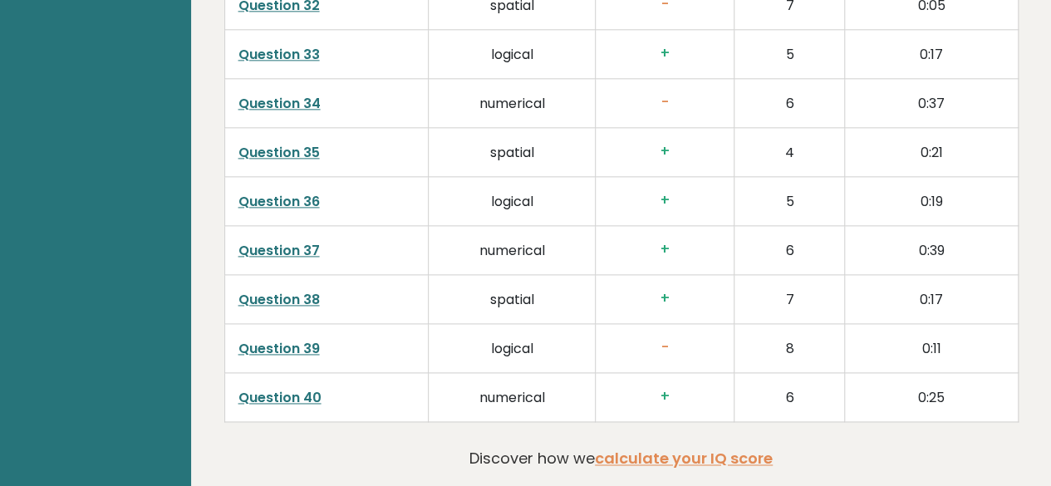
scroll to position [4324, 0]
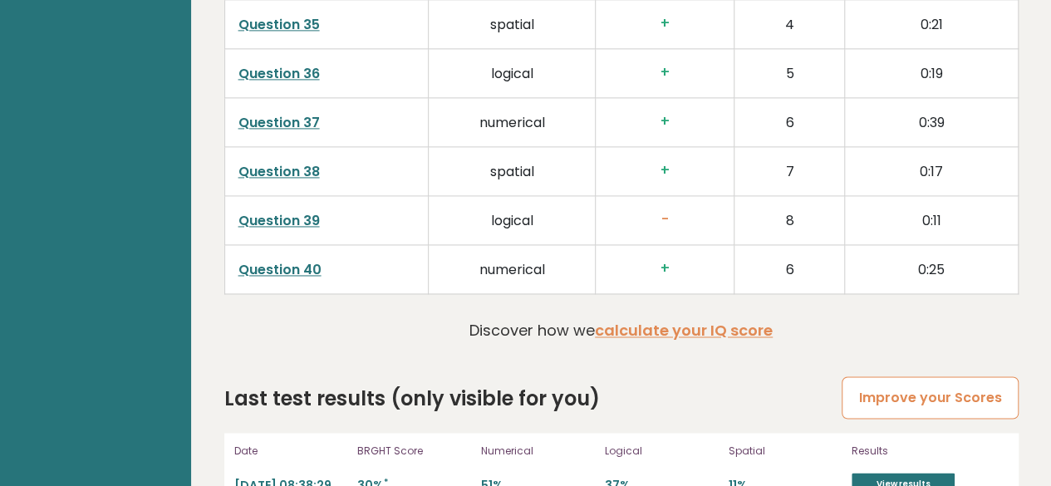
click at [896, 376] on link "Improve your Scores" at bounding box center [930, 397] width 176 height 42
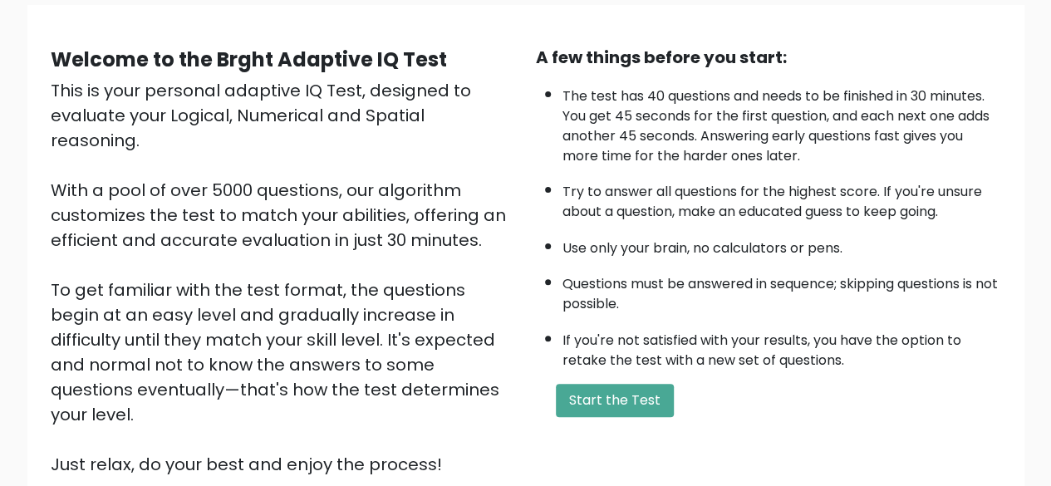
scroll to position [126, 0]
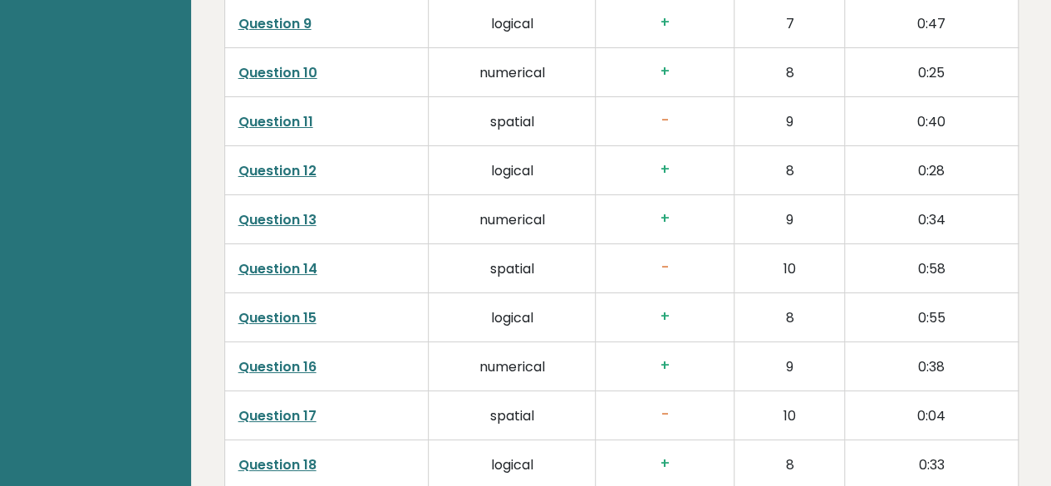
scroll to position [3051, 0]
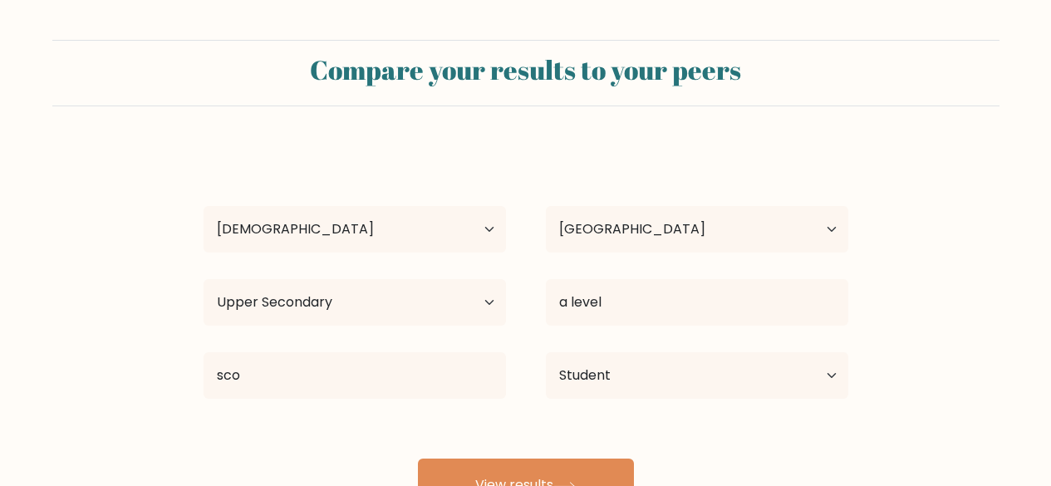
select select "18_24"
select select "KE"
select select "upper_secondary"
select select "student"
